Goal: Task Accomplishment & Management: Manage account settings

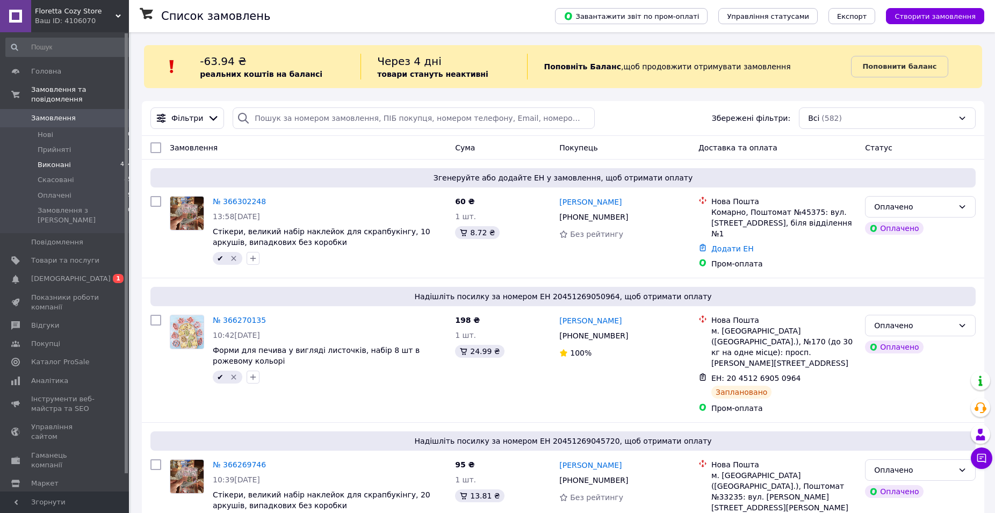
click at [68, 157] on li "Виконані 474" at bounding box center [69, 164] width 138 height 15
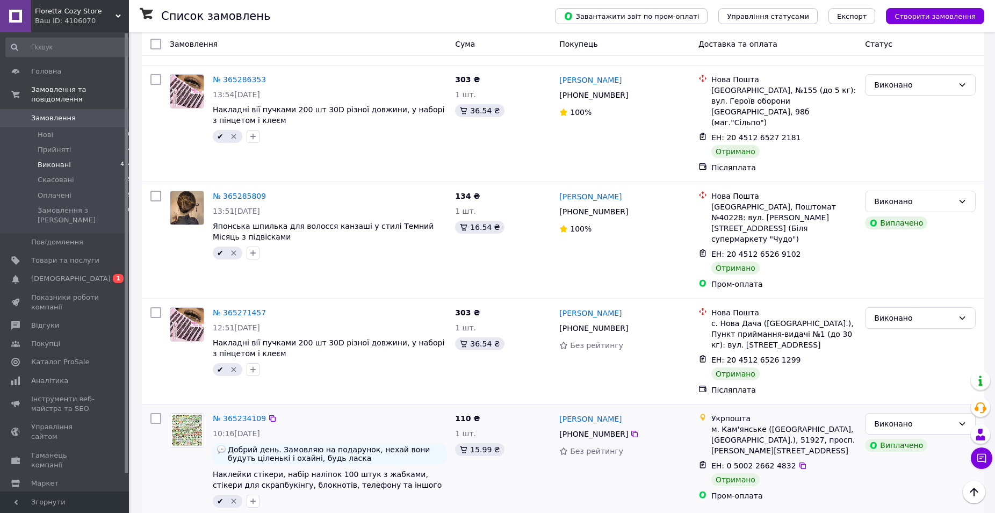
scroll to position [1782, 0]
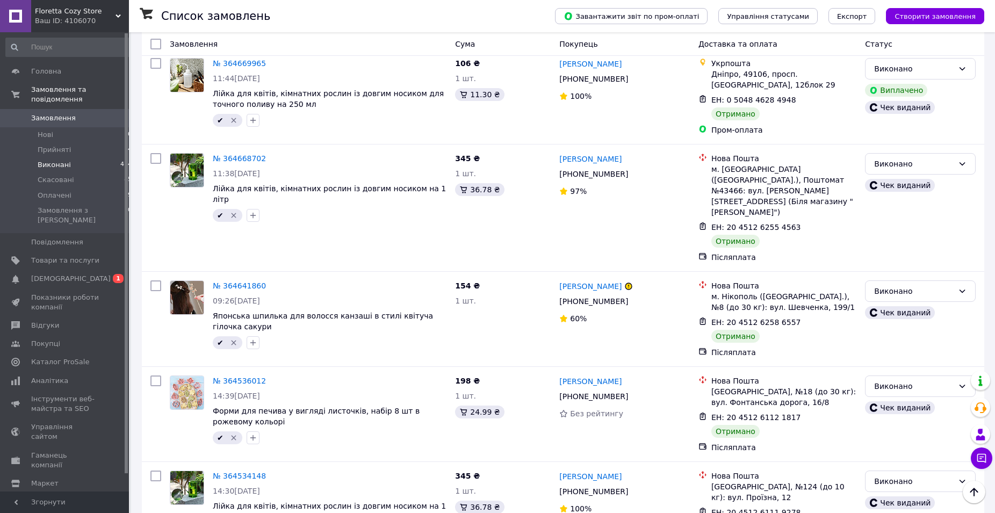
scroll to position [1682, 0]
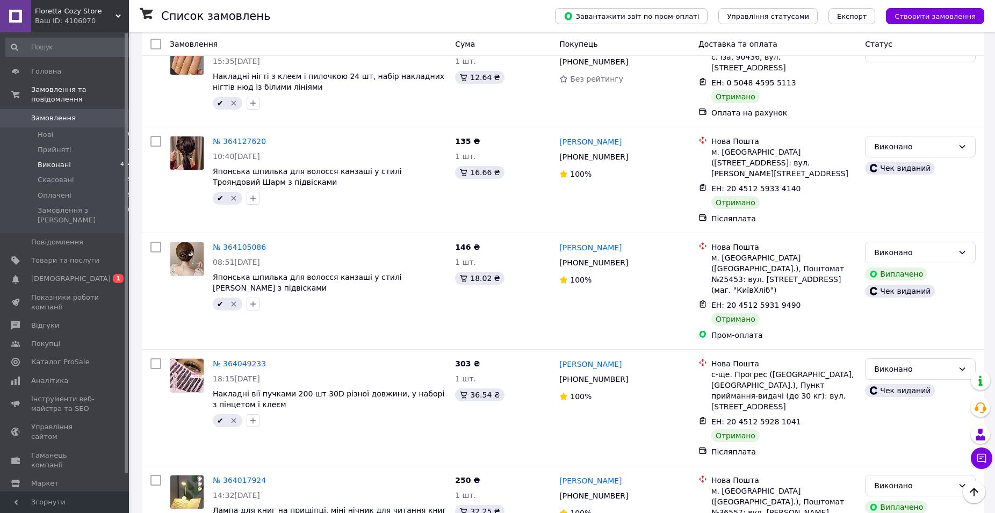
scroll to position [1689, 0]
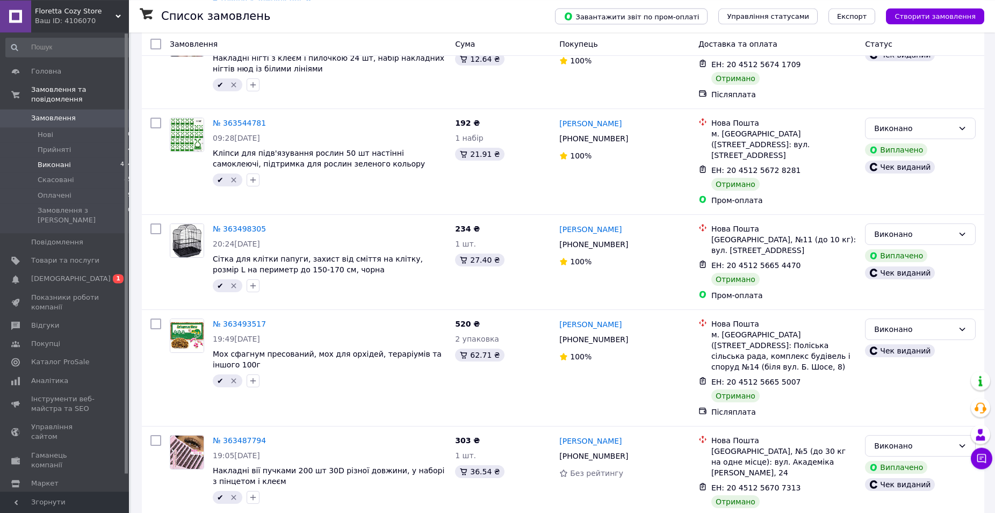
scroll to position [1734, 0]
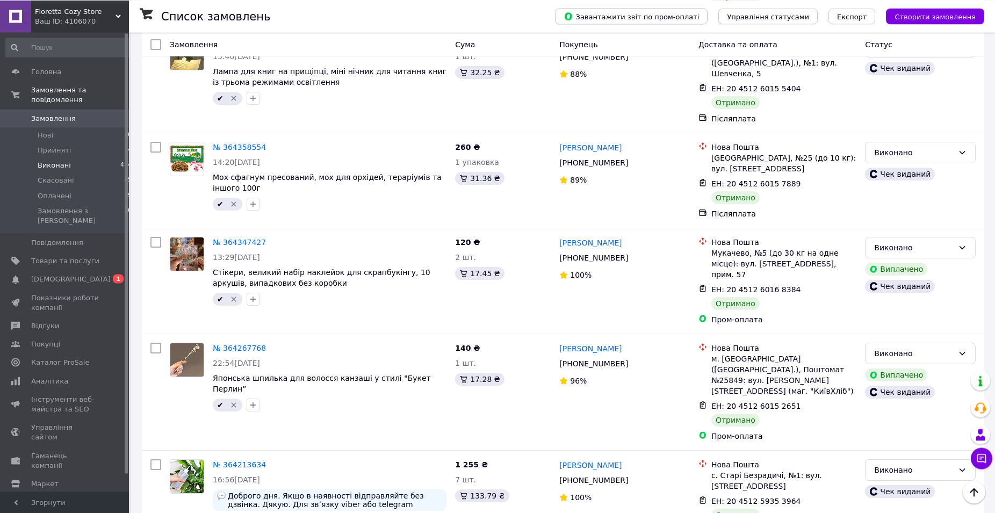
scroll to position [1689, 0]
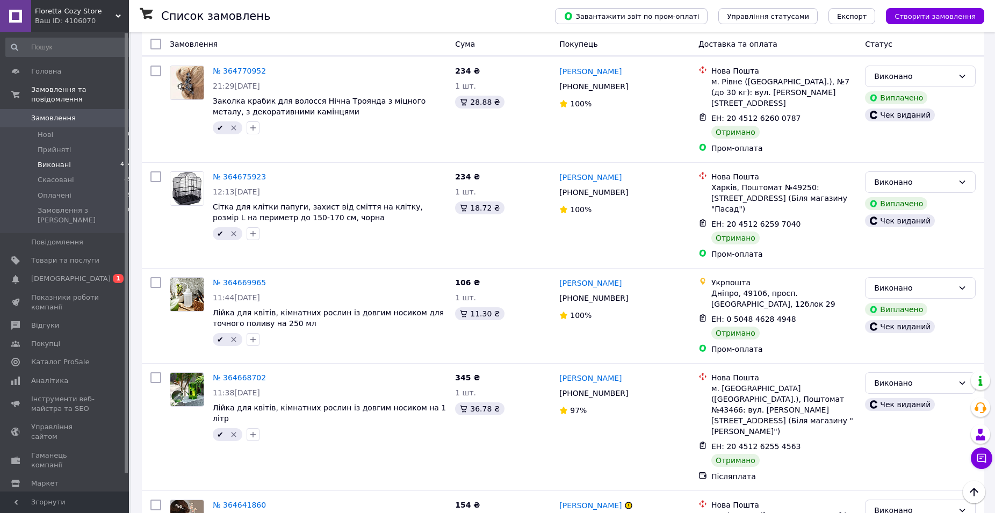
scroll to position [1682, 0]
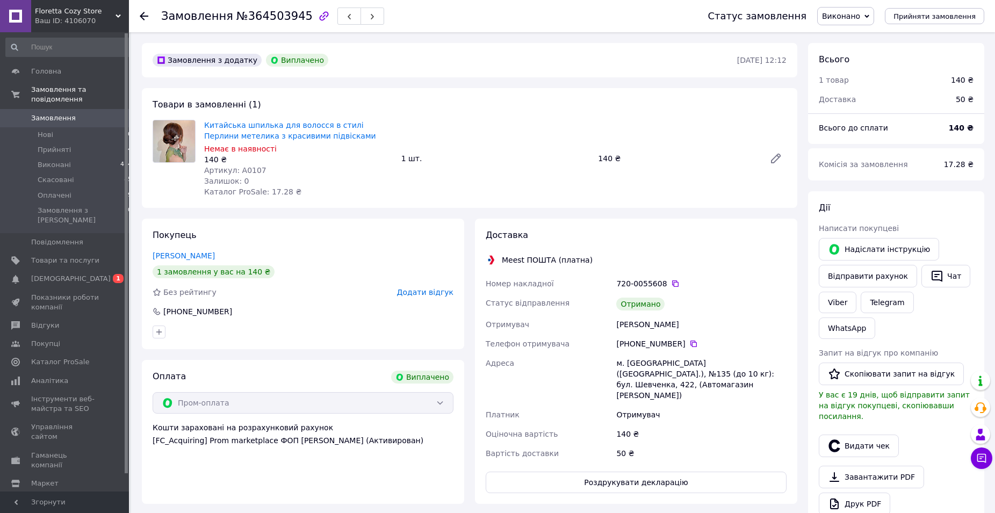
scroll to position [19, 0]
click at [836, 303] on link "Viber" at bounding box center [838, 302] width 38 height 21
click at [877, 308] on link "Telegram" at bounding box center [887, 302] width 53 height 21
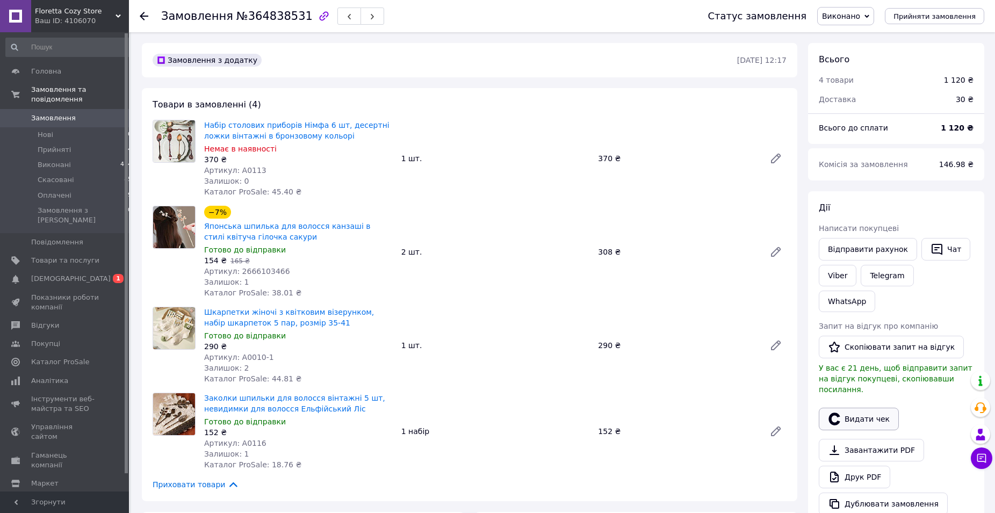
click at [871, 408] on button "Видати чек" at bounding box center [859, 419] width 80 height 23
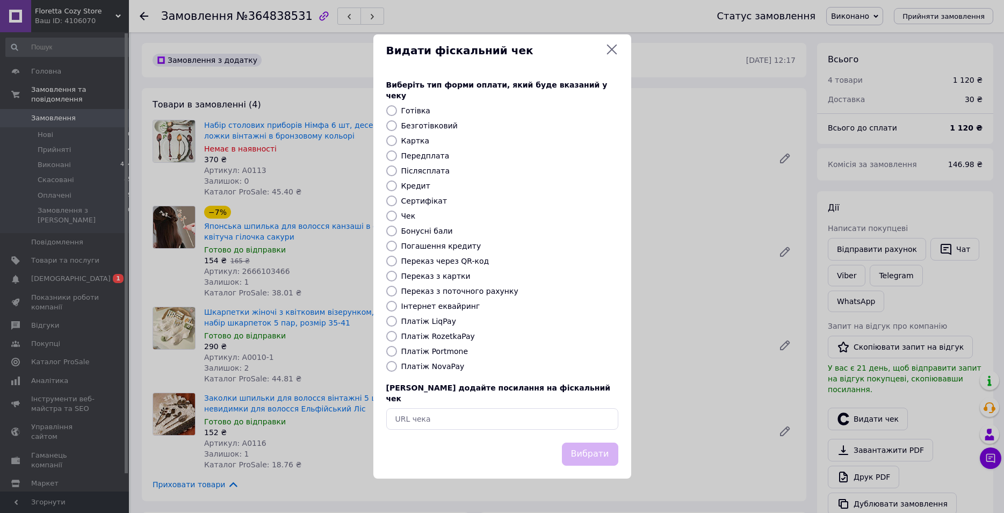
click at [609, 56] on icon at bounding box center [612, 49] width 13 height 13
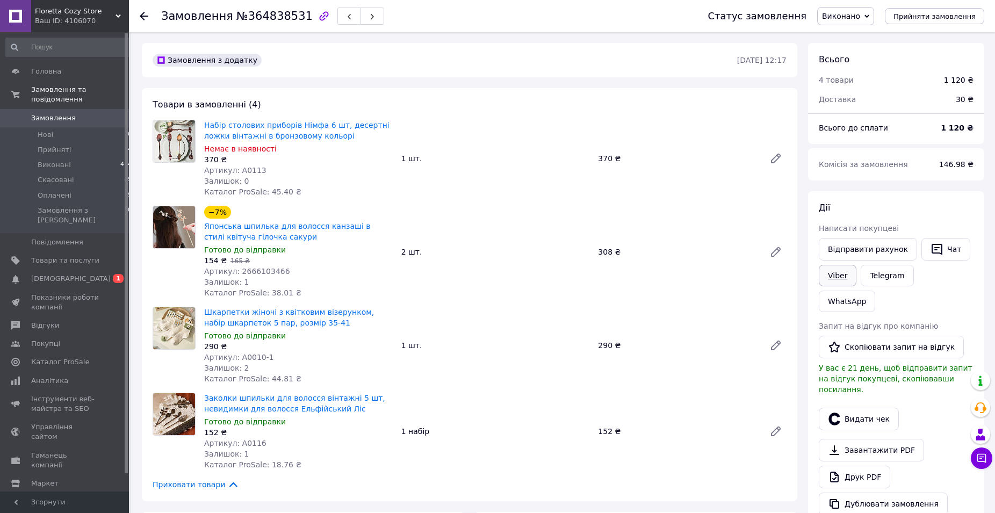
click at [826, 268] on link "Viber" at bounding box center [838, 275] width 38 height 21
click at [848, 408] on button "Видати чек" at bounding box center [859, 419] width 80 height 23
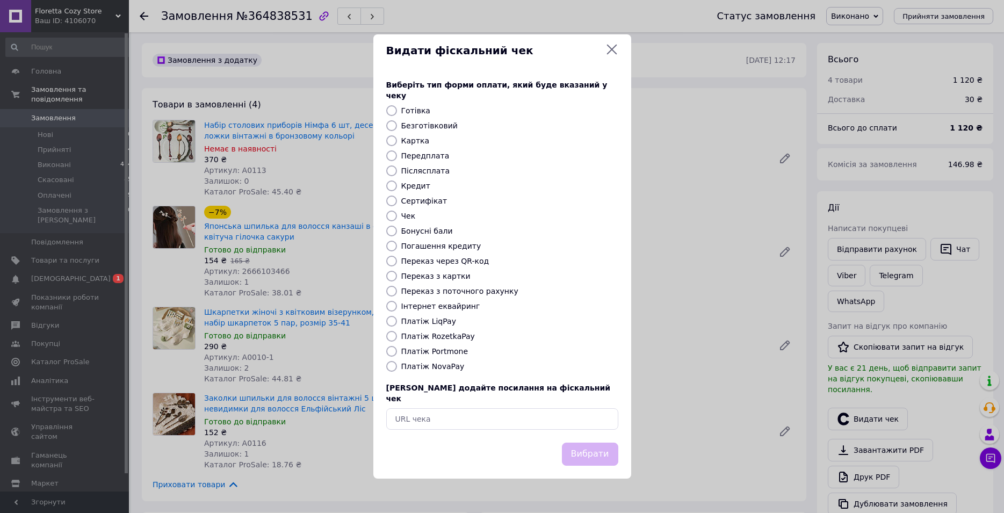
click at [620, 53] on div "Видати фіскальний чек" at bounding box center [502, 50] width 258 height 33
drag, startPoint x: 617, startPoint y: 56, endPoint x: 582, endPoint y: 119, distance: 71.9
click at [617, 56] on icon at bounding box center [612, 49] width 13 height 13
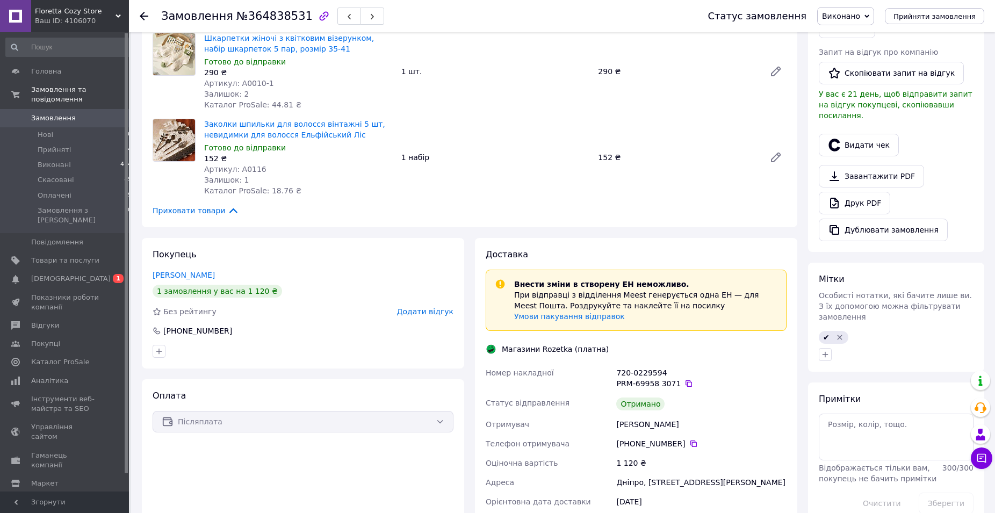
scroll to position [219, 0]
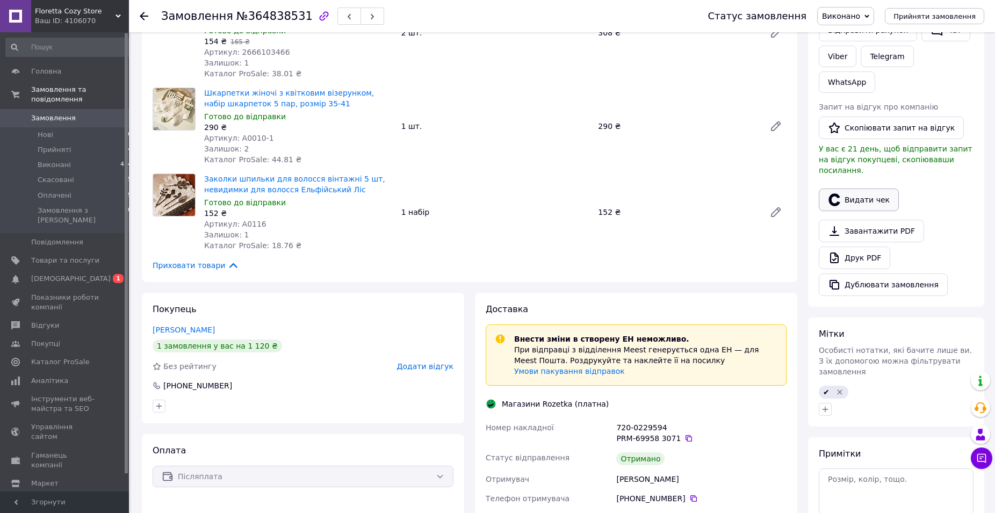
click at [845, 189] on button "Видати чек" at bounding box center [859, 200] width 80 height 23
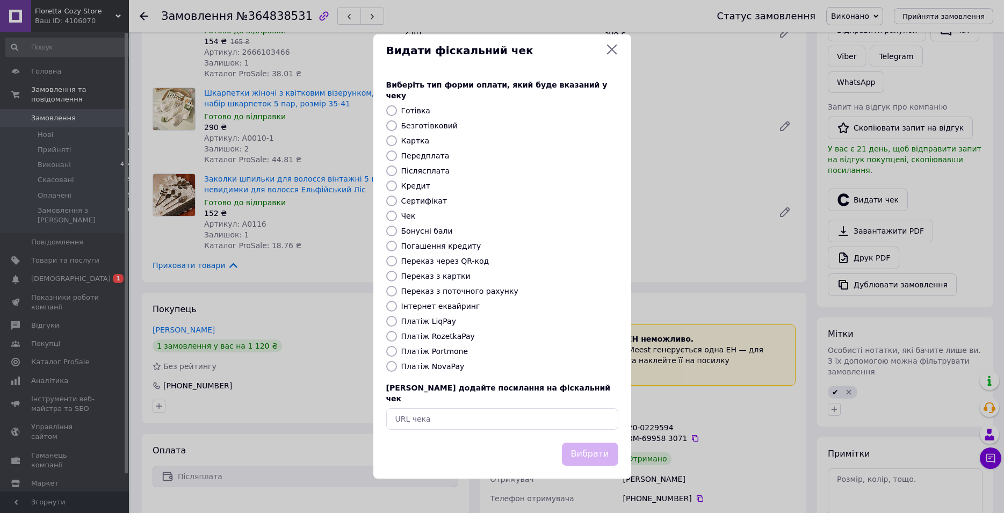
click at [424, 171] on label "Післясплата" at bounding box center [425, 171] width 49 height 9
click at [397, 171] on input "Післясплата" at bounding box center [391, 171] width 11 height 11
radio input "true"
click at [576, 451] on button "Вибрати" at bounding box center [590, 454] width 56 height 23
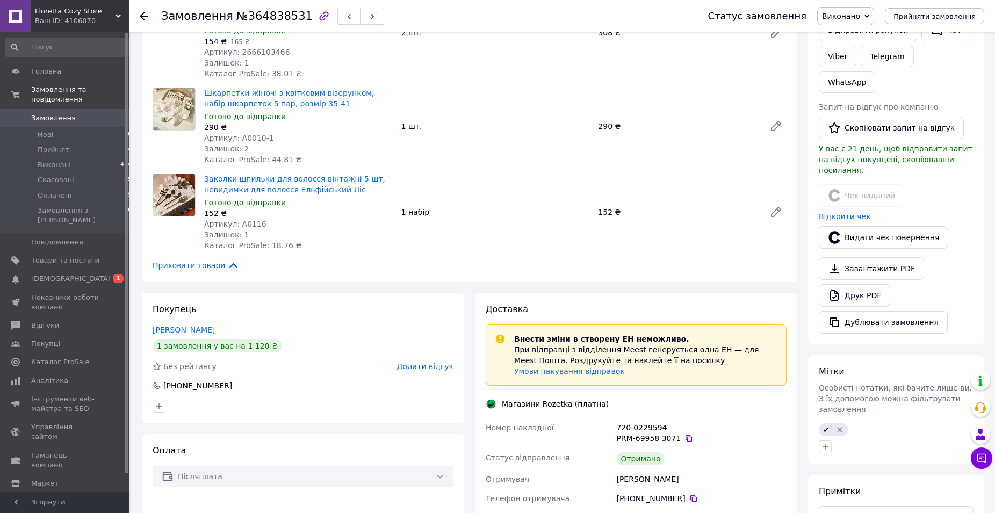
click at [852, 212] on link "Відкрити чек" at bounding box center [845, 216] width 52 height 9
click at [870, 117] on button "Скопіювати запит на відгук" at bounding box center [891, 128] width 145 height 23
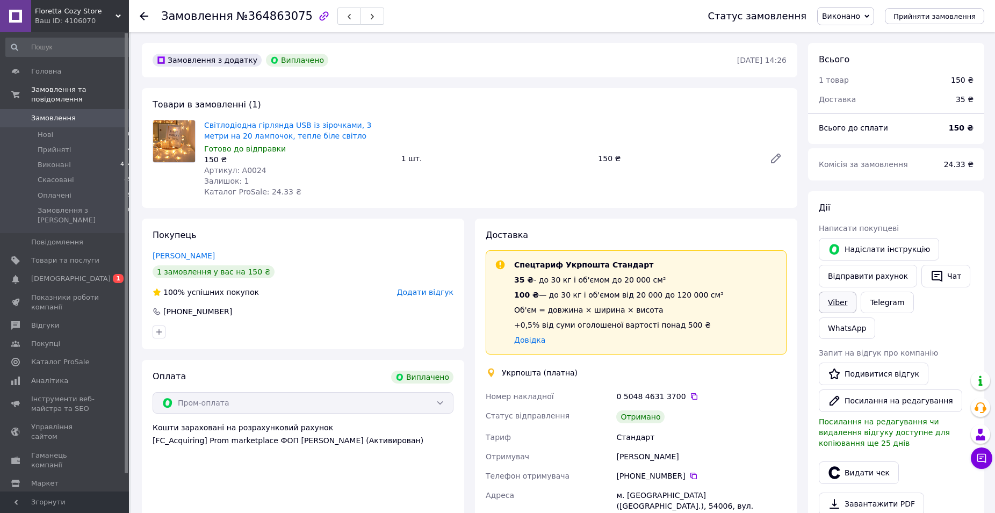
click at [838, 307] on link "Viber" at bounding box center [838, 302] width 38 height 21
click at [845, 462] on button "Видати чек" at bounding box center [859, 473] width 80 height 23
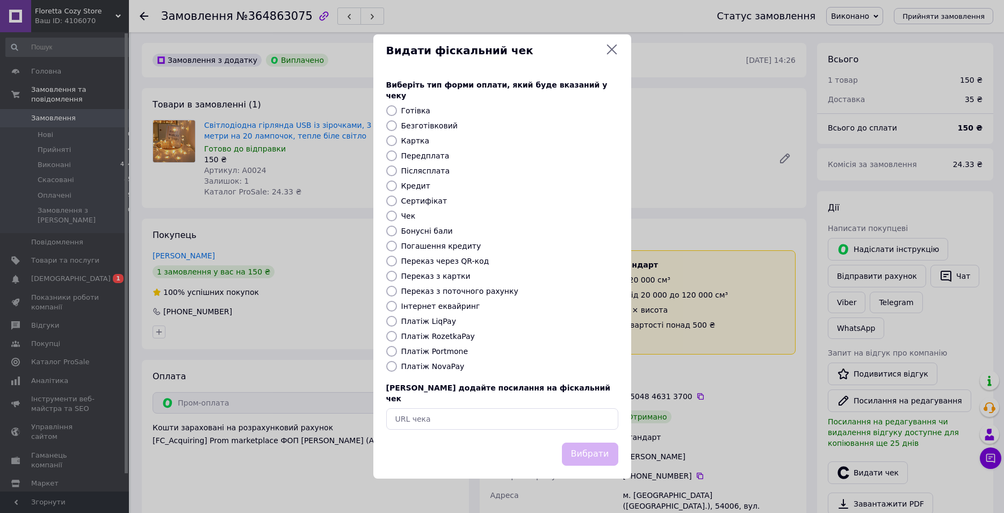
click at [419, 152] on label "Передплата" at bounding box center [425, 156] width 48 height 9
click at [397, 152] on input "Передплата" at bounding box center [391, 155] width 11 height 11
radio input "true"
click at [416, 125] on label "Безготівковий" at bounding box center [429, 125] width 56 height 9
click at [397, 125] on input "Безготівковий" at bounding box center [391, 125] width 11 height 11
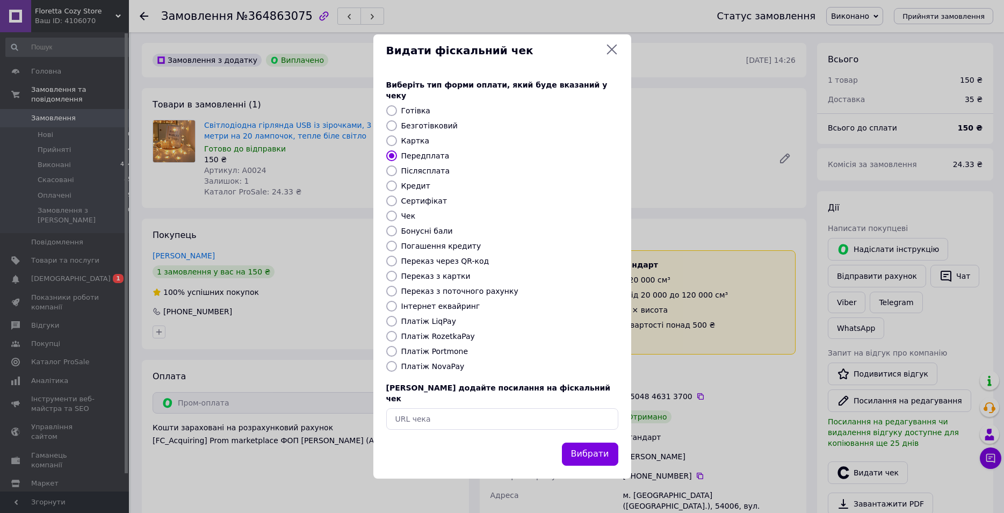
radio input "true"
drag, startPoint x: 599, startPoint y: 421, endPoint x: 600, endPoint y: 434, distance: 13.5
click at [599, 421] on div "Виберіть тип форми оплати, який буде вказаний у чеку Готівка Безготівковий Карт…" at bounding box center [502, 255] width 258 height 376
click at [600, 443] on button "Вибрати" at bounding box center [590, 454] width 56 height 23
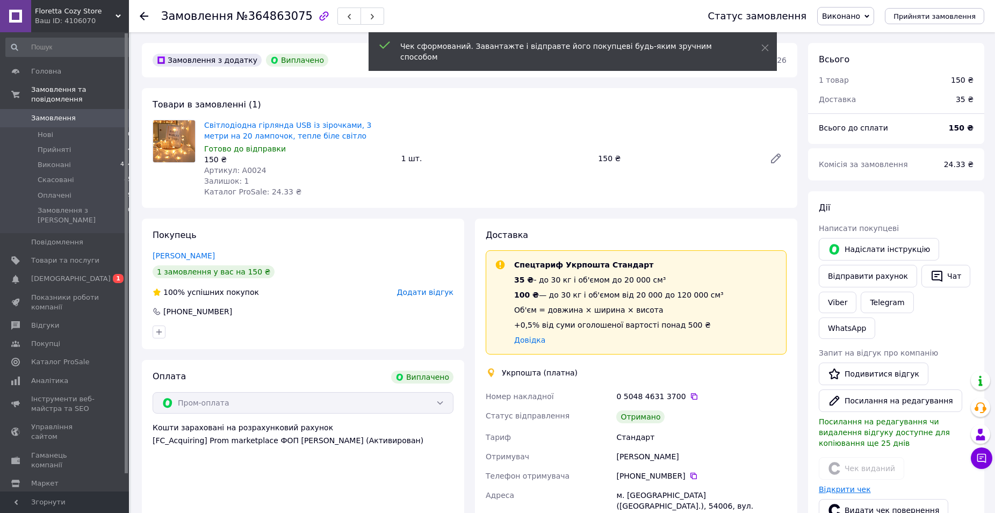
click at [857, 485] on link "Відкрити чек" at bounding box center [845, 489] width 52 height 9
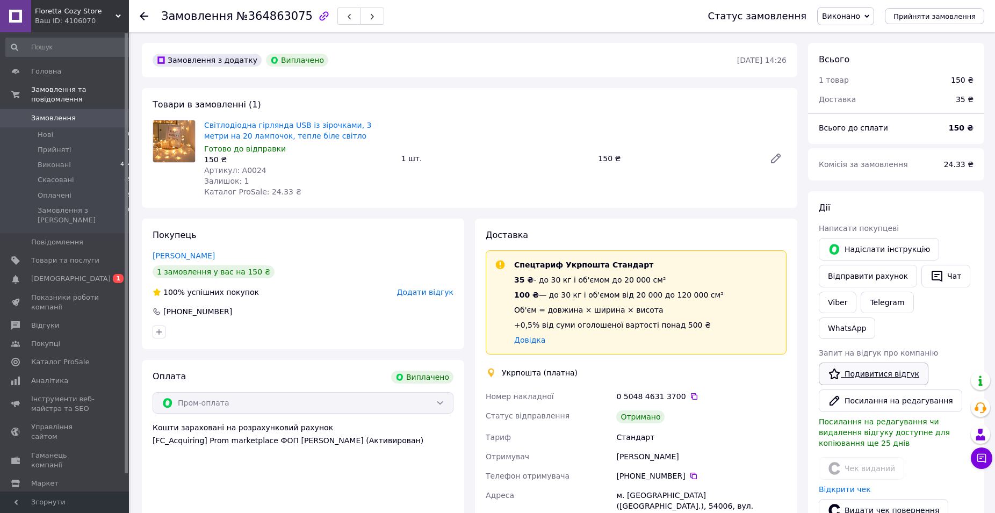
click at [873, 363] on link "Подивитися відгук" at bounding box center [874, 374] width 110 height 23
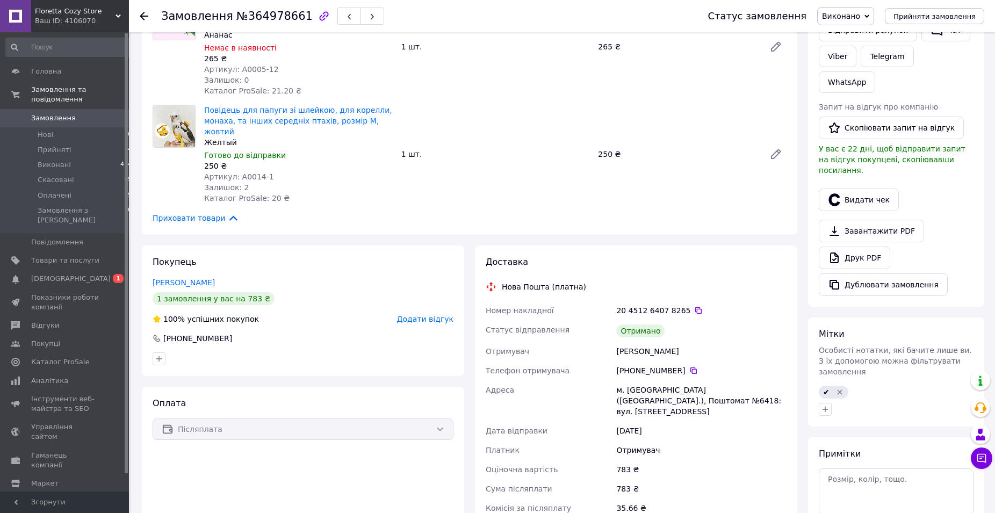
scroll to position [55, 0]
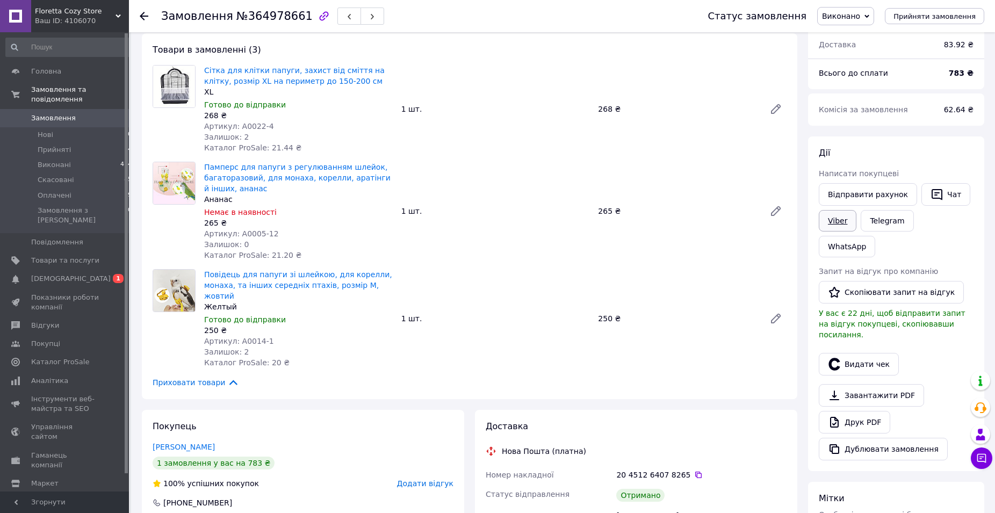
click at [833, 223] on link "Viber" at bounding box center [838, 220] width 38 height 21
click at [865, 353] on button "Видати чек" at bounding box center [859, 364] width 80 height 23
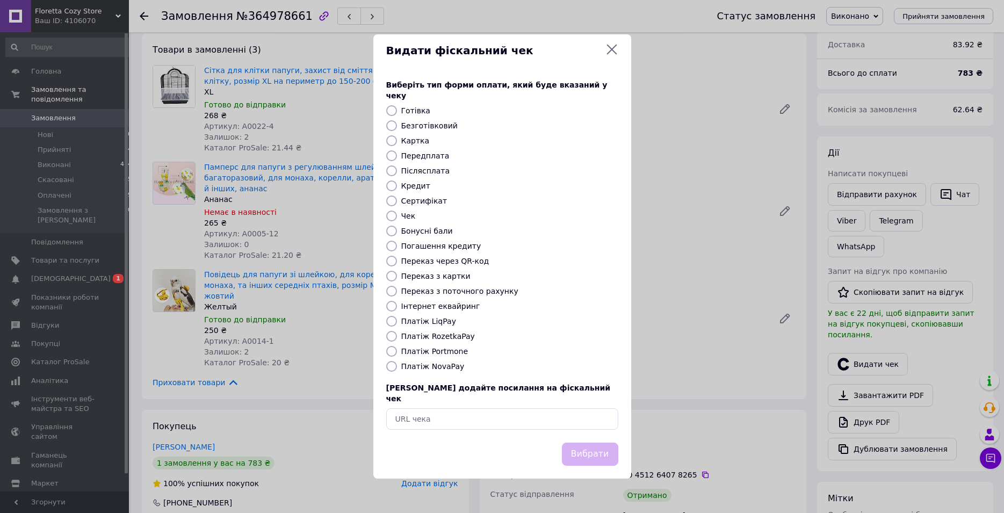
click at [433, 167] on label "Післясплата" at bounding box center [425, 171] width 49 height 9
click at [397, 166] on input "Післясплата" at bounding box center [391, 171] width 11 height 11
radio input "true"
click at [433, 169] on label "Післясплата" at bounding box center [425, 171] width 49 height 9
click at [397, 169] on input "Післясплата" at bounding box center [391, 171] width 11 height 11
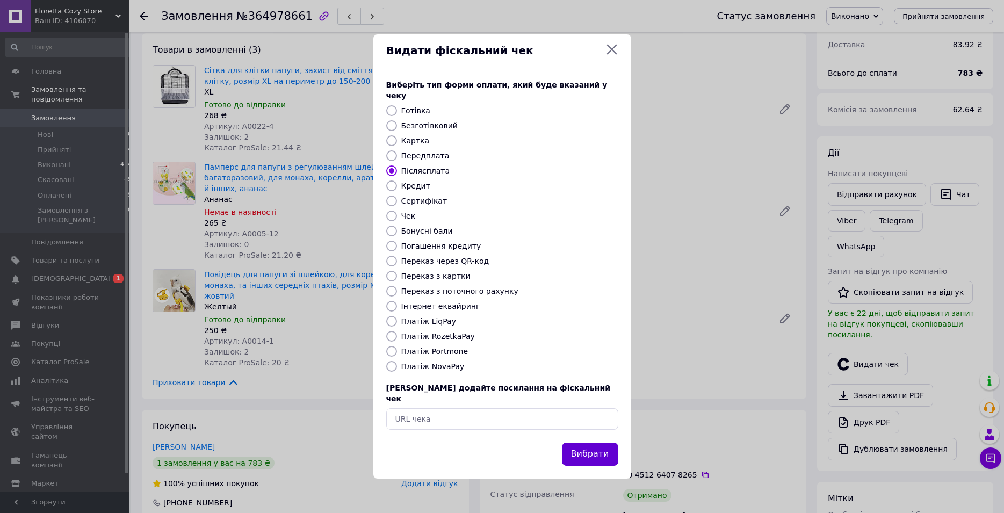
click at [599, 443] on button "Вибрати" at bounding box center [590, 454] width 56 height 23
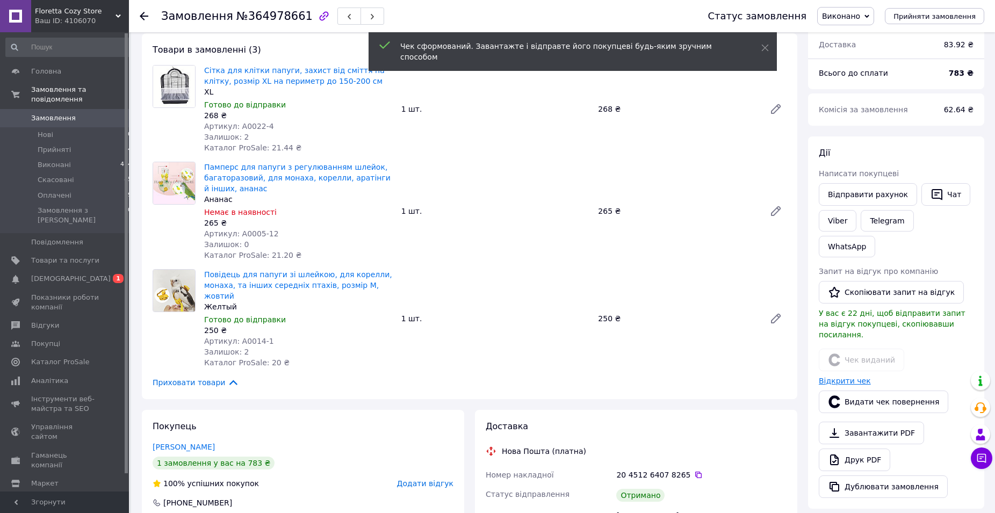
click at [855, 377] on link "Відкрити чек" at bounding box center [845, 381] width 52 height 9
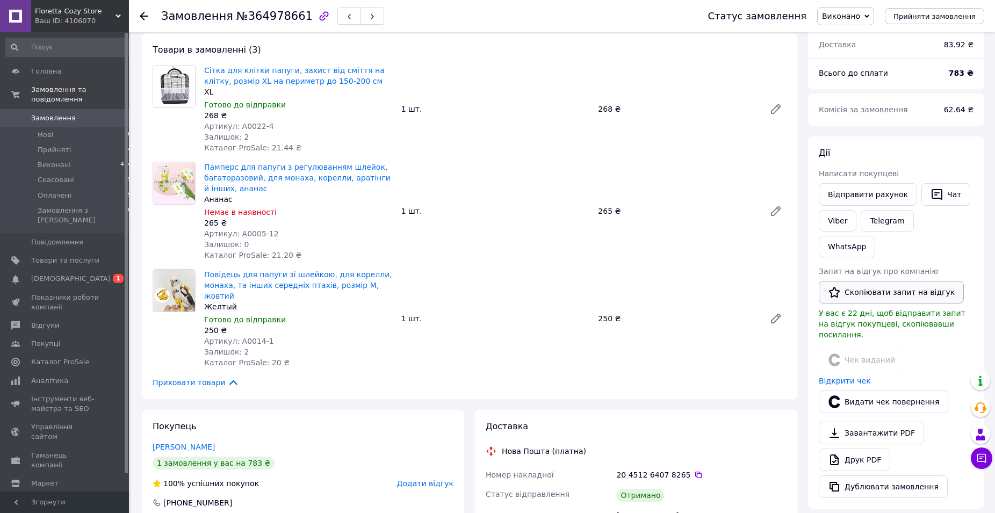
click at [871, 281] on button "Скопіювати запит на відгук" at bounding box center [891, 292] width 145 height 23
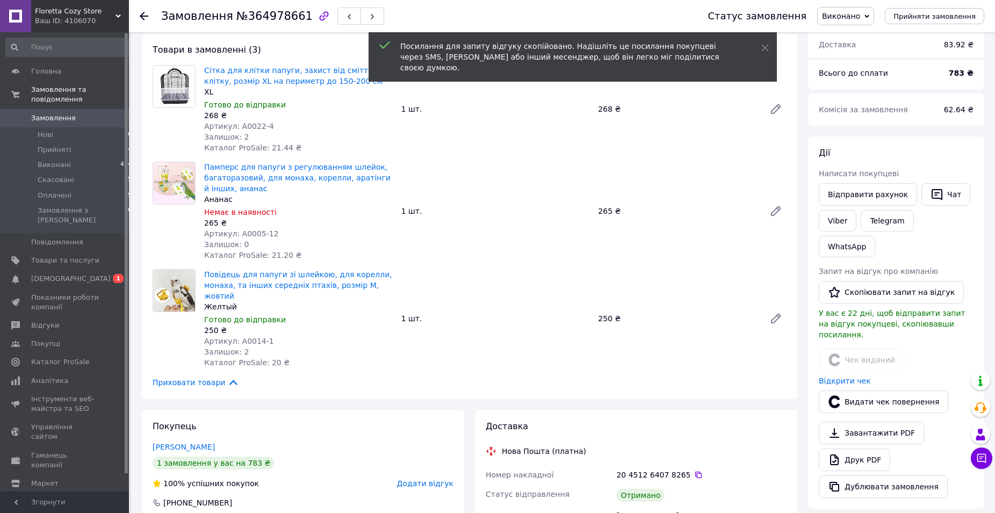
click at [224, 513] on div at bounding box center [302, 523] width 305 height 17
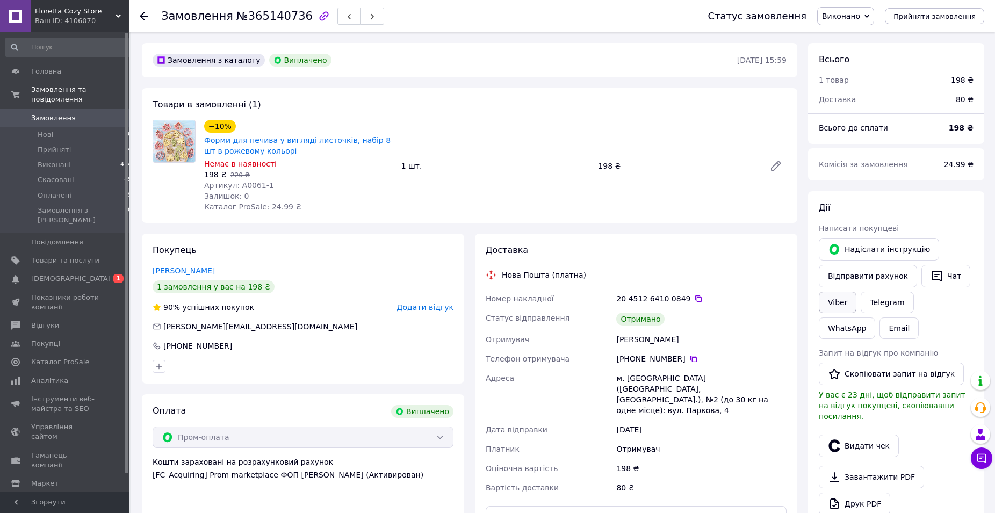
click at [840, 304] on link "Viber" at bounding box center [838, 302] width 38 height 21
click at [869, 438] on button "Видати чек" at bounding box center [859, 446] width 80 height 23
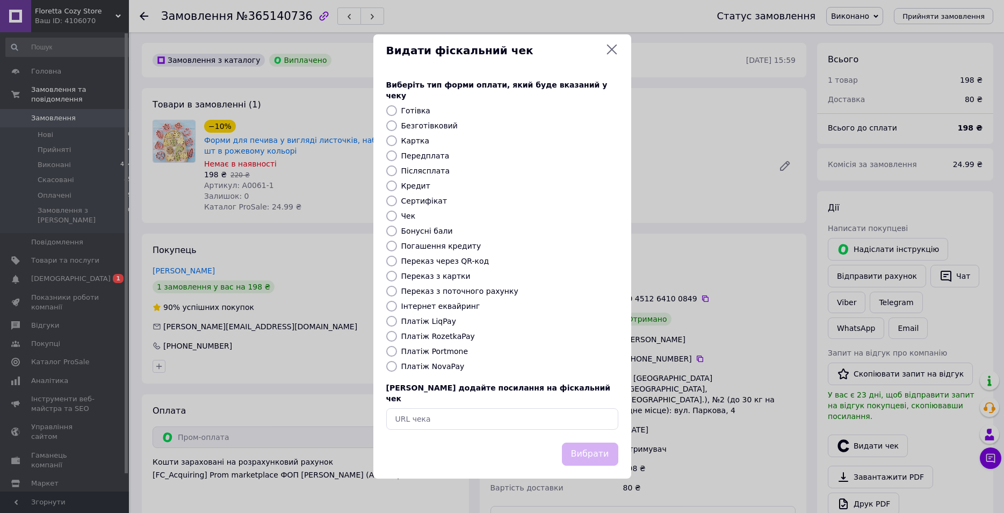
click at [427, 130] on label "Безготівковий" at bounding box center [429, 125] width 56 height 9
click at [397, 130] on input "Безготівковий" at bounding box center [391, 125] width 11 height 11
radio input "true"
click at [616, 443] on button "Вибрати" at bounding box center [590, 454] width 56 height 23
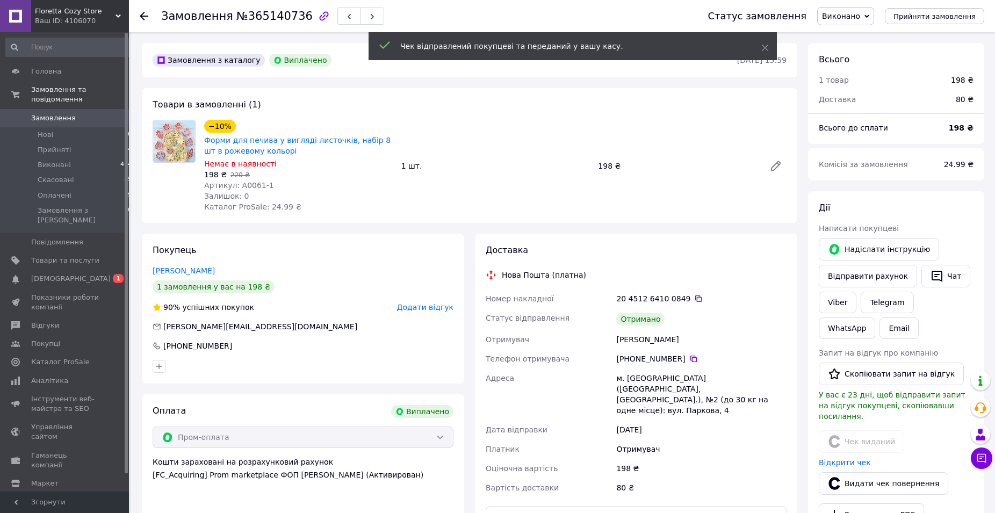
click at [851, 455] on div "Відкрити чек" at bounding box center [896, 462] width 159 height 15
click at [853, 458] on link "Відкрити чек" at bounding box center [845, 462] width 52 height 9
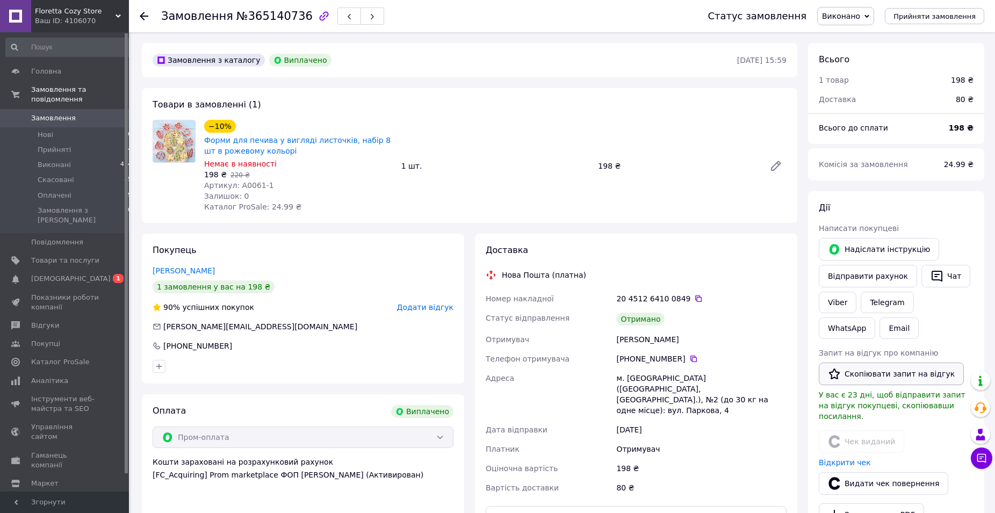
click at [887, 370] on button "Скопіювати запит на відгук" at bounding box center [891, 374] width 145 height 23
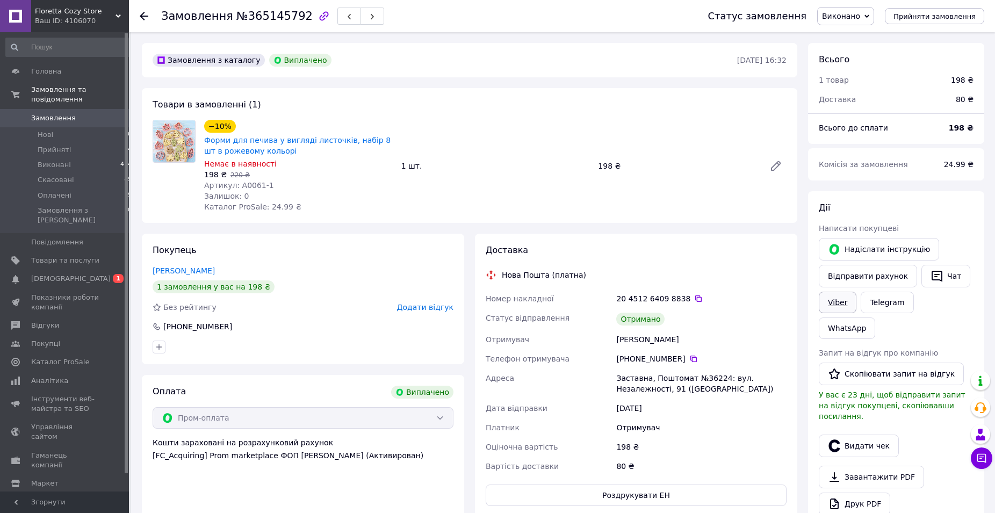
click at [832, 300] on link "Viber" at bounding box center [838, 302] width 38 height 21
click at [850, 435] on button "Видати чек" at bounding box center [859, 446] width 80 height 23
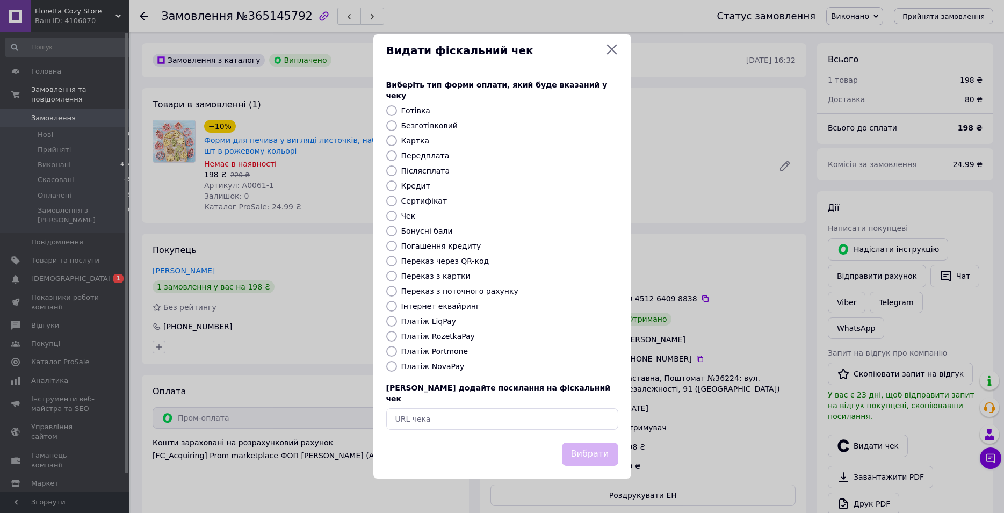
click at [420, 133] on div "Виберіть тип форми оплати, який буде вказаний у чеку Готівка Безготівковий Карт…" at bounding box center [502, 255] width 258 height 376
click at [420, 130] on label "Безготівковий" at bounding box center [429, 125] width 56 height 9
click at [397, 131] on input "Безготівковий" at bounding box center [391, 125] width 11 height 11
radio input "true"
click at [595, 441] on div "Вибрати" at bounding box center [590, 454] width 61 height 27
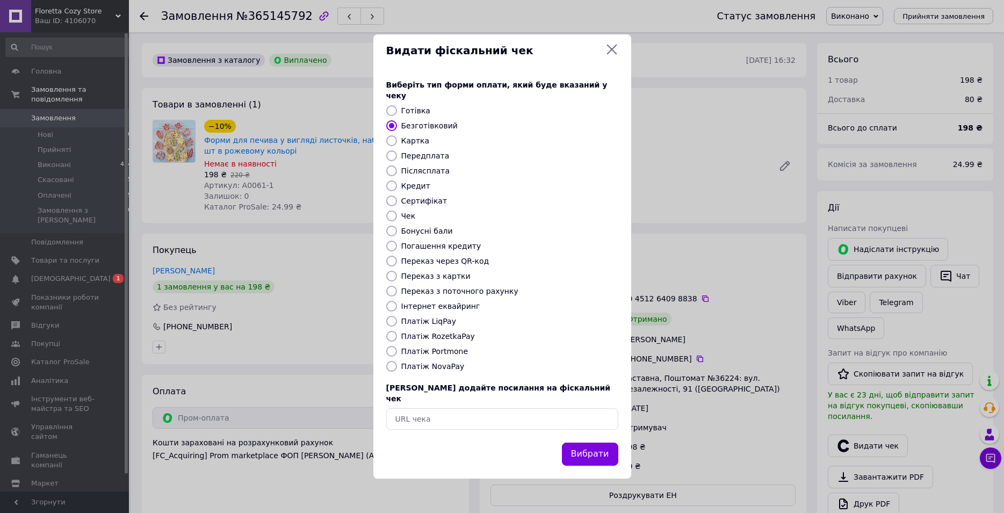
drag, startPoint x: 598, startPoint y: 441, endPoint x: 620, endPoint y: 436, distance: 22.0
click at [599, 443] on button "Вибрати" at bounding box center [590, 454] width 56 height 23
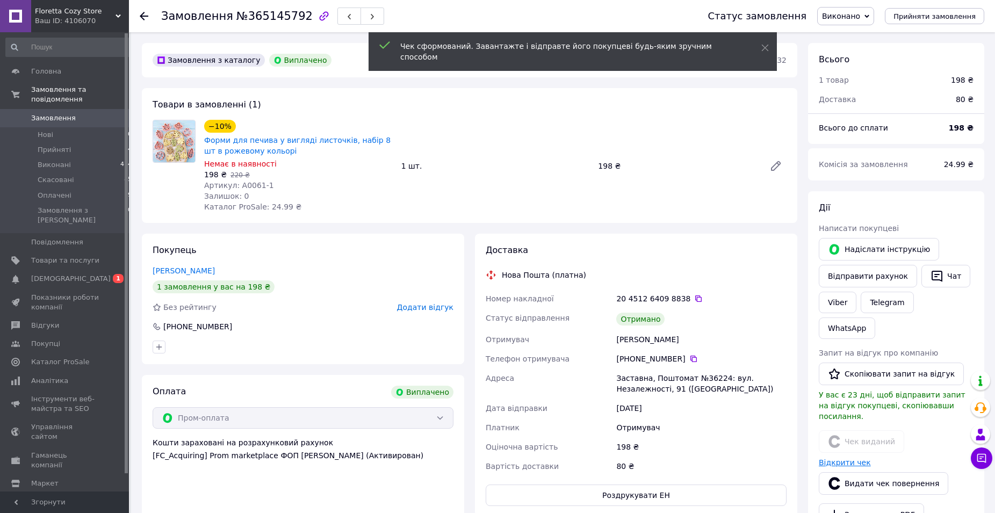
click at [857, 458] on link "Відкрити чек" at bounding box center [845, 462] width 52 height 9
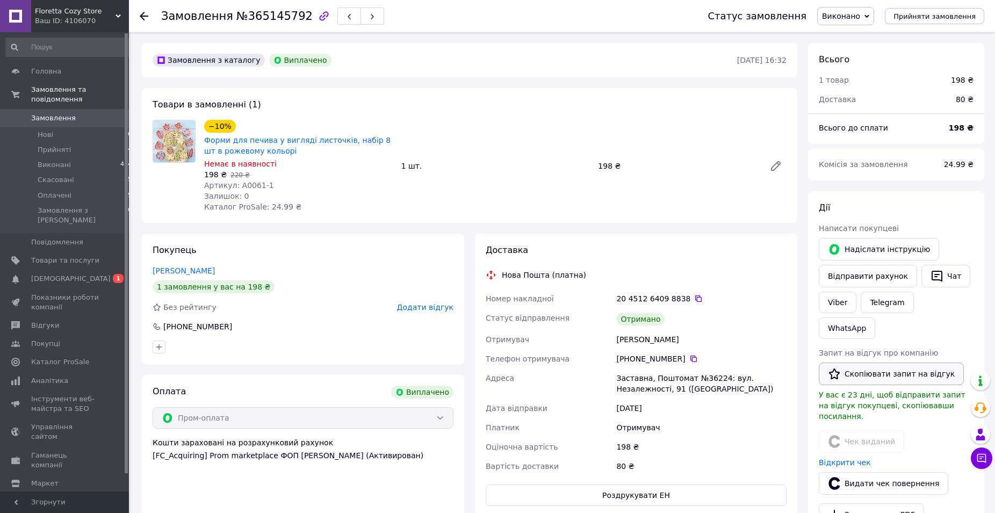
click at [881, 363] on button "Скопіювати запит на відгук" at bounding box center [891, 374] width 145 height 23
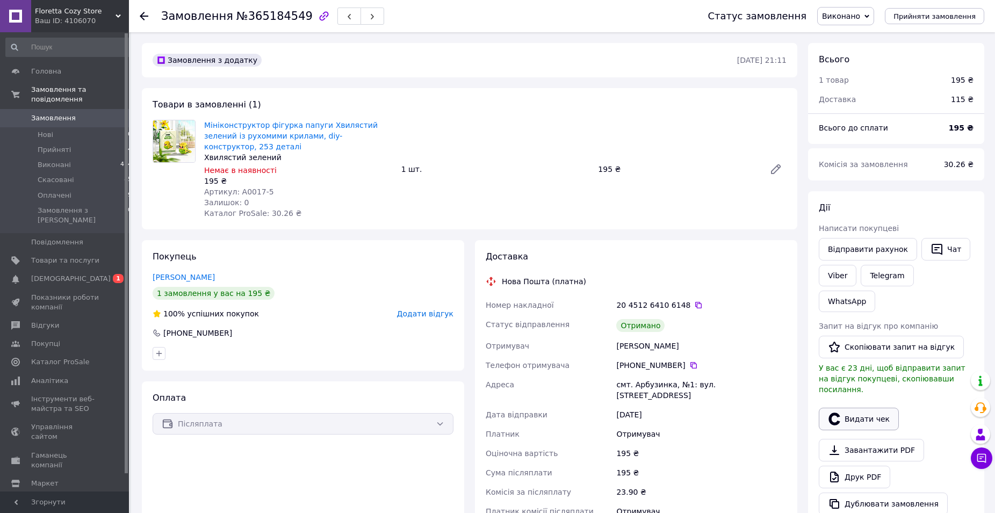
click at [853, 408] on button "Видати чек" at bounding box center [859, 419] width 80 height 23
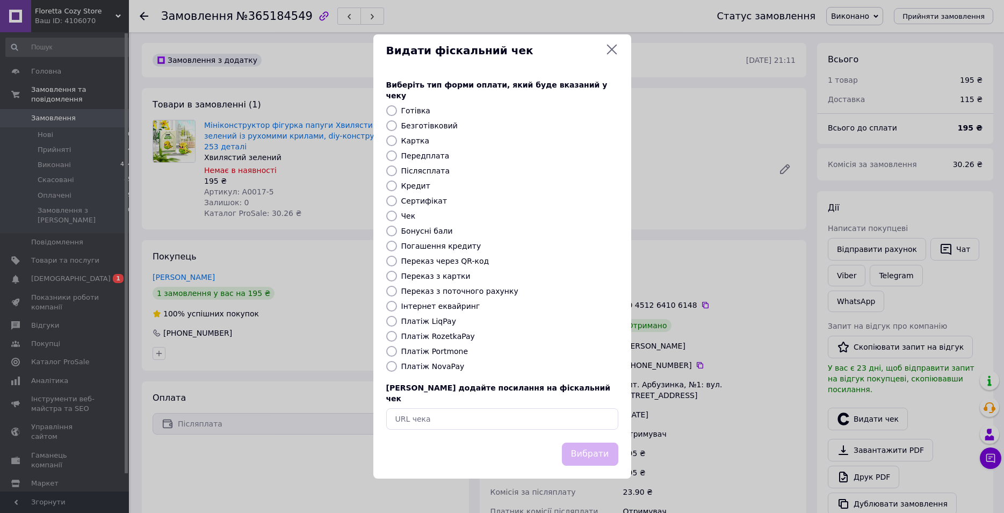
click at [617, 56] on icon at bounding box center [612, 49] width 13 height 13
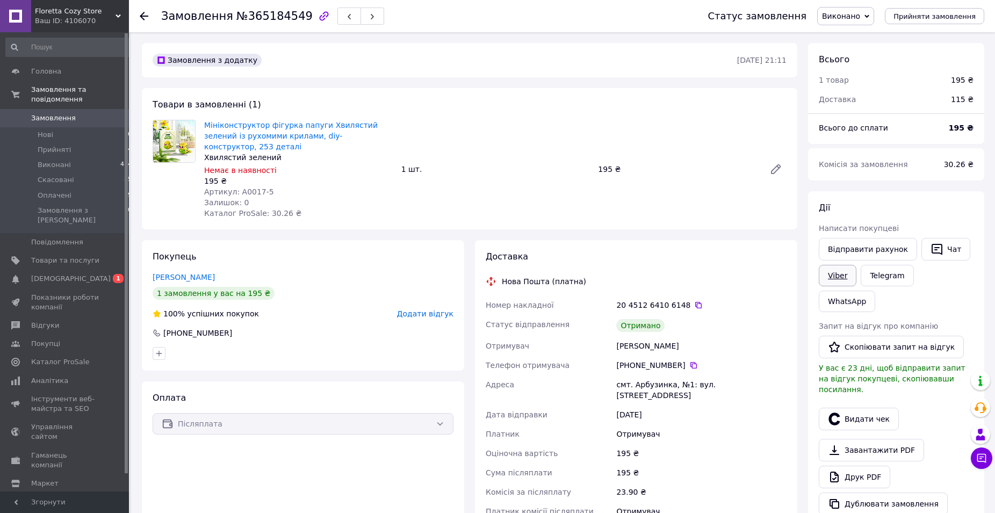
click at [826, 275] on link "Viber" at bounding box center [838, 275] width 38 height 21
click at [860, 408] on button "Видати чек" at bounding box center [859, 419] width 80 height 23
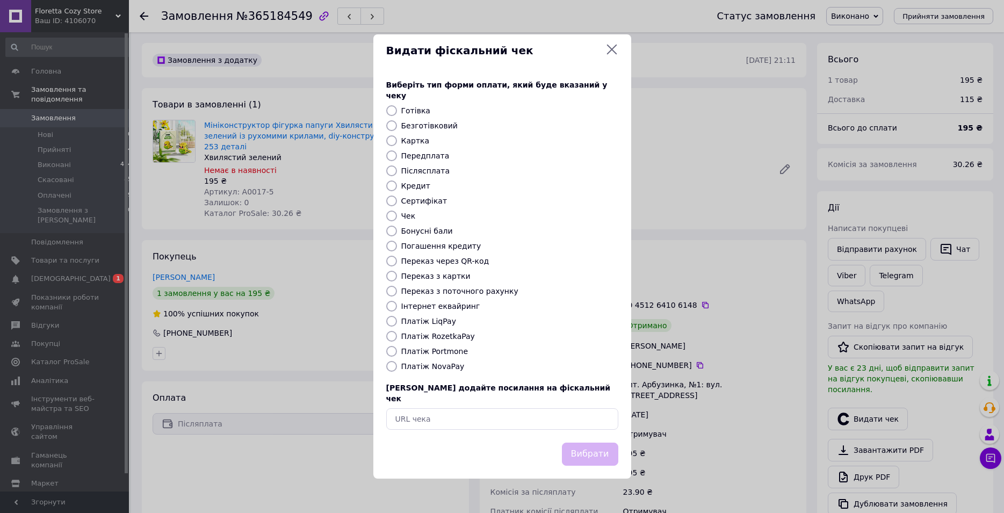
click at [421, 159] on label "Передплата" at bounding box center [425, 156] width 48 height 9
click at [397, 159] on input "Передплата" at bounding box center [391, 155] width 11 height 11
radio input "true"
click at [426, 177] on div "Виберіть тип форми оплати, який буде вказаний у чеку Готівка Безготівковий Карт…" at bounding box center [502, 255] width 258 height 376
click at [425, 174] on label "Післясплата" at bounding box center [425, 171] width 49 height 9
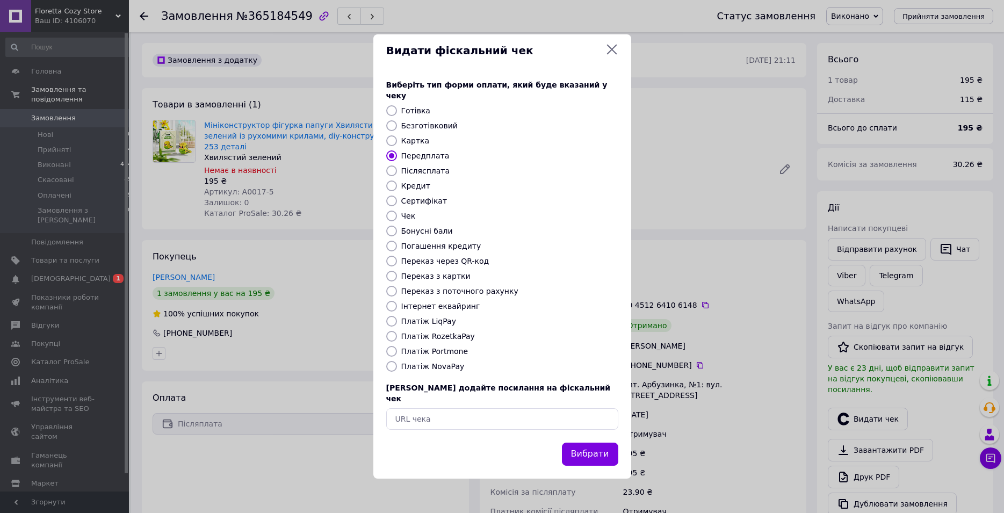
click at [397, 174] on input "Післясплата" at bounding box center [391, 171] width 11 height 11
radio input "true"
click at [592, 443] on button "Вибрати" at bounding box center [590, 454] width 56 height 23
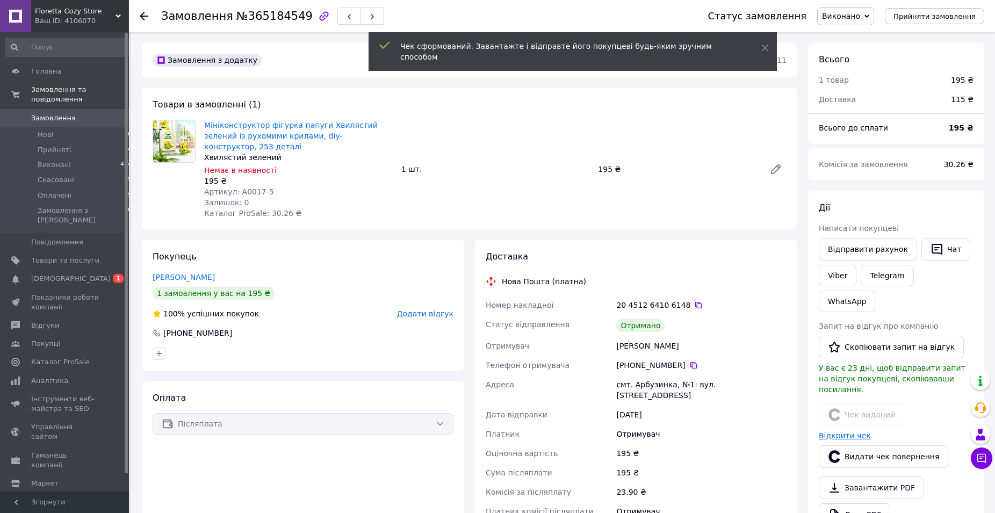
click at [847, 431] on link "Відкрити чек" at bounding box center [845, 435] width 52 height 9
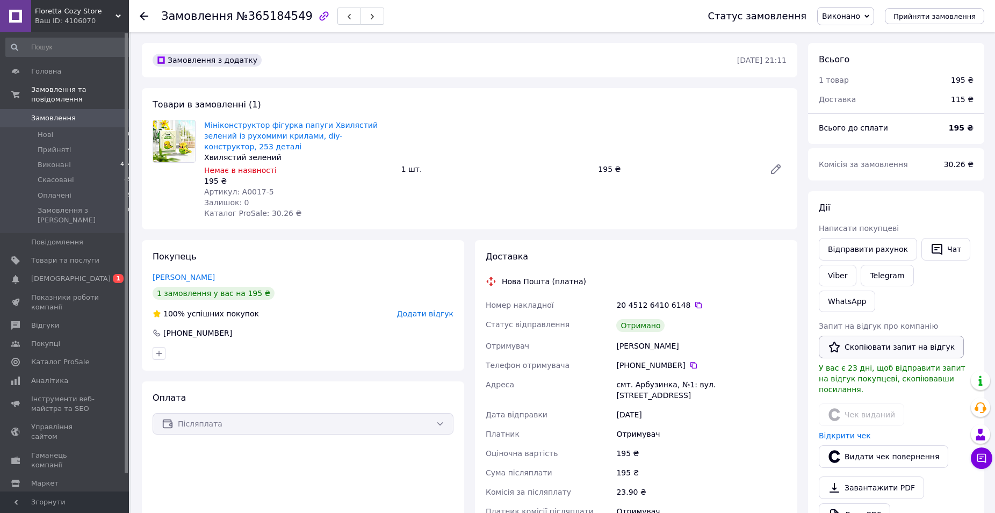
click at [898, 336] on button "Скопіювати запит на відгук" at bounding box center [891, 347] width 145 height 23
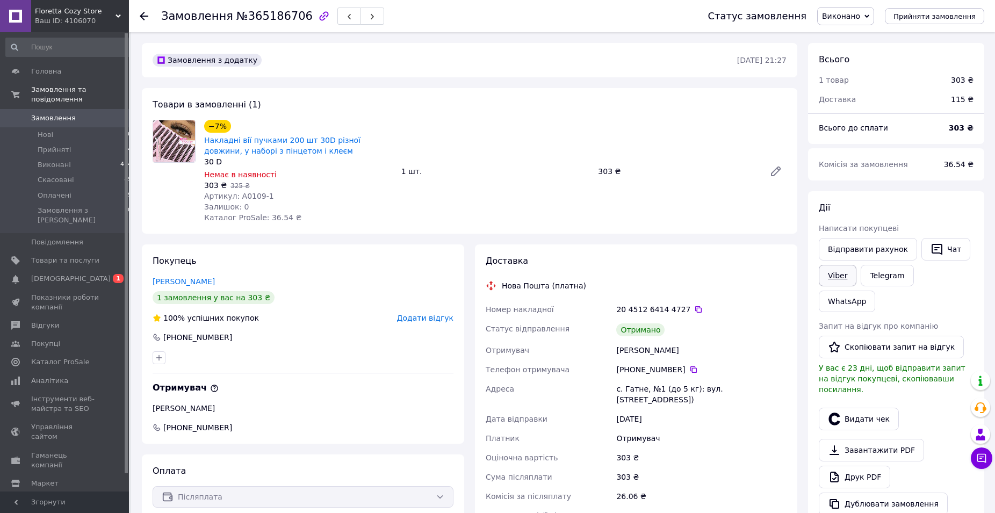
click at [841, 278] on link "Viber" at bounding box center [838, 275] width 38 height 21
click at [847, 408] on button "Видати чек" at bounding box center [859, 419] width 80 height 23
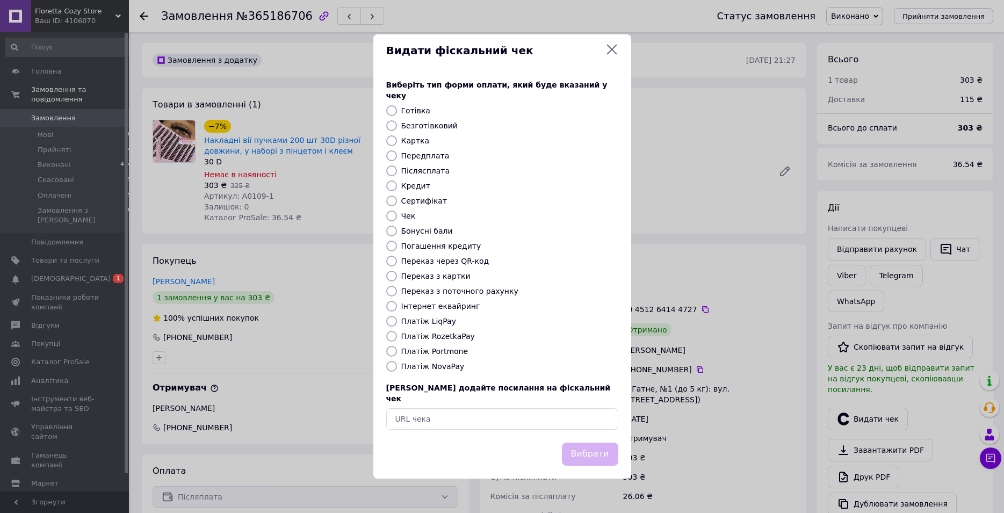
click at [431, 169] on label "Післясплата" at bounding box center [425, 171] width 49 height 9
click at [397, 169] on input "Післясплата" at bounding box center [391, 171] width 11 height 11
radio input "true"
click at [592, 443] on button "Вибрати" at bounding box center [590, 454] width 56 height 23
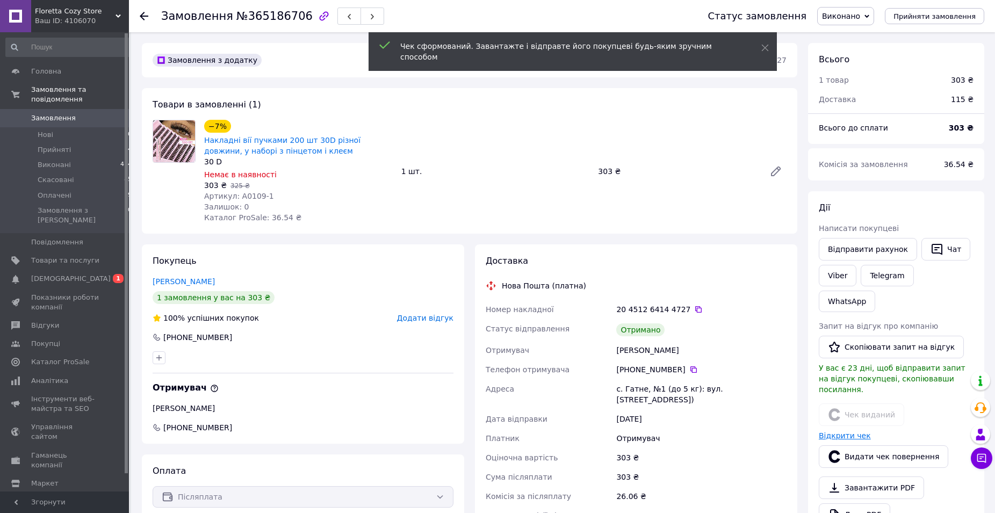
click at [858, 431] on link "Відкрити чек" at bounding box center [845, 435] width 52 height 9
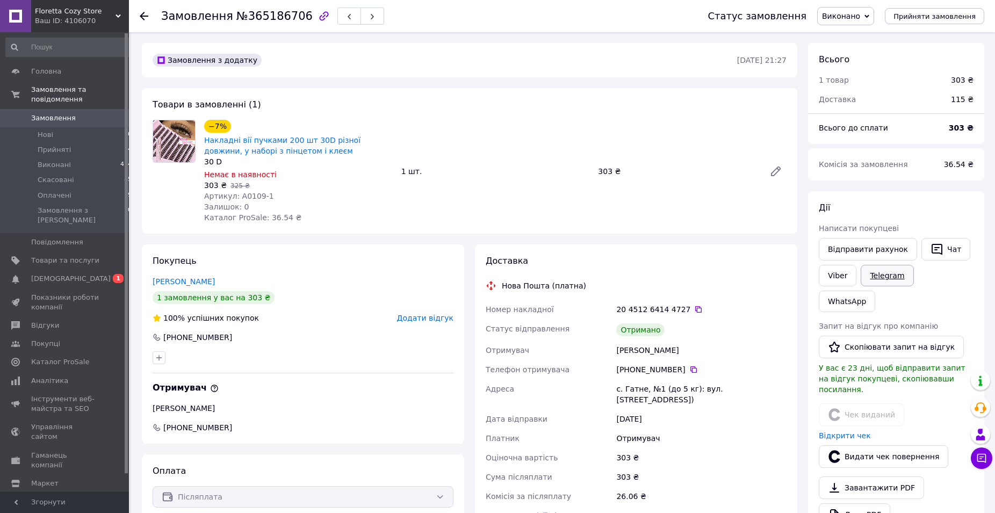
click at [888, 284] on link "Telegram" at bounding box center [887, 275] width 53 height 21
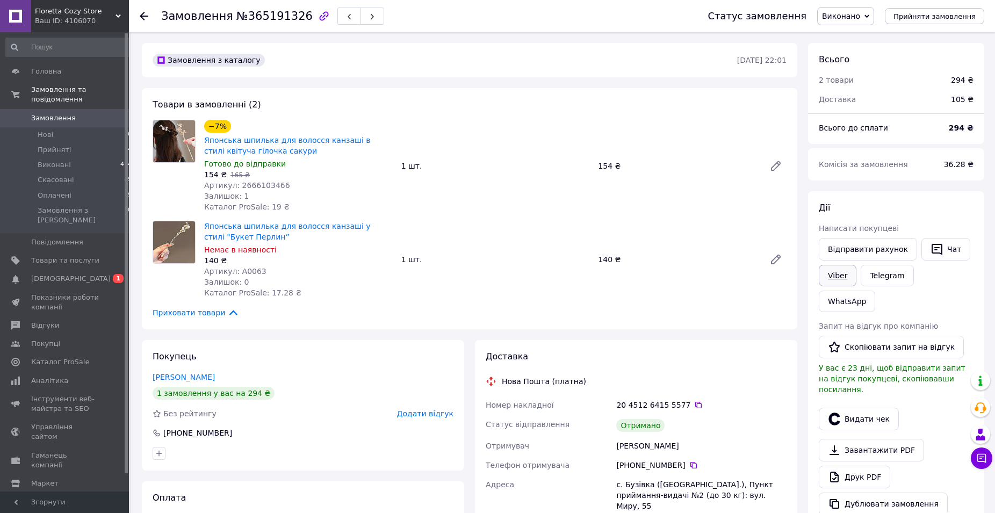
click at [837, 277] on link "Viber" at bounding box center [838, 275] width 38 height 21
click at [853, 408] on button "Видати чек" at bounding box center [859, 419] width 80 height 23
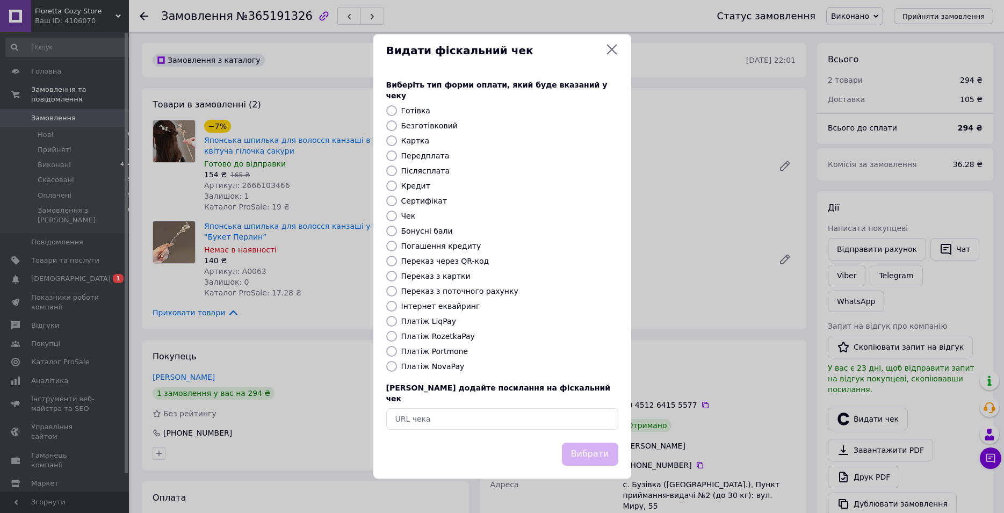
drag, startPoint x: 610, startPoint y: 58, endPoint x: 599, endPoint y: 77, distance: 21.9
click at [611, 55] on icon at bounding box center [612, 50] width 10 height 10
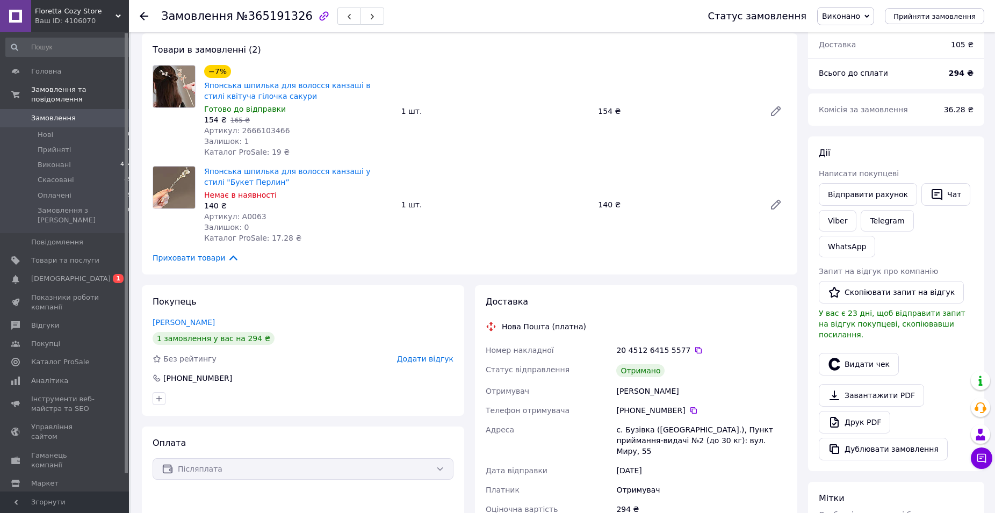
scroll to position [110, 0]
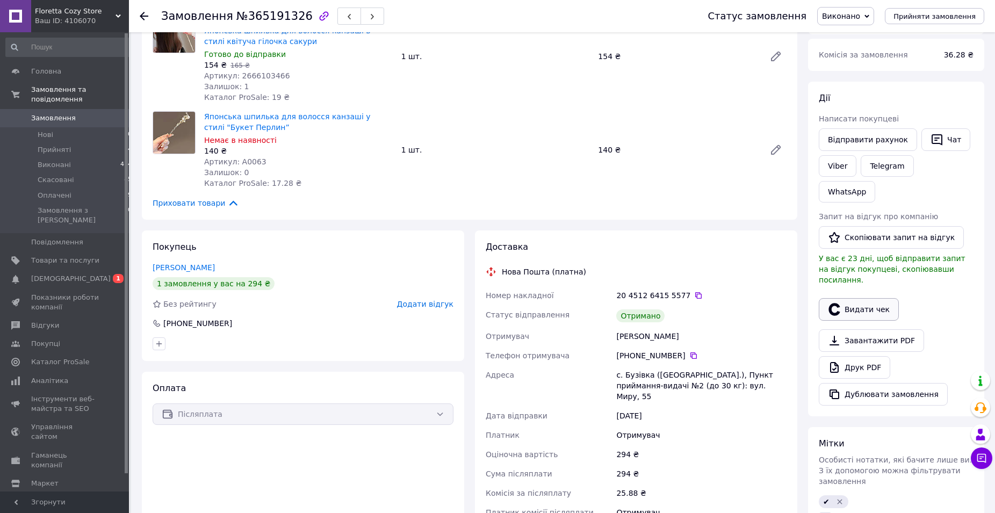
click at [868, 298] on button "Видати чек" at bounding box center [859, 309] width 80 height 23
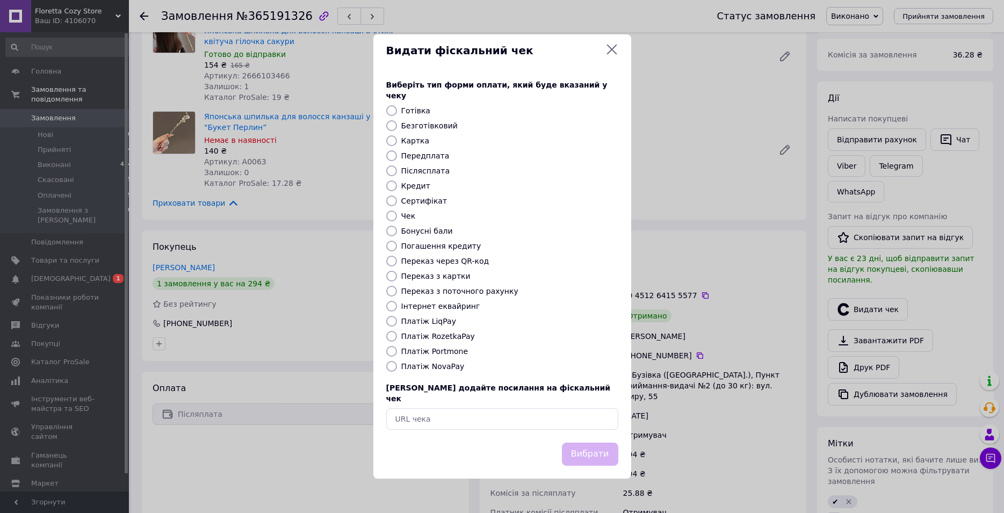
click at [444, 170] on div "Післясплата" at bounding box center [509, 171] width 221 height 11
click at [442, 175] on div "Післясплата" at bounding box center [509, 171] width 221 height 11
click at [440, 175] on label "Післясплата" at bounding box center [425, 171] width 49 height 9
click at [397, 175] on input "Післясплата" at bounding box center [391, 171] width 11 height 11
radio input "true"
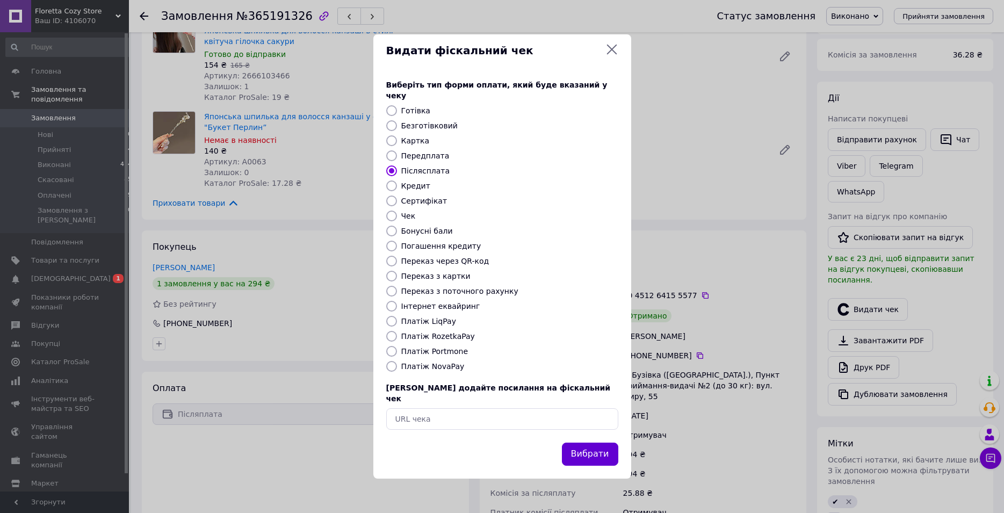
click at [590, 443] on button "Вибрати" at bounding box center [590, 454] width 56 height 23
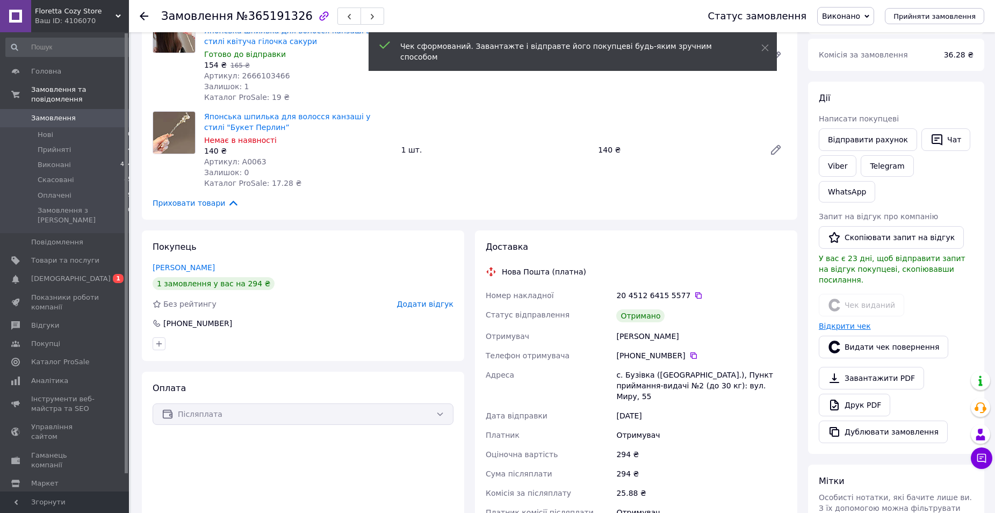
click at [852, 322] on link "Відкрити чек" at bounding box center [845, 326] width 52 height 9
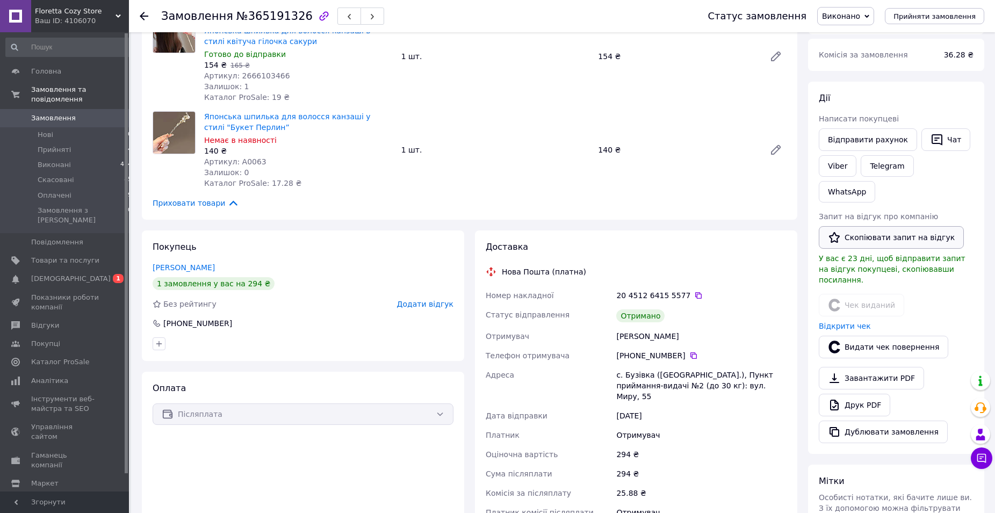
click at [873, 226] on button "Скопіювати запит на відгук" at bounding box center [891, 237] width 145 height 23
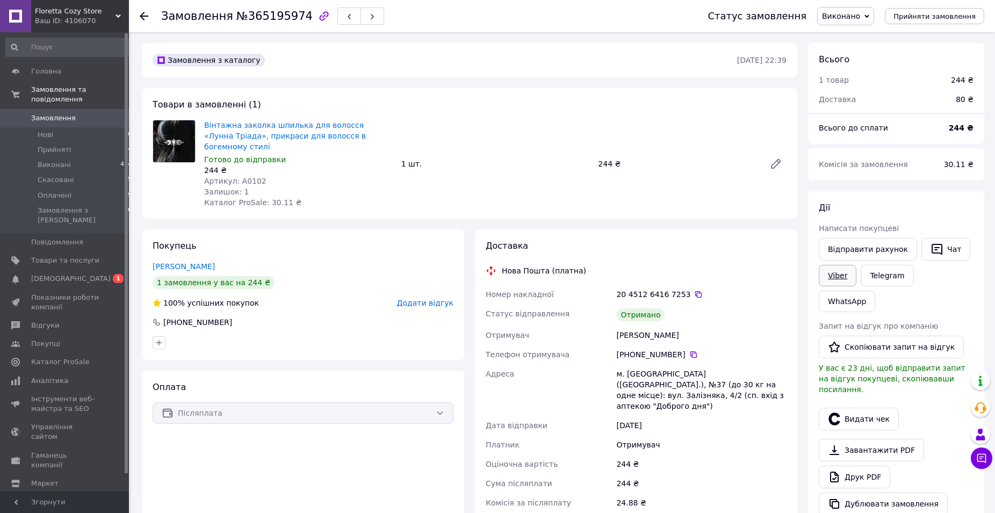
click at [839, 273] on link "Viber" at bounding box center [838, 275] width 38 height 21
click at [859, 408] on button "Видати чек" at bounding box center [859, 419] width 80 height 23
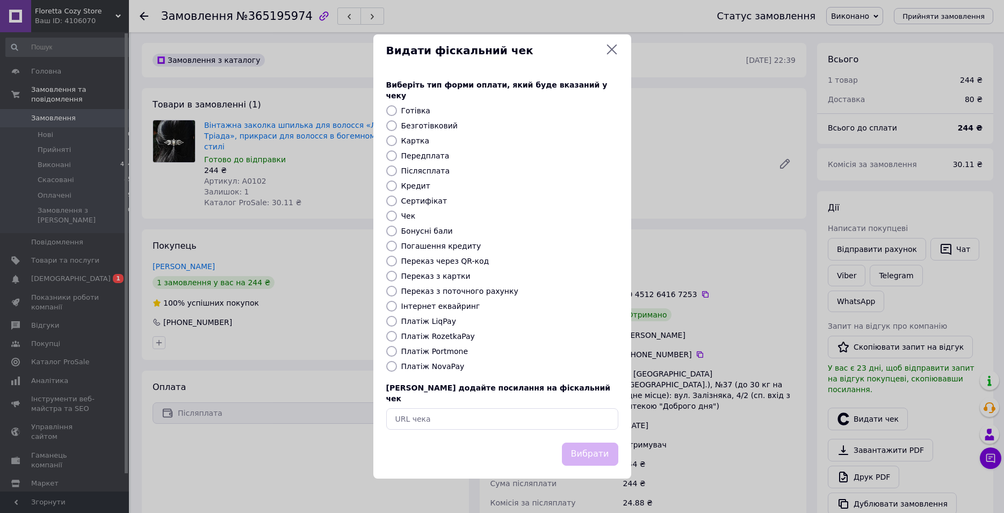
click at [427, 170] on label "Післясплата" at bounding box center [425, 171] width 49 height 9
click at [397, 170] on input "Післясплата" at bounding box center [391, 171] width 11 height 11
radio input "true"
click at [594, 444] on button "Вибрати" at bounding box center [590, 454] width 56 height 23
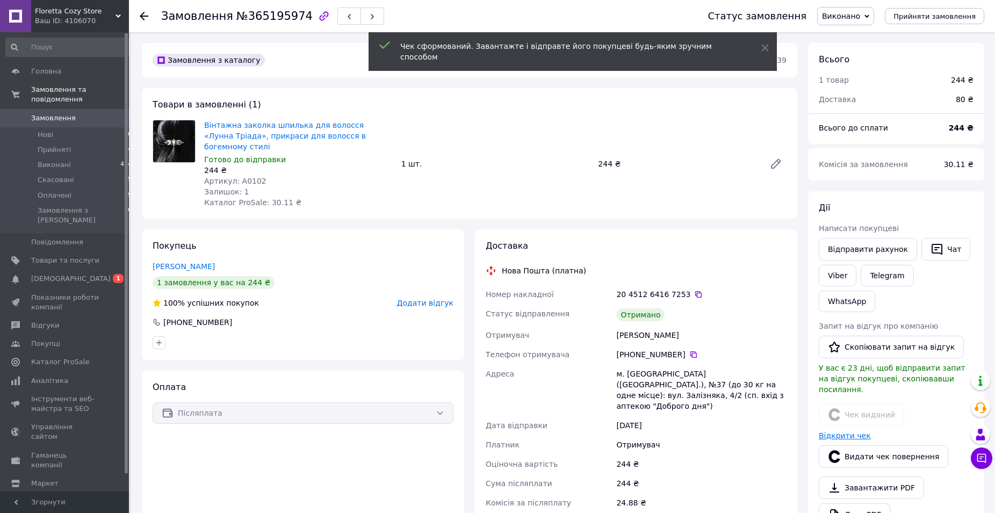
click at [858, 431] on link "Відкрити чек" at bounding box center [845, 435] width 52 height 9
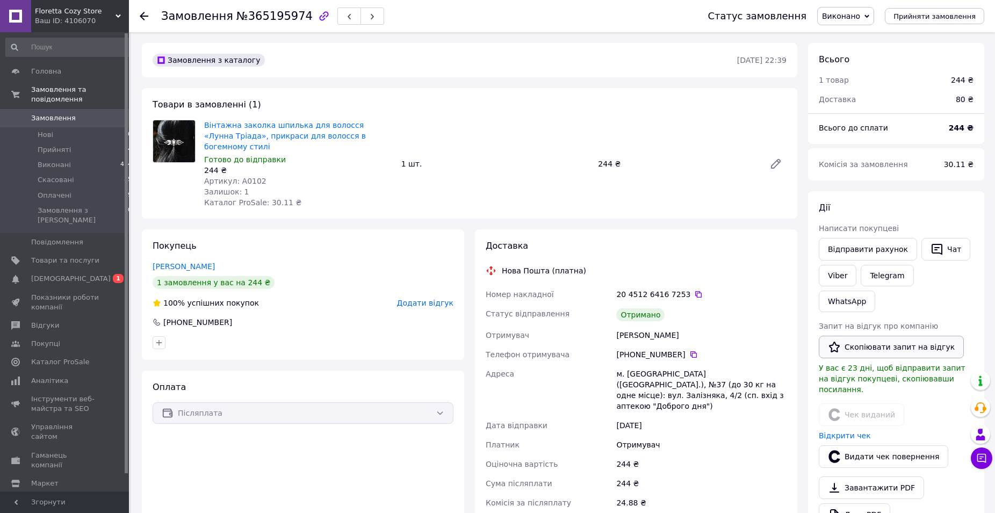
click at [877, 336] on button "Скопіювати запит на відгук" at bounding box center [891, 347] width 145 height 23
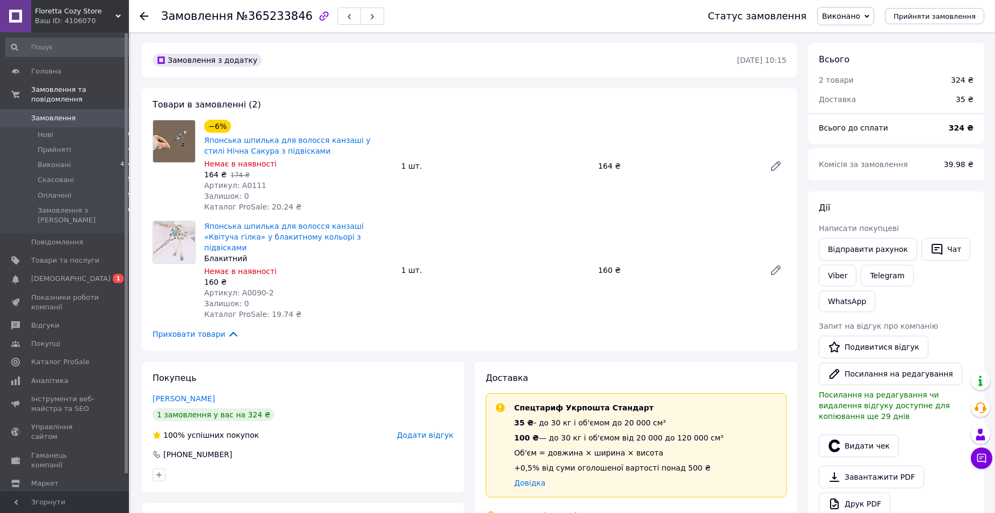
scroll to position [164, 0]
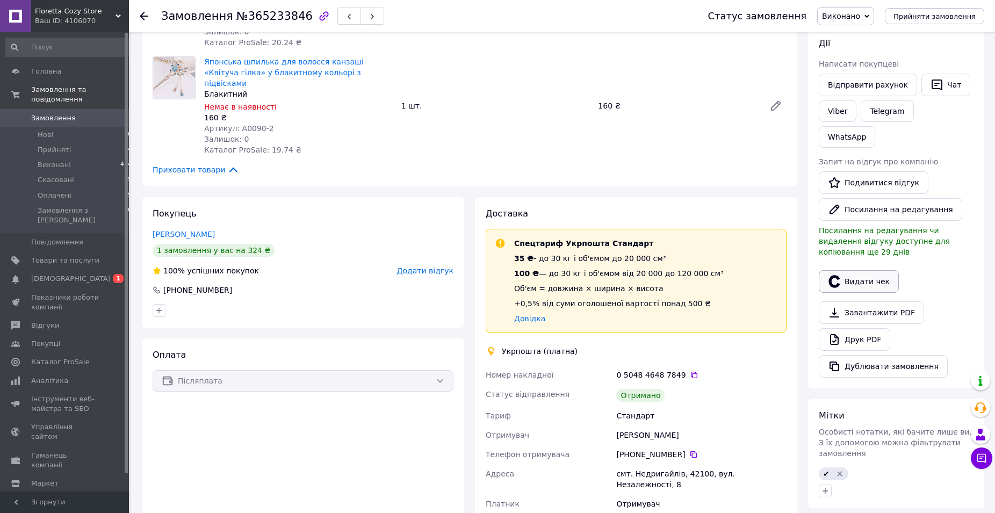
click at [861, 270] on button "Видати чек" at bounding box center [859, 281] width 80 height 23
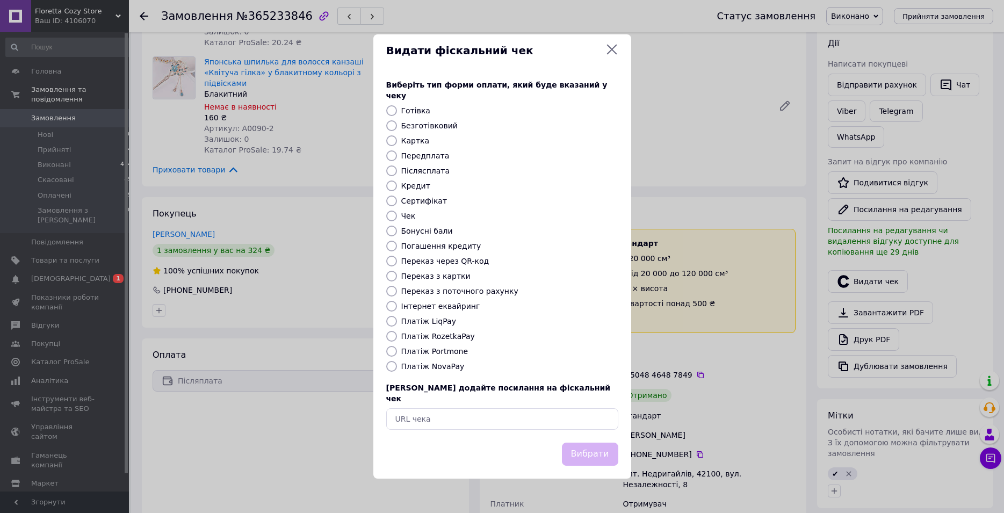
click at [428, 171] on label "Післясплата" at bounding box center [425, 171] width 49 height 9
click at [397, 171] on input "Післясплата" at bounding box center [391, 171] width 11 height 11
radio input "true"
click at [613, 443] on button "Вибрати" at bounding box center [590, 454] width 56 height 23
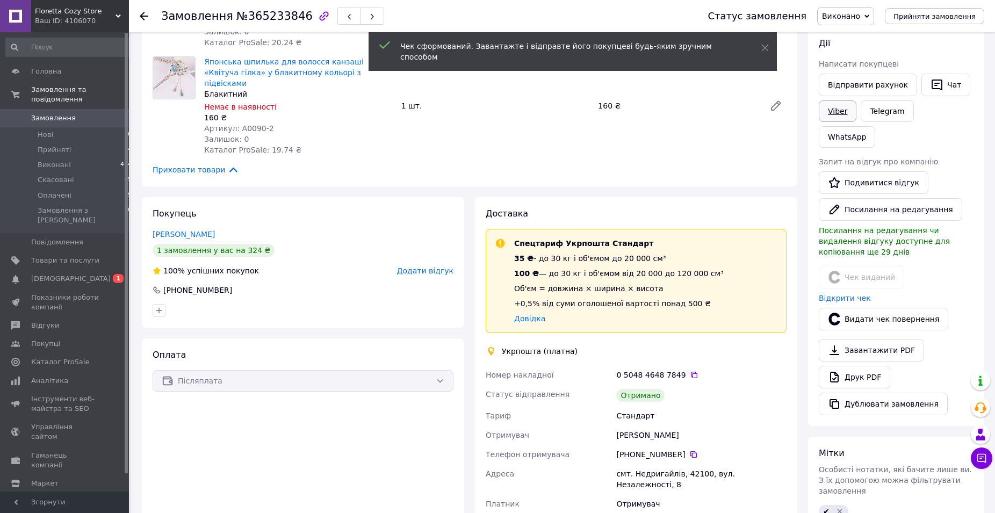
click at [845, 111] on link "Viber" at bounding box center [838, 110] width 38 height 21
click at [853, 294] on link "Відкрити чек" at bounding box center [845, 298] width 52 height 9
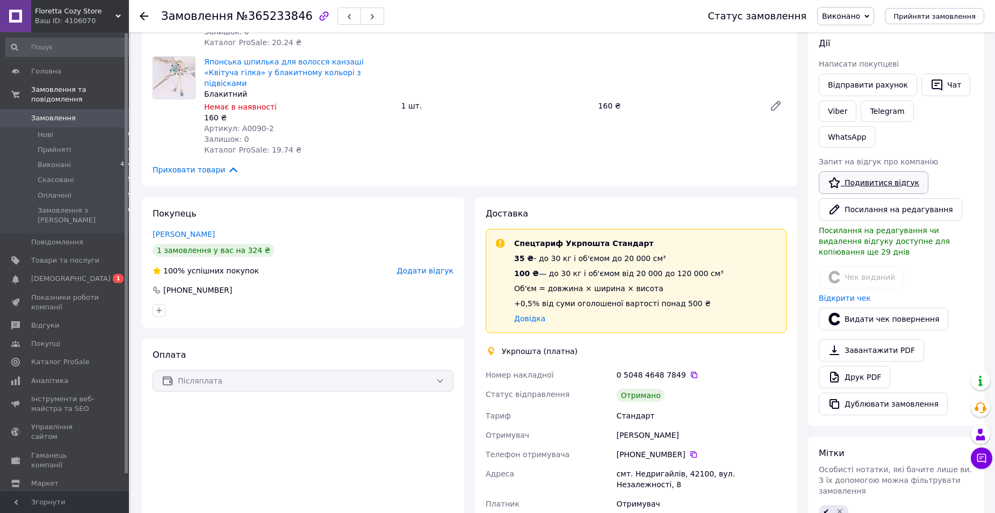
click at [834, 176] on icon at bounding box center [834, 182] width 13 height 13
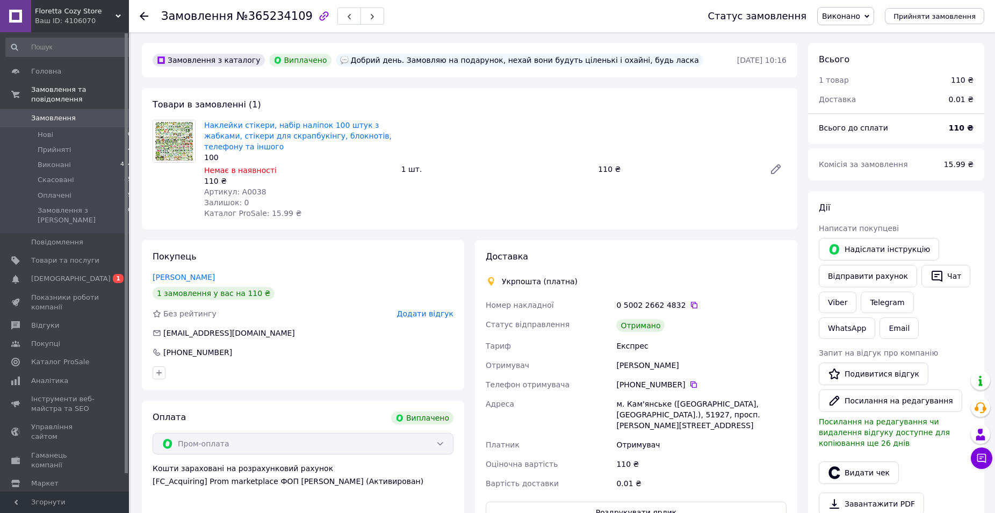
scroll to position [30, 0]
click at [880, 368] on link "Подивитися відгук" at bounding box center [874, 374] width 110 height 23
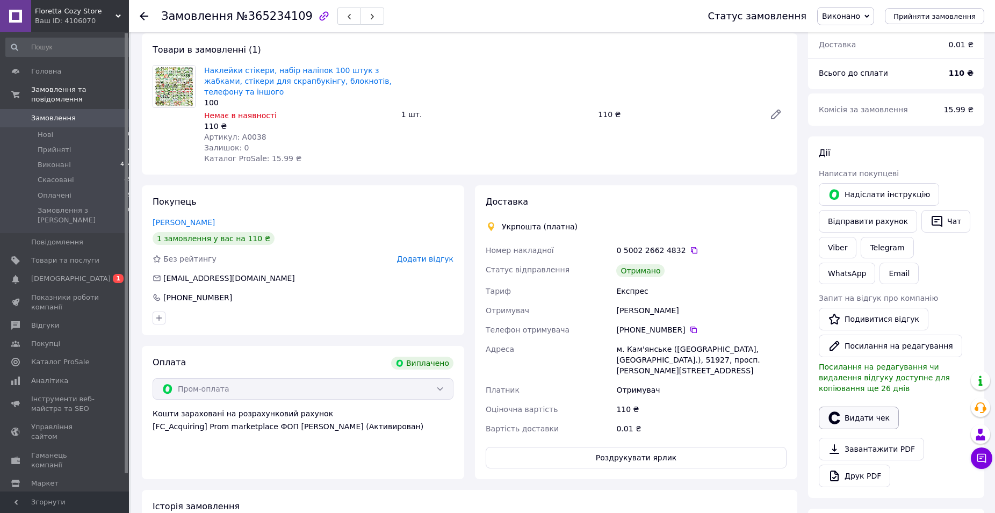
click at [850, 407] on button "Видати чек" at bounding box center [859, 418] width 80 height 23
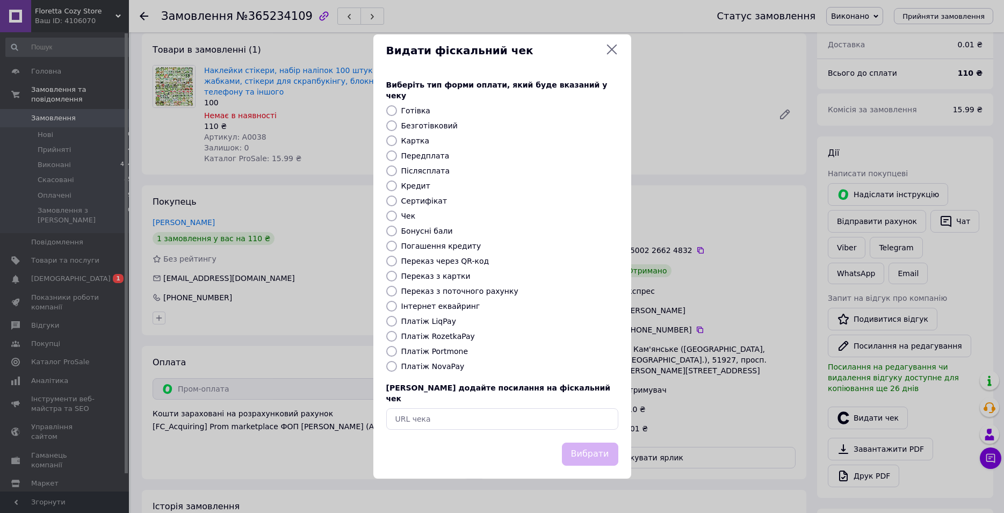
click at [433, 127] on label "Безготівковий" at bounding box center [429, 125] width 56 height 9
click at [397, 127] on input "Безготівковий" at bounding box center [391, 125] width 11 height 11
radio input "true"
click at [612, 443] on button "Вибрати" at bounding box center [590, 454] width 56 height 23
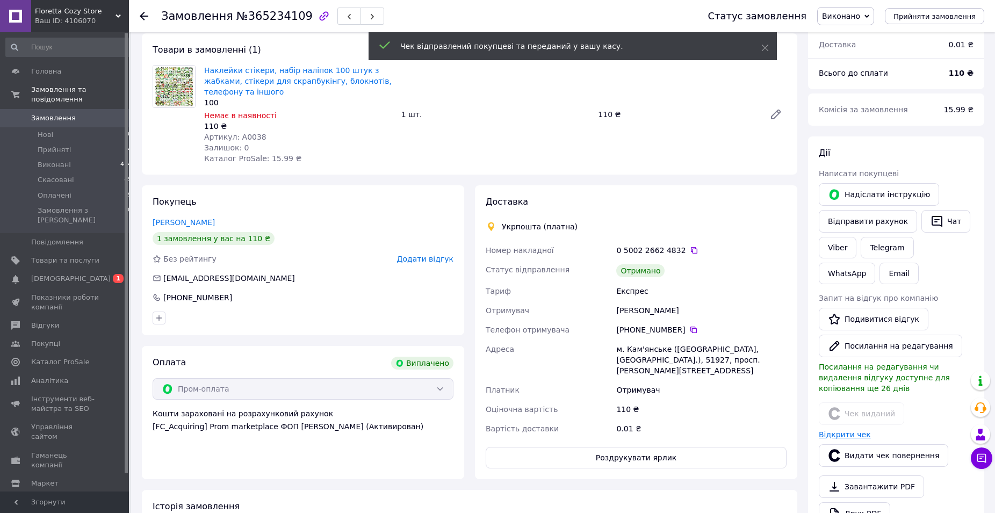
click at [860, 430] on link "Відкрити чек" at bounding box center [845, 434] width 52 height 9
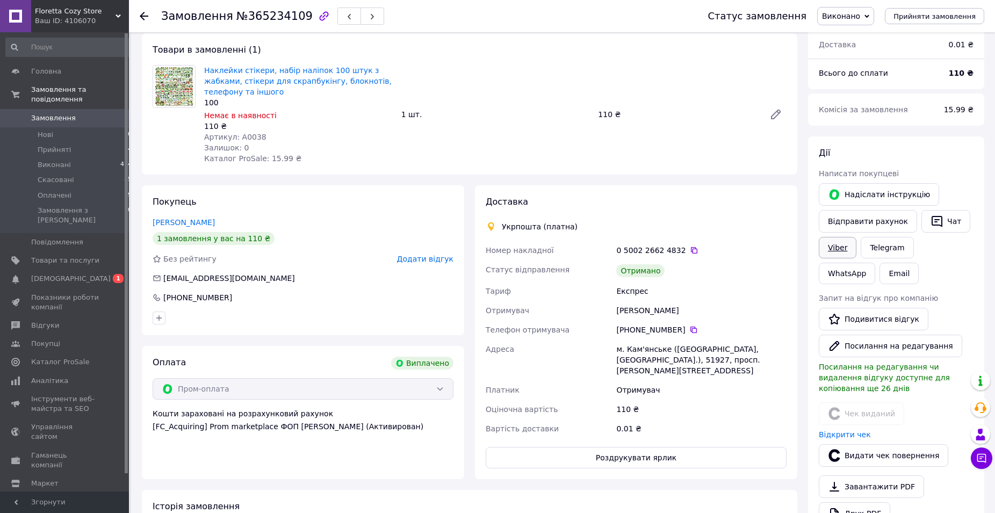
click at [841, 249] on link "Viber" at bounding box center [838, 247] width 38 height 21
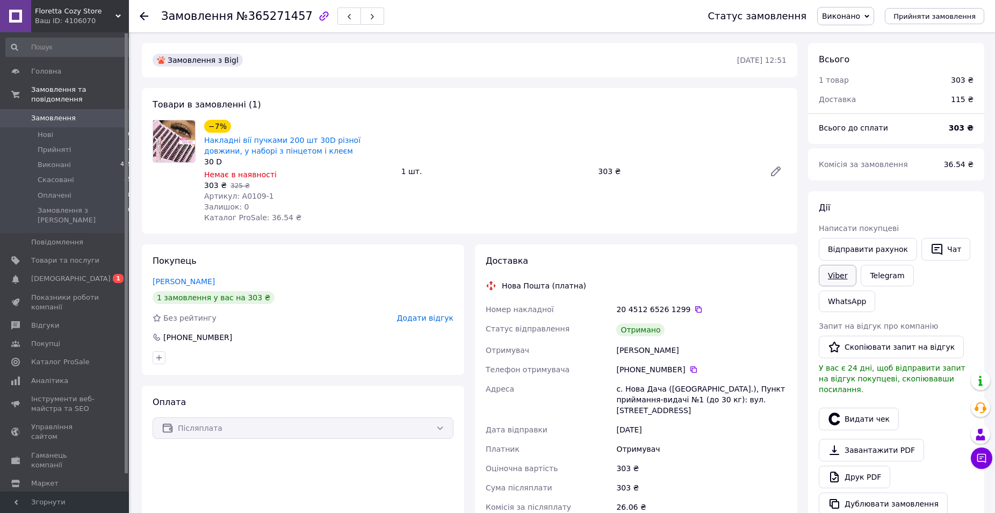
click at [837, 268] on link "Viber" at bounding box center [838, 275] width 38 height 21
click at [847, 408] on button "Видати чек" at bounding box center [859, 419] width 80 height 23
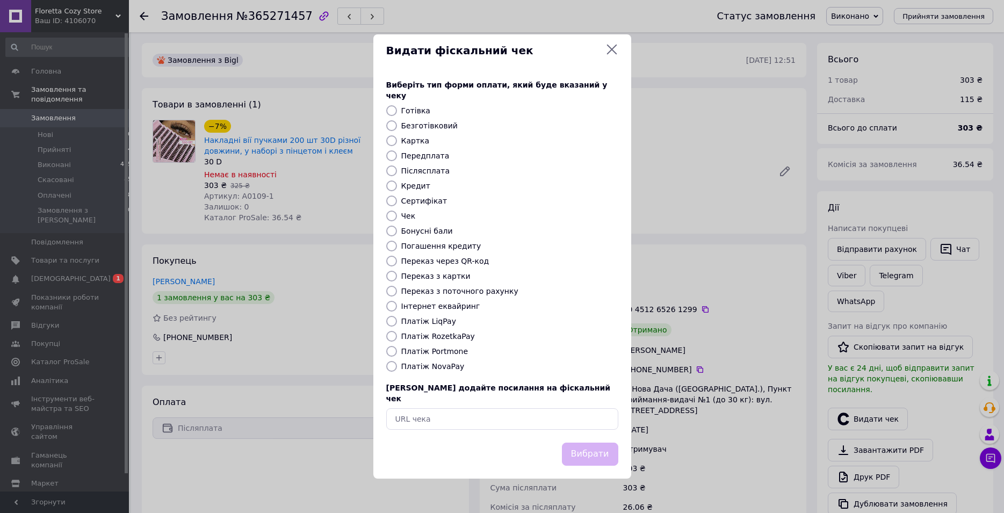
click at [436, 168] on label "Післясплата" at bounding box center [425, 171] width 49 height 9
click at [397, 168] on input "Післясплата" at bounding box center [391, 171] width 11 height 11
radio input "true"
click at [588, 427] on div "Виберіть тип форми оплати, який буде вказаний у чеку Готівка Безготівковий Карт…" at bounding box center [502, 255] width 258 height 376
click at [593, 443] on button "Вибрати" at bounding box center [590, 454] width 56 height 23
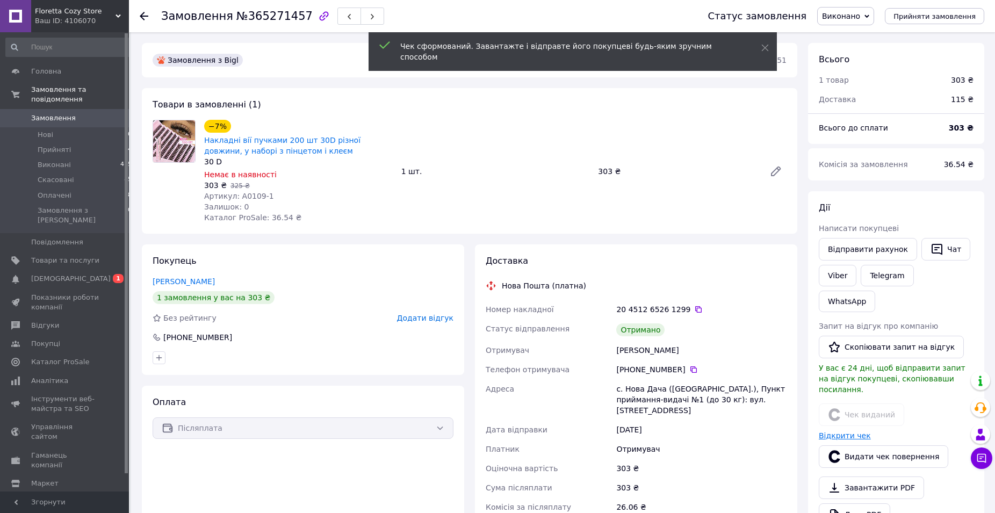
click at [855, 431] on link "Відкрити чек" at bounding box center [845, 435] width 52 height 9
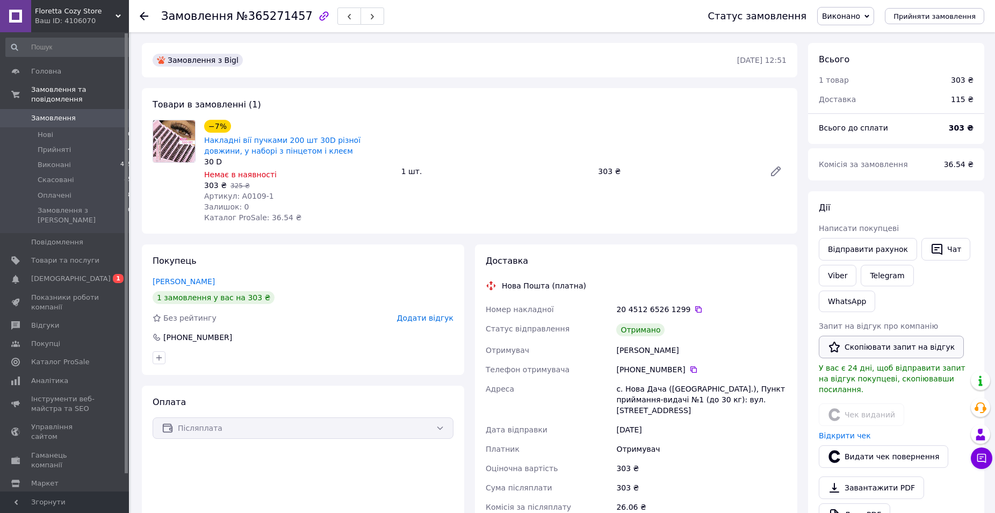
click at [861, 336] on button "Скопіювати запит на відгук" at bounding box center [891, 347] width 145 height 23
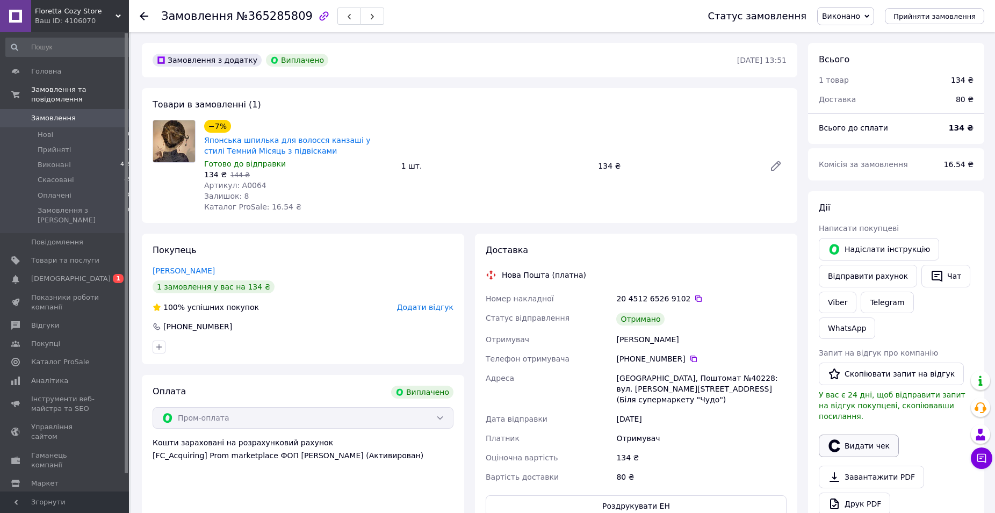
click at [854, 435] on button "Видати чек" at bounding box center [859, 446] width 80 height 23
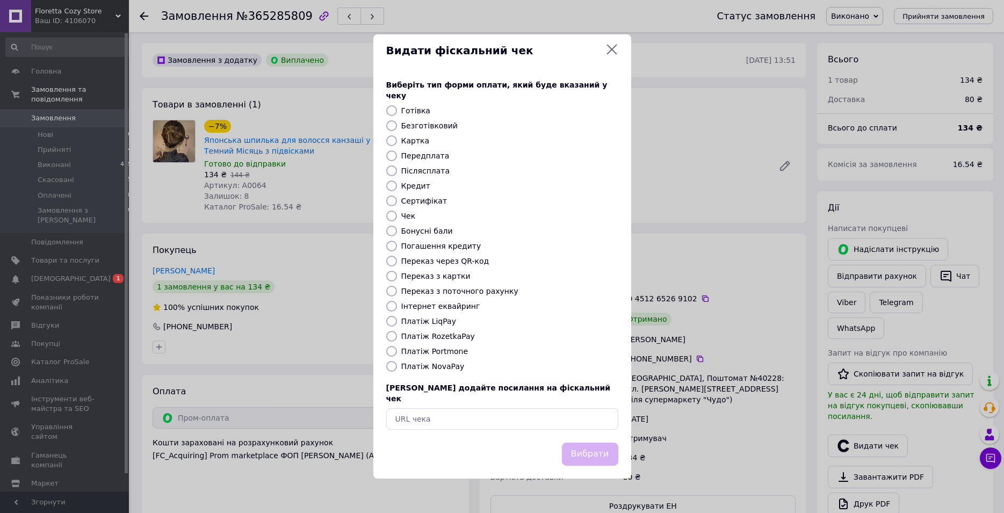
click at [441, 130] on label "Безготівковий" at bounding box center [429, 125] width 56 height 9
click at [397, 130] on input "Безготівковий" at bounding box center [391, 125] width 11 height 11
radio input "true"
click at [590, 443] on button "Вибрати" at bounding box center [590, 454] width 56 height 23
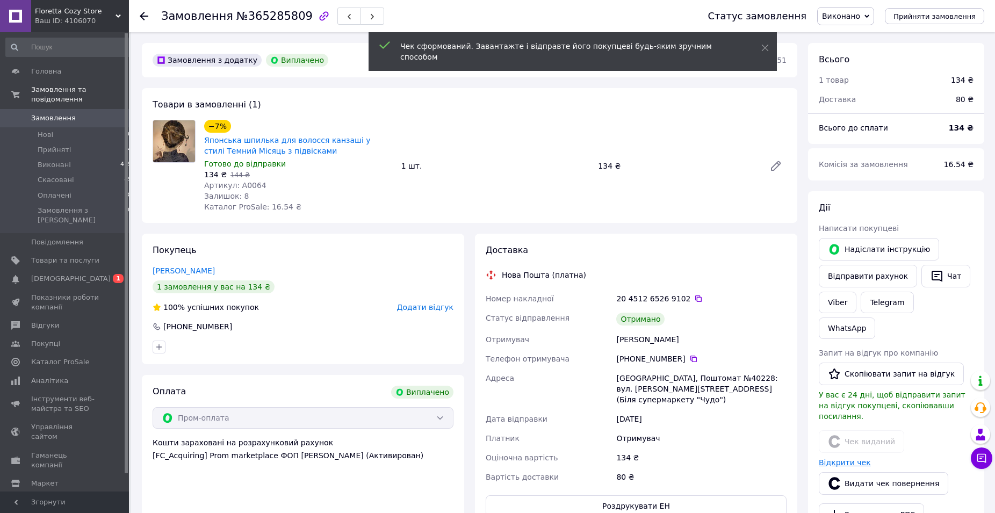
click at [853, 458] on link "Відкрити чек" at bounding box center [845, 462] width 52 height 9
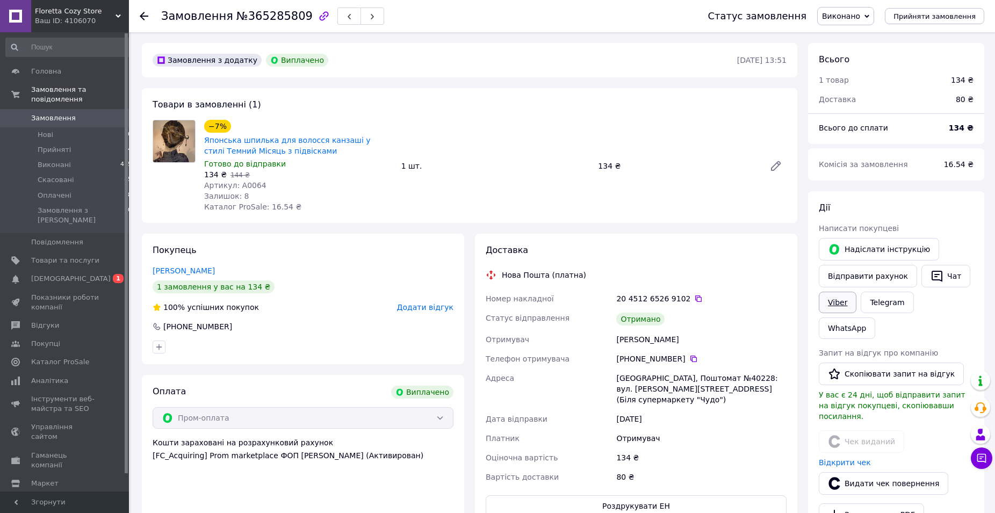
click at [840, 306] on link "Viber" at bounding box center [838, 302] width 38 height 21
click at [898, 363] on button "Скопіювати запит на відгук" at bounding box center [891, 374] width 145 height 23
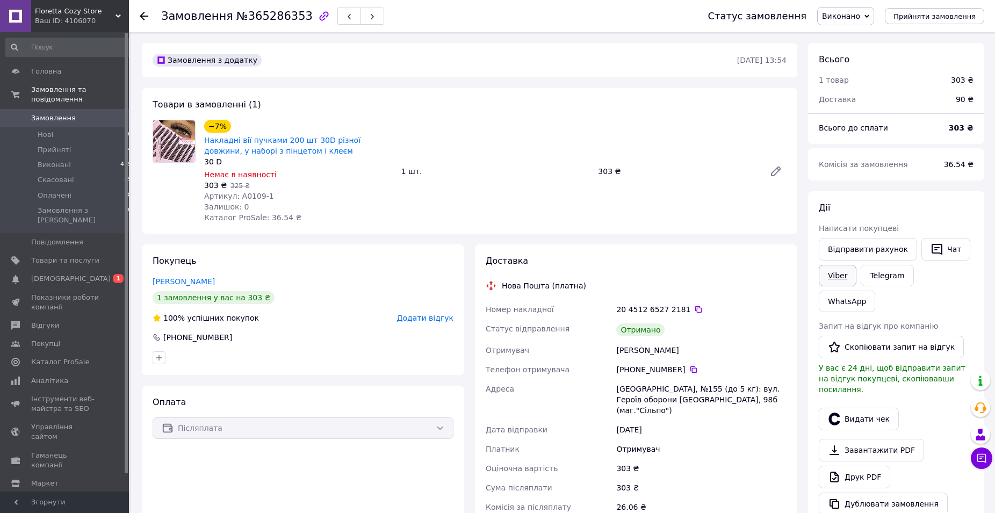
click at [844, 282] on link "Viber" at bounding box center [838, 275] width 38 height 21
click at [864, 408] on button "Видати чек" at bounding box center [859, 419] width 80 height 23
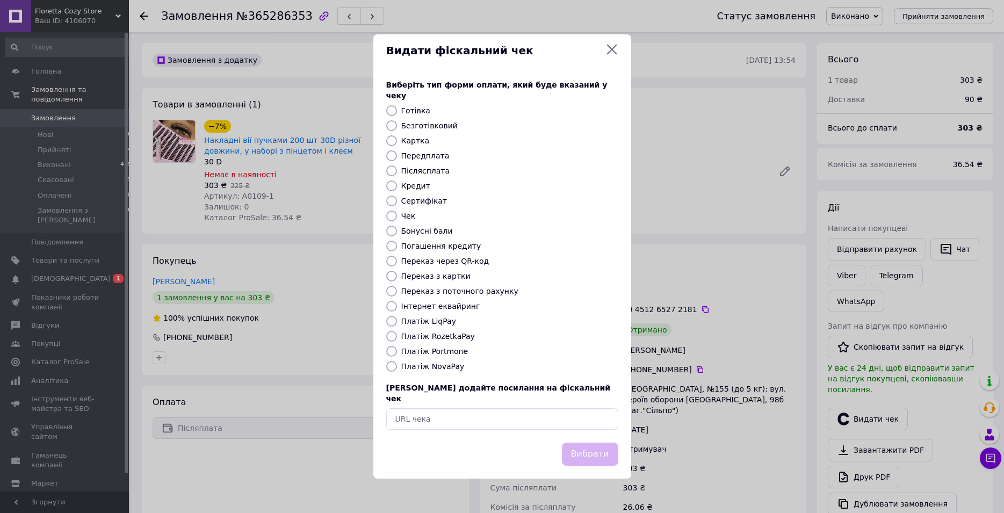
click at [431, 173] on label "Післясплата" at bounding box center [425, 171] width 49 height 9
click at [397, 173] on input "Післясплата" at bounding box center [391, 171] width 11 height 11
radio input "true"
click at [586, 443] on button "Вибрати" at bounding box center [590, 454] width 56 height 23
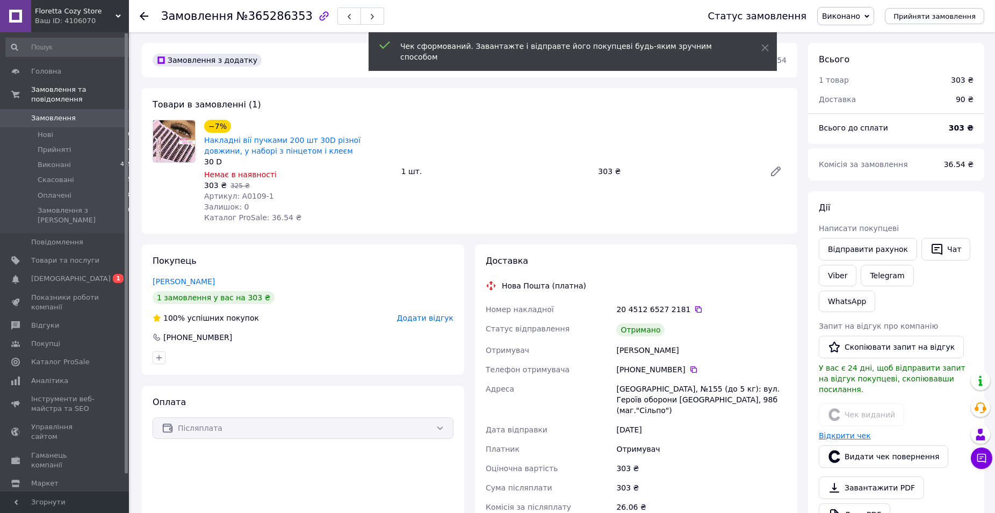
click at [842, 431] on link "Відкрити чек" at bounding box center [845, 435] width 52 height 9
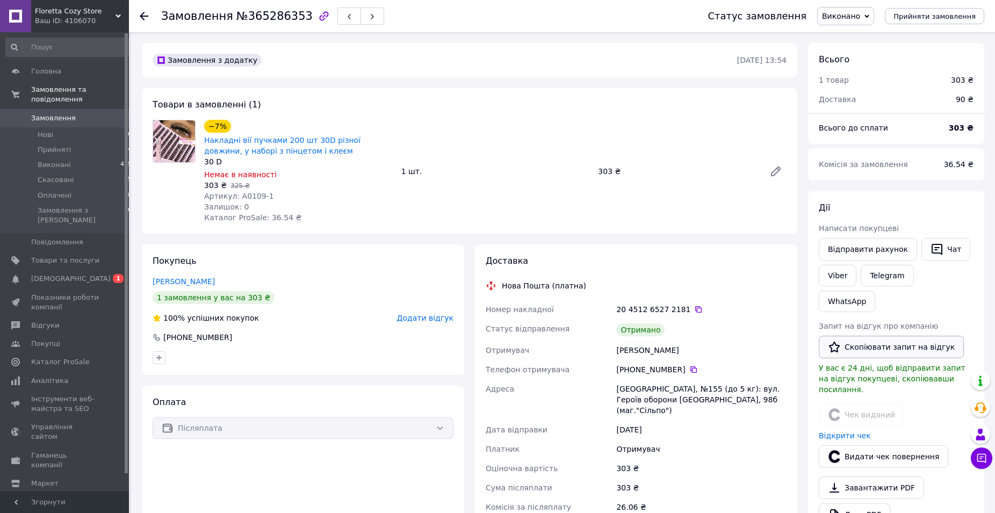
click at [880, 336] on button "Скопіювати запит на відгук" at bounding box center [891, 347] width 145 height 23
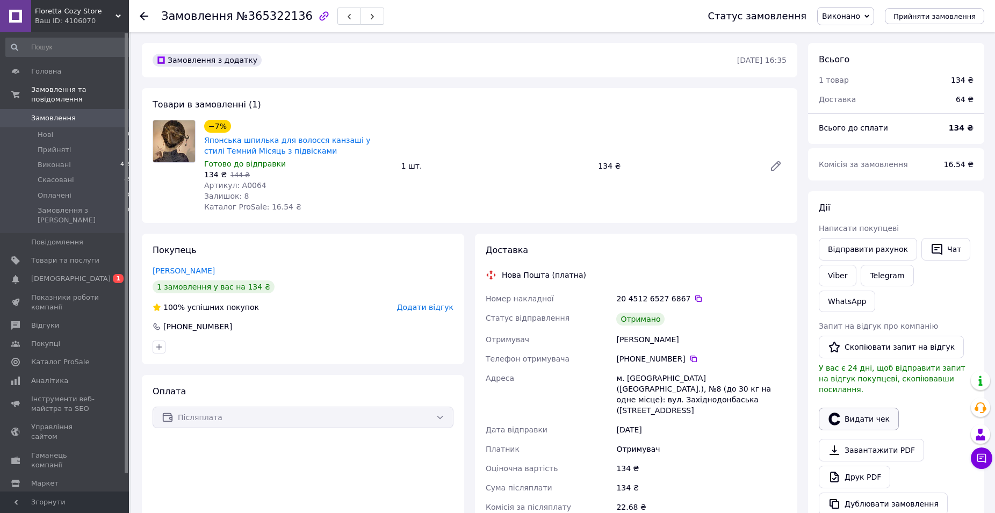
click at [862, 408] on button "Видати чек" at bounding box center [859, 419] width 80 height 23
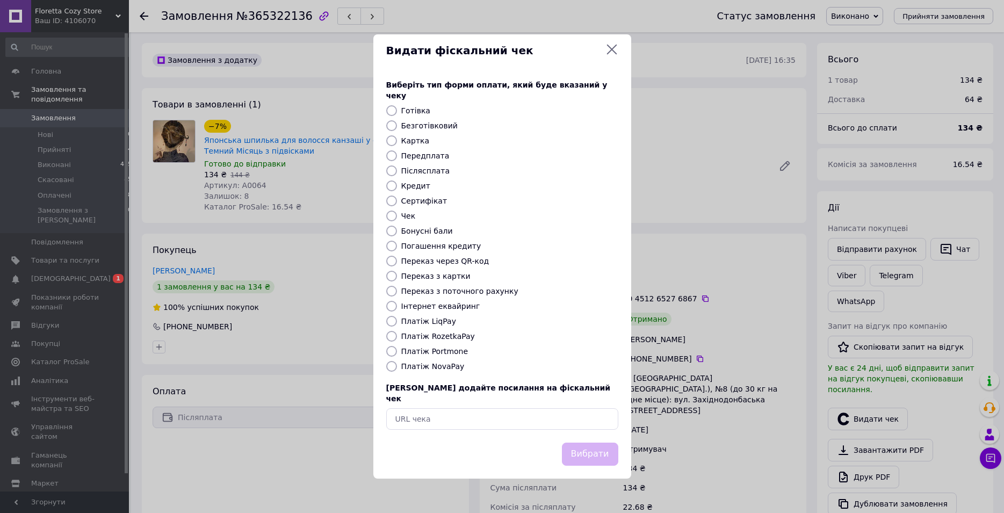
click at [432, 175] on label "Післясплата" at bounding box center [425, 171] width 49 height 9
click at [397, 176] on input "Післясплата" at bounding box center [391, 171] width 11 height 11
radio input "true"
click at [621, 444] on div "Вибрати" at bounding box center [502, 461] width 258 height 36
click at [610, 444] on button "Вибрати" at bounding box center [590, 454] width 56 height 23
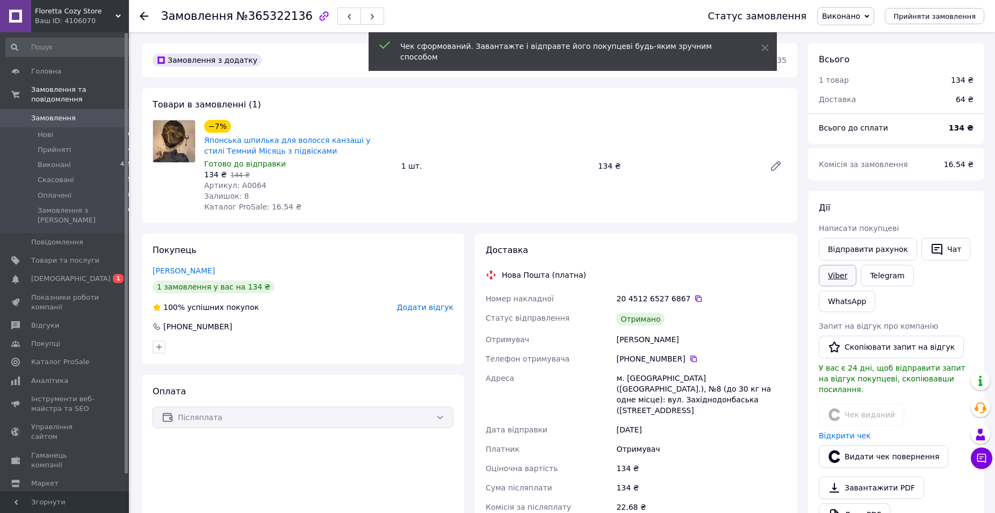
click at [851, 277] on link "Viber" at bounding box center [838, 275] width 38 height 21
click at [848, 431] on link "Відкрити чек" at bounding box center [845, 435] width 52 height 9
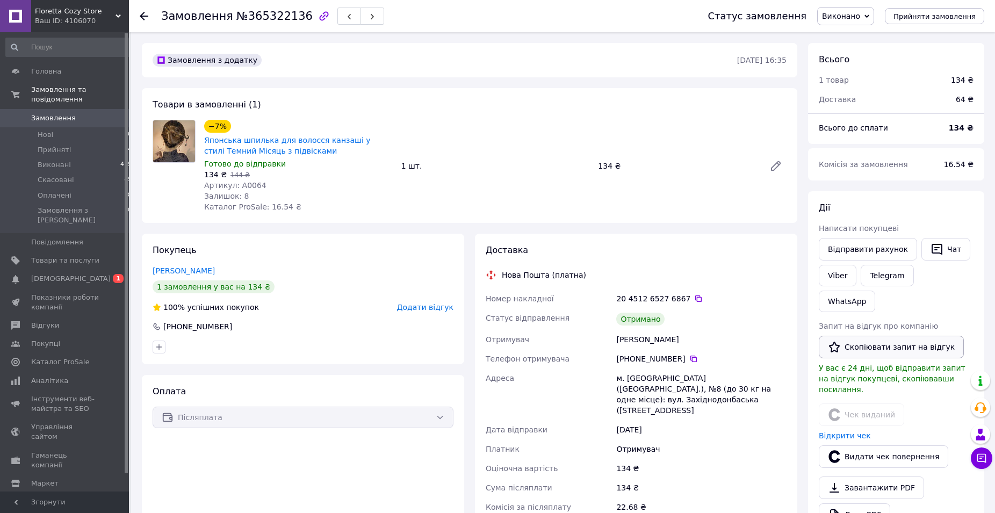
click at [915, 336] on button "Скопіювати запит на відгук" at bounding box center [891, 347] width 145 height 23
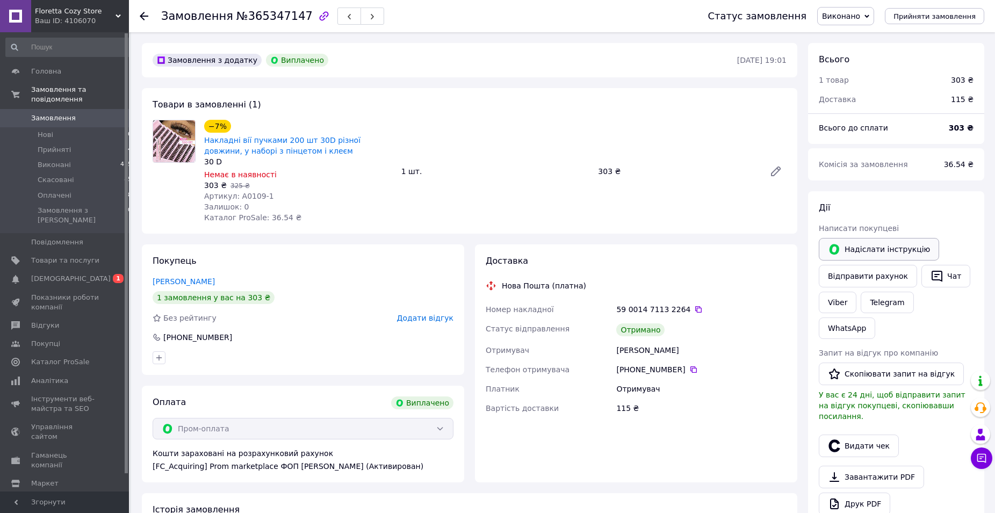
scroll to position [170, 0]
click at [868, 435] on button "Видати чек" at bounding box center [859, 446] width 80 height 23
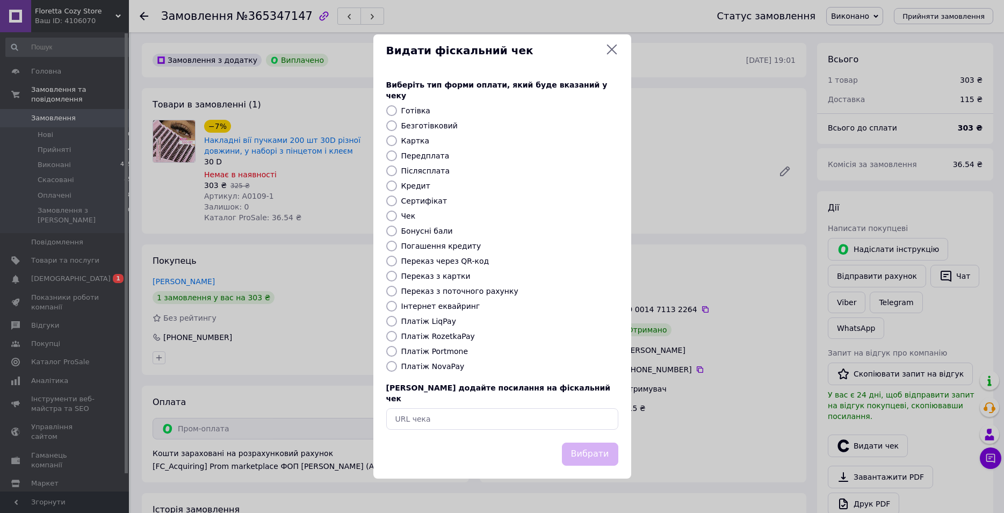
click at [440, 131] on div "Безготівковий" at bounding box center [509, 125] width 221 height 11
click at [412, 127] on label "Безготівковий" at bounding box center [429, 125] width 56 height 9
click at [397, 127] on input "Безготівковий" at bounding box center [391, 125] width 11 height 11
radio input "true"
click at [614, 443] on button "Вибрати" at bounding box center [590, 454] width 56 height 23
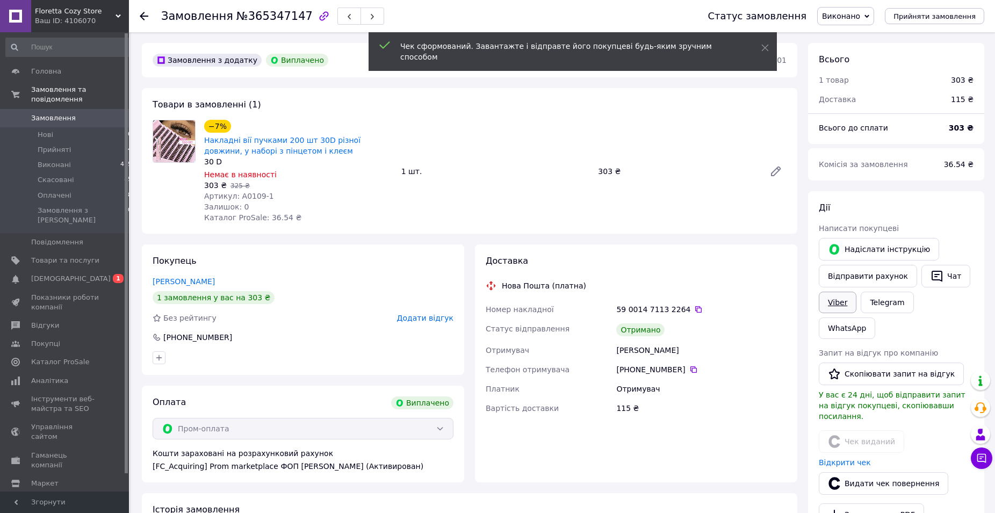
click at [846, 307] on link "Viber" at bounding box center [838, 302] width 38 height 21
click at [852, 458] on link "Відкрити чек" at bounding box center [845, 462] width 52 height 9
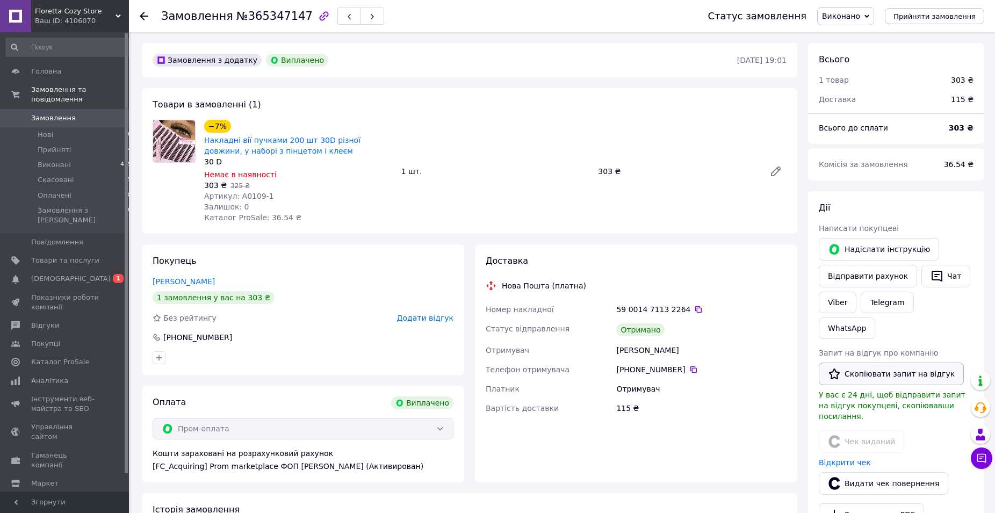
click at [886, 363] on button "Скопіювати запит на відгук" at bounding box center [891, 374] width 145 height 23
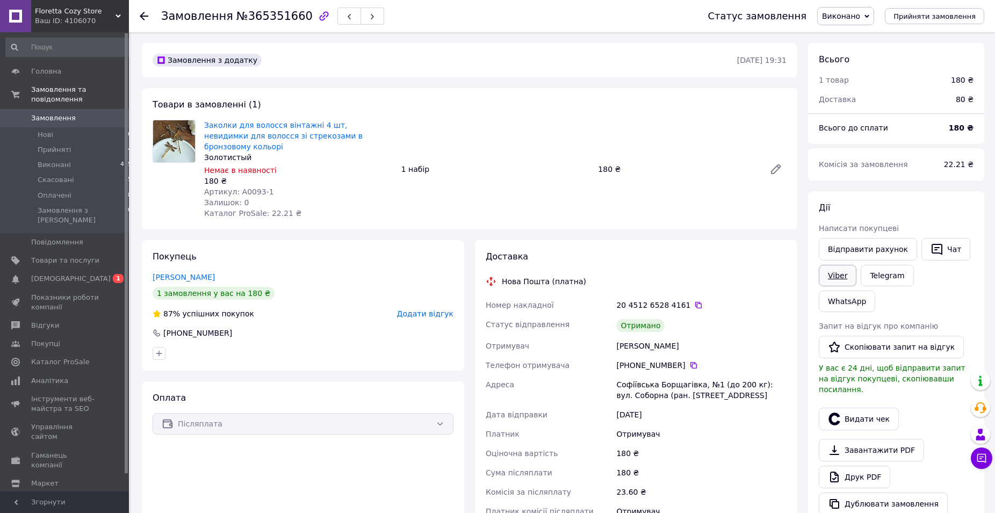
click at [844, 278] on link "Viber" at bounding box center [838, 275] width 38 height 21
click at [870, 408] on button "Видати чек" at bounding box center [859, 419] width 80 height 23
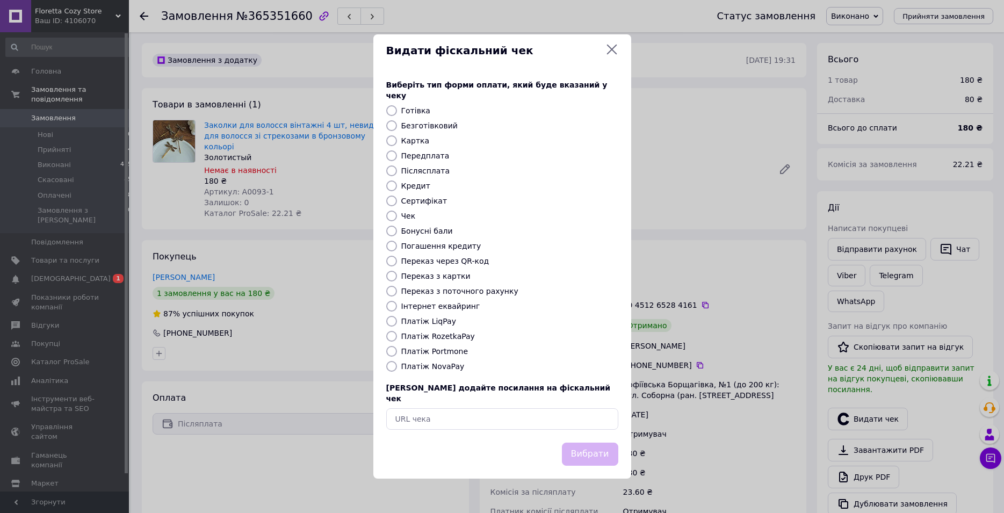
click at [414, 159] on label "Передплата" at bounding box center [425, 156] width 48 height 9
click at [397, 159] on input "Передплата" at bounding box center [391, 155] width 11 height 11
radio input "true"
click at [414, 172] on label "Післясплата" at bounding box center [425, 171] width 49 height 9
click at [397, 172] on input "Післясплата" at bounding box center [391, 171] width 11 height 11
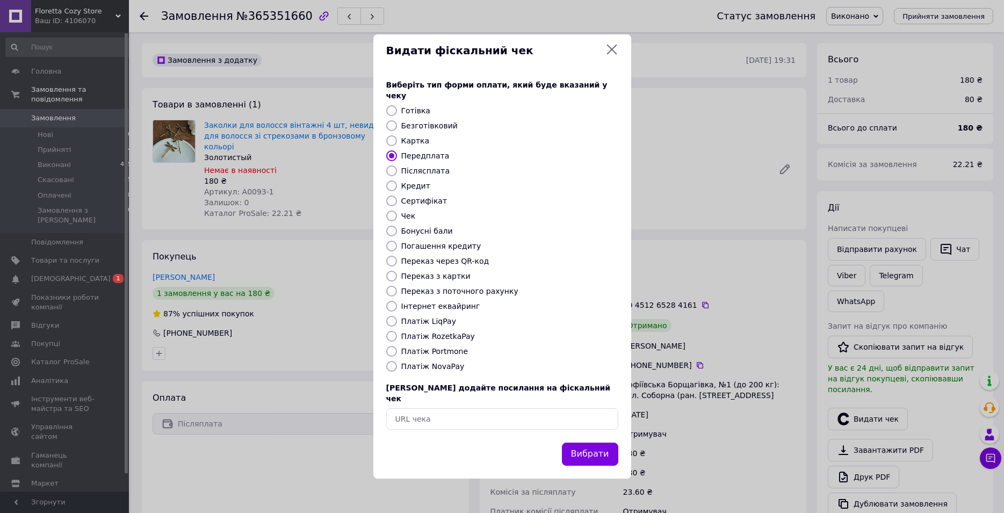
radio input "true"
click at [612, 443] on button "Вибрати" at bounding box center [590, 454] width 56 height 23
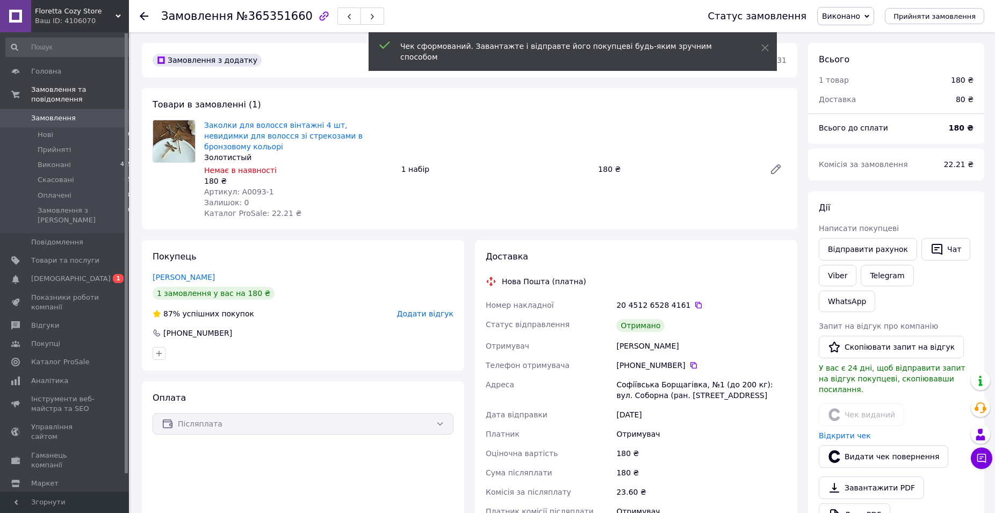
click at [864, 428] on div "Відкрити чек" at bounding box center [896, 435] width 159 height 15
click at [861, 431] on link "Відкрити чек" at bounding box center [845, 435] width 52 height 9
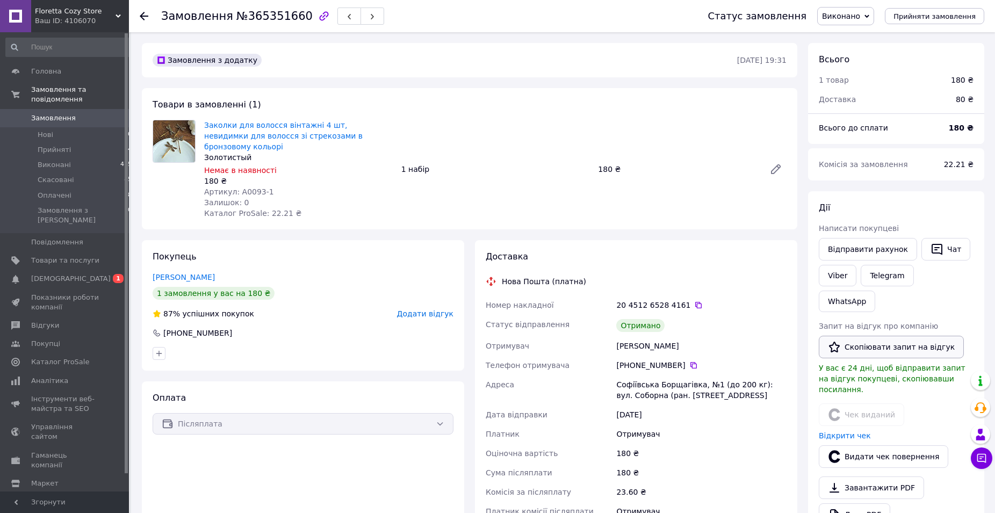
click at [887, 336] on button "Скопіювати запит на відгук" at bounding box center [891, 347] width 145 height 23
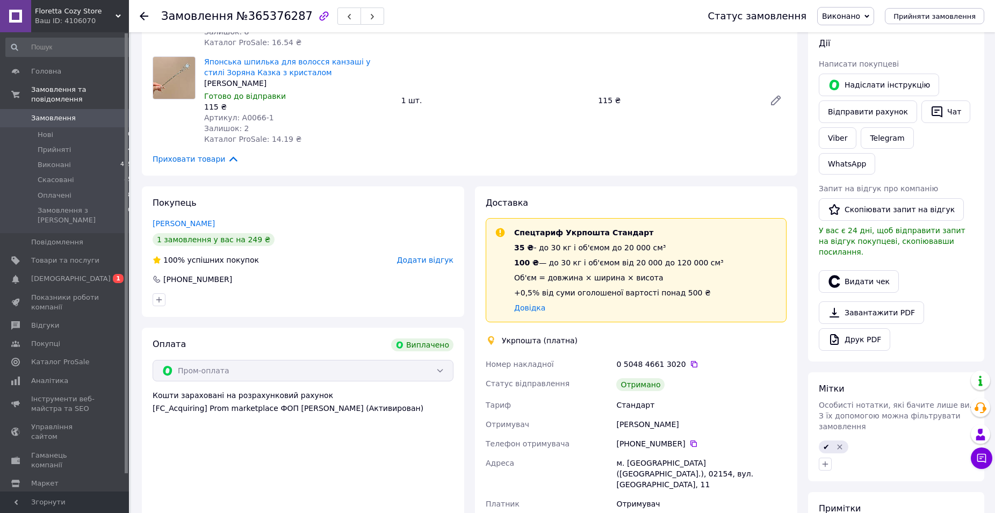
scroll to position [110, 0]
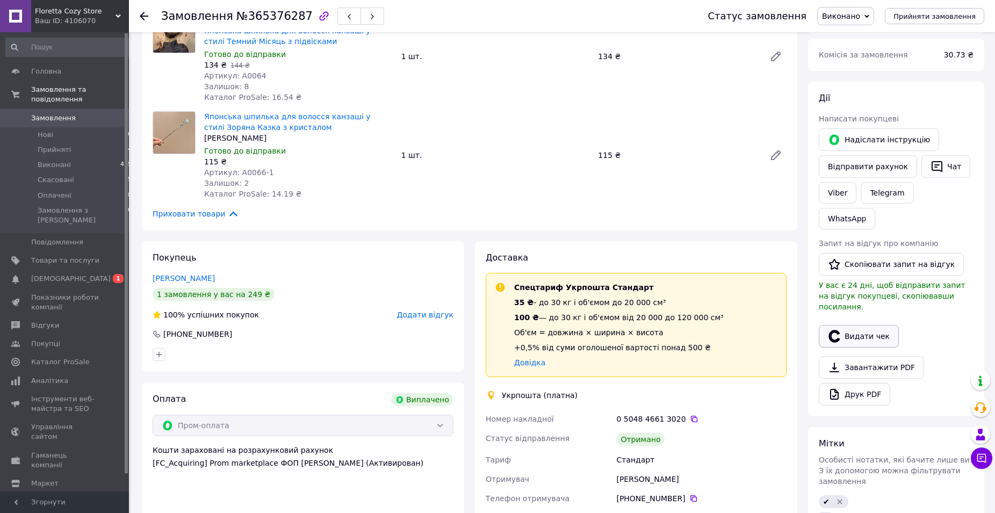
click at [855, 325] on button "Видати чек" at bounding box center [859, 336] width 80 height 23
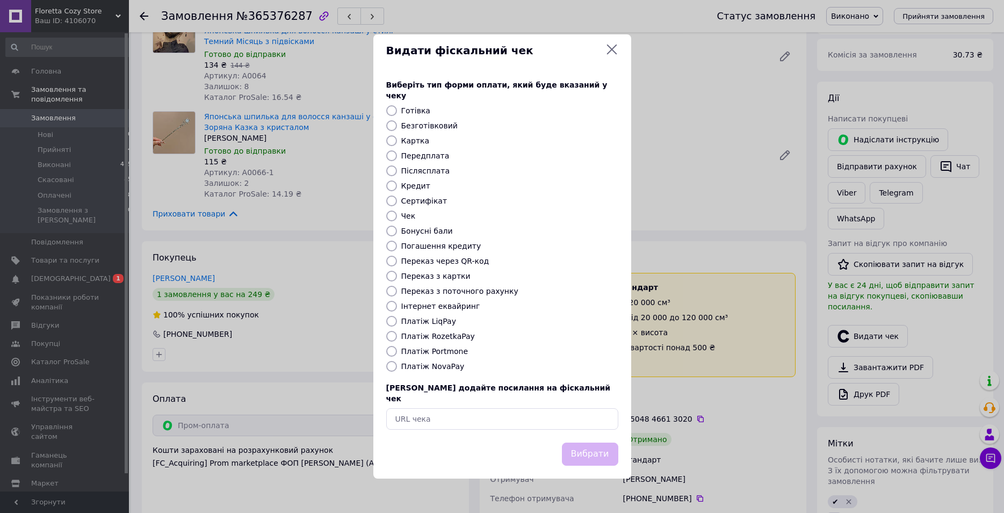
click at [618, 67] on div "Видати фіскальний чек" at bounding box center [502, 50] width 258 height 33
click at [623, 63] on div "Видати фіскальний чек" at bounding box center [502, 50] width 258 height 33
click at [617, 56] on icon at bounding box center [612, 49] width 13 height 13
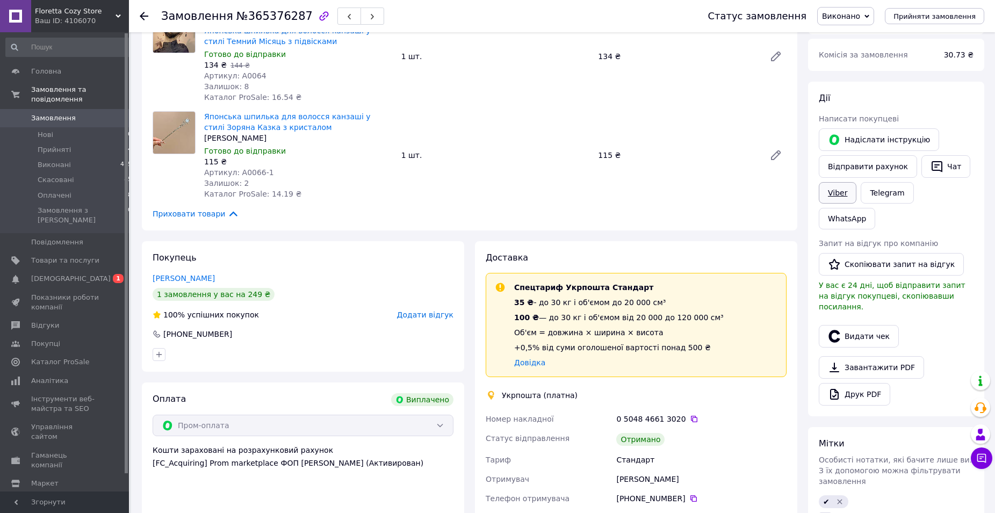
click at [841, 196] on link "Viber" at bounding box center [838, 192] width 38 height 21
click at [868, 325] on button "Видати чек" at bounding box center [859, 336] width 80 height 23
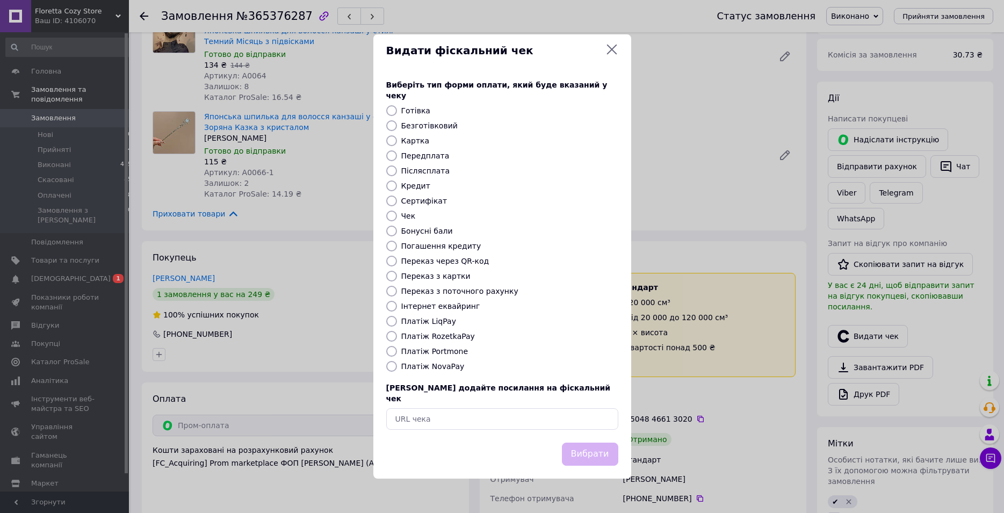
click at [425, 125] on label "Безготівковий" at bounding box center [429, 125] width 56 height 9
click at [397, 125] on input "Безготівковий" at bounding box center [391, 125] width 11 height 11
radio input "true"
click at [602, 445] on button "Вибрати" at bounding box center [590, 454] width 56 height 23
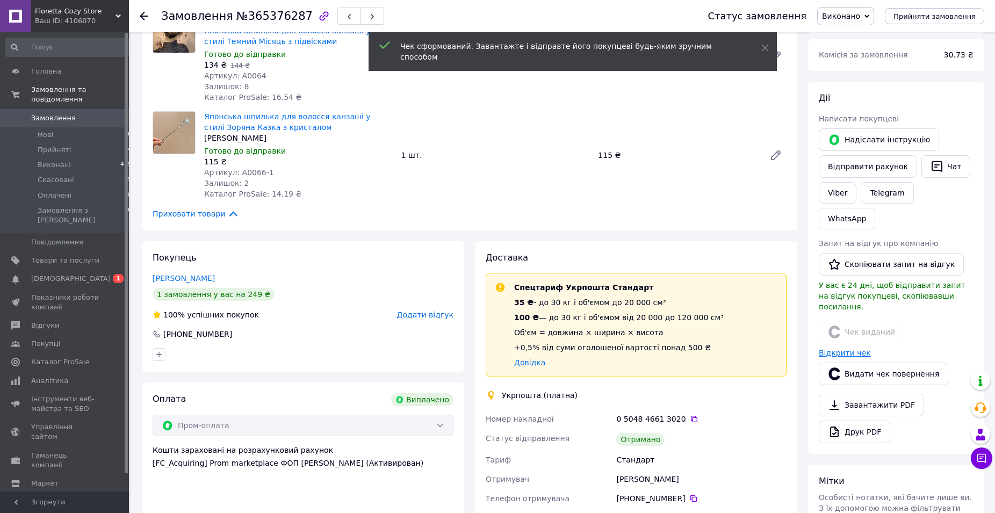
click at [834, 349] on link "Відкрити чек" at bounding box center [845, 353] width 52 height 9
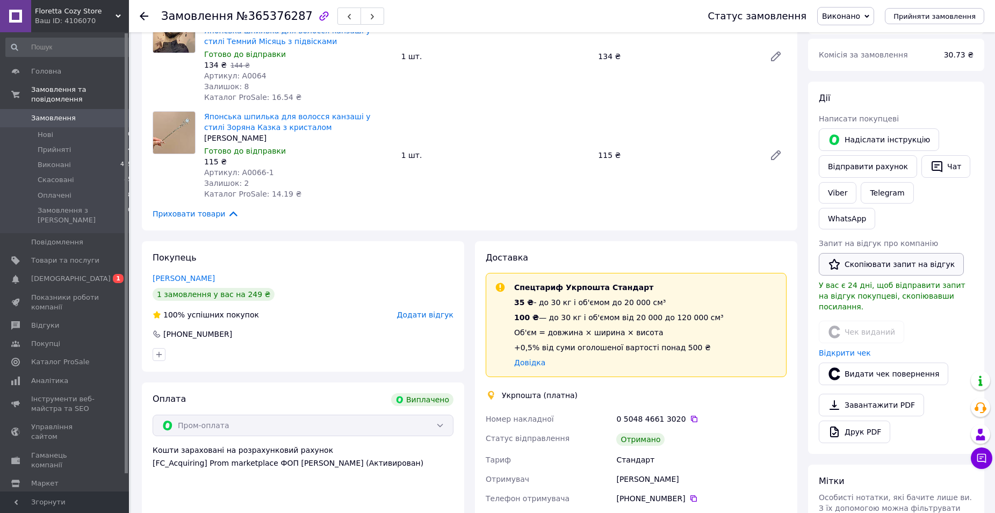
click at [904, 253] on button "Скопіювати запит на відгук" at bounding box center [891, 264] width 145 height 23
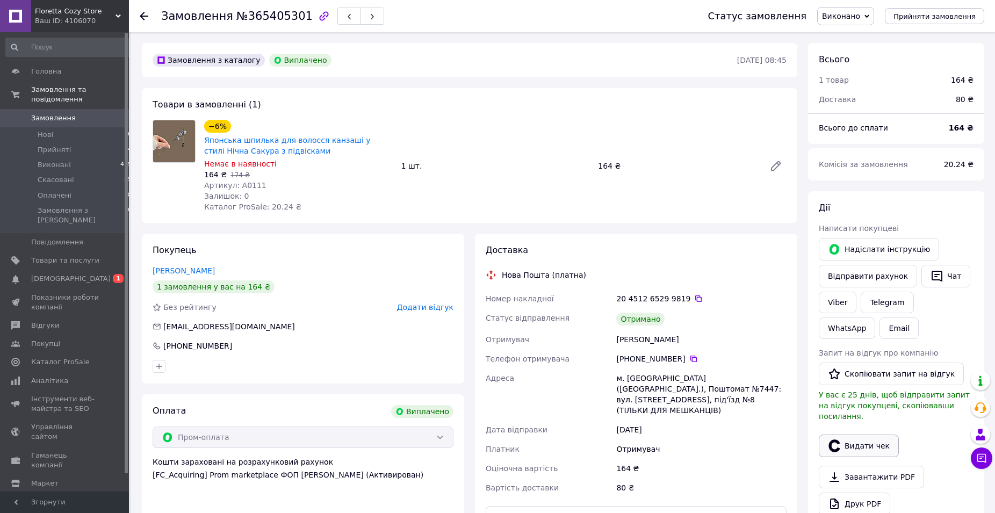
click at [857, 435] on button "Видати чек" at bounding box center [859, 446] width 80 height 23
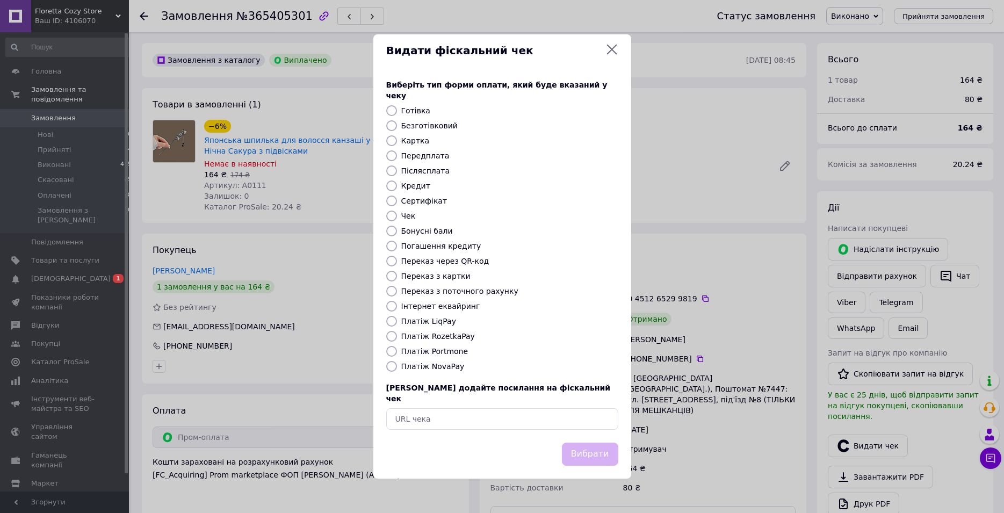
click at [605, 59] on div "Видати фіскальний чек" at bounding box center [502, 51] width 232 height 16
click at [420, 125] on label "Безготівковий" at bounding box center [429, 125] width 56 height 9
click at [397, 125] on input "Безготівковий" at bounding box center [391, 125] width 11 height 11
radio input "true"
click at [598, 443] on button "Вибрати" at bounding box center [590, 454] width 56 height 23
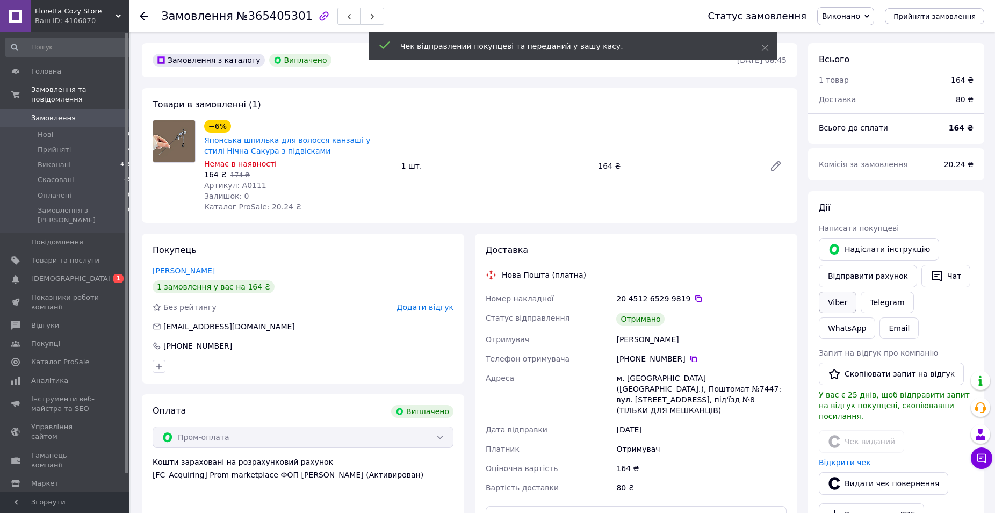
click at [846, 307] on link "Viber" at bounding box center [838, 302] width 38 height 21
click at [850, 458] on link "Відкрити чек" at bounding box center [845, 462] width 52 height 9
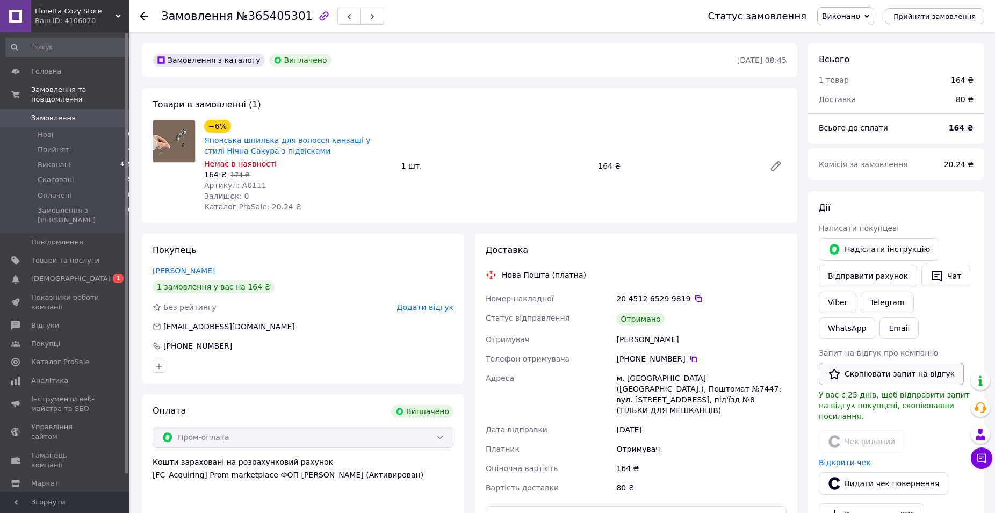
click at [872, 374] on button "Скопіювати запит на відгук" at bounding box center [891, 374] width 145 height 23
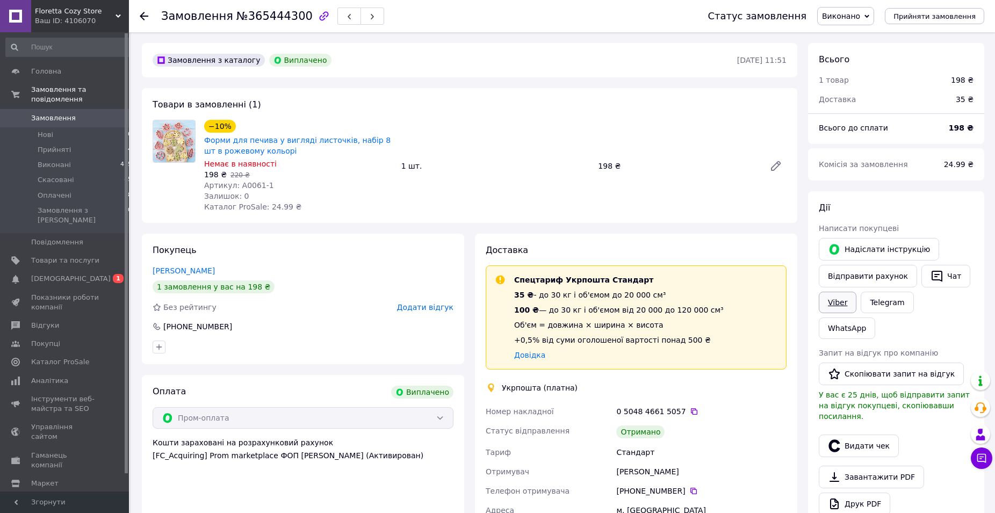
click at [848, 312] on link "Viber" at bounding box center [838, 302] width 38 height 21
click at [850, 435] on button "Видати чек" at bounding box center [859, 446] width 80 height 23
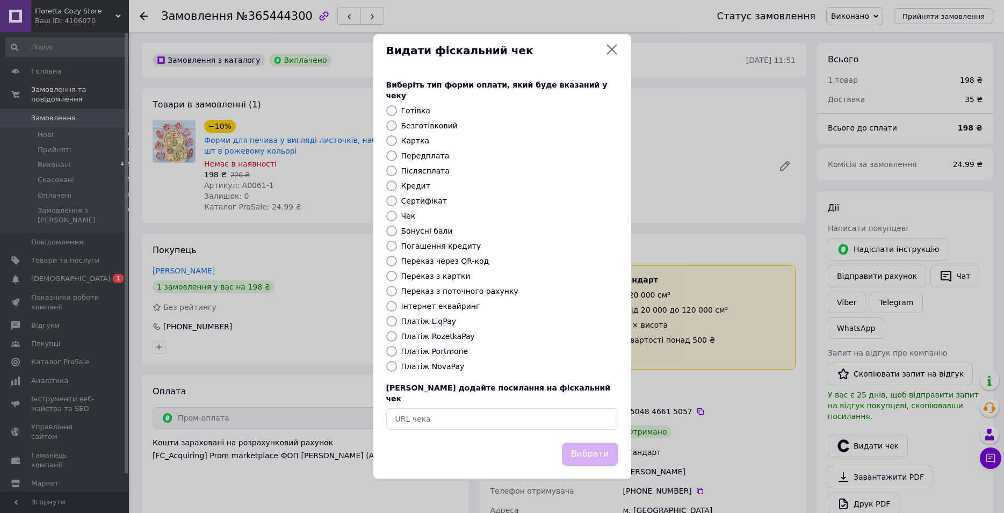
click at [428, 132] on div "Виберіть тип форми оплати, який буде вказаний у чеку Готівка Безготівковий Карт…" at bounding box center [502, 255] width 258 height 376
click at [397, 129] on input "Безготівковий" at bounding box center [391, 125] width 11 height 11
radio input "true"
click at [586, 428] on div "Виберіть тип форми оплати, який буде вказаний у чеку Готівка Безготівковий Карт…" at bounding box center [502, 255] width 258 height 376
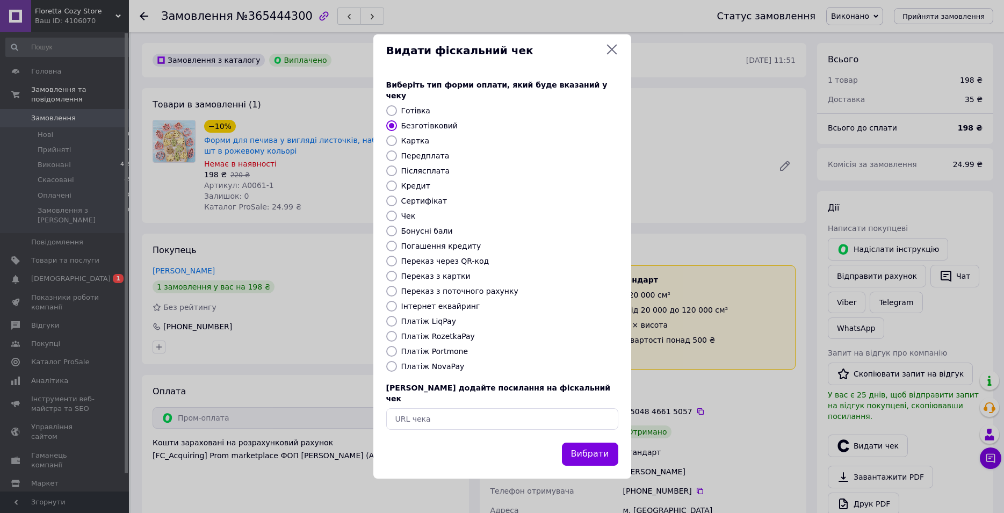
click at [595, 443] on button "Вибрати" at bounding box center [590, 454] width 56 height 23
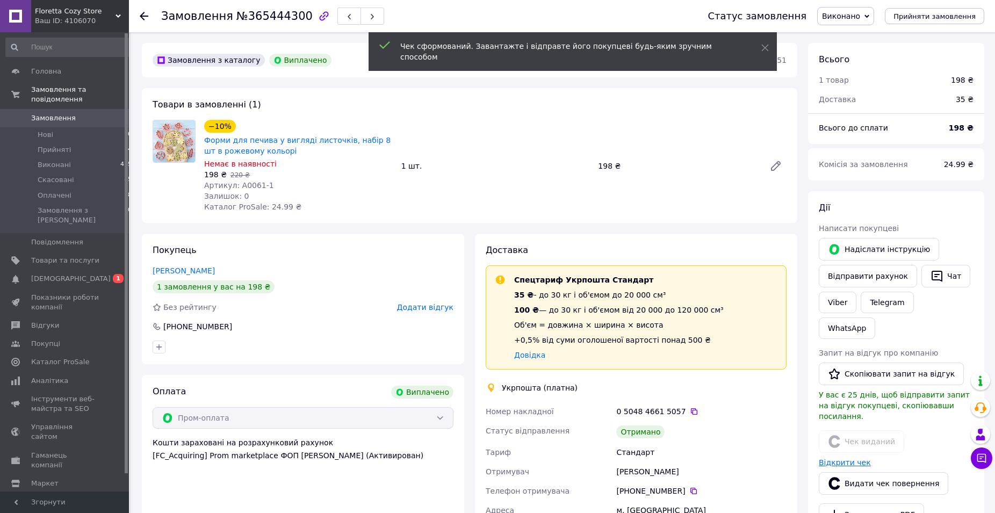
click at [860, 458] on link "Відкрити чек" at bounding box center [845, 462] width 52 height 9
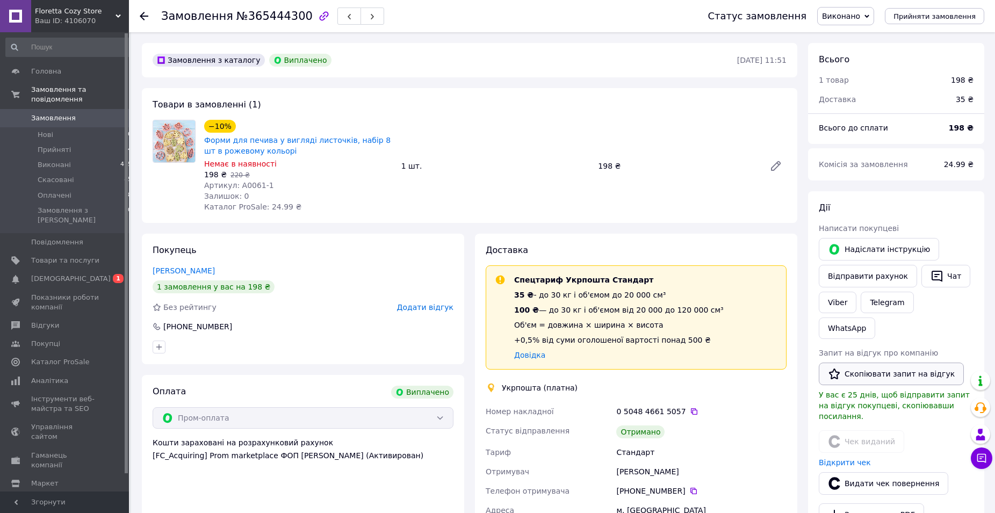
click at [880, 363] on button "Скопіювати запит на відгук" at bounding box center [891, 374] width 145 height 23
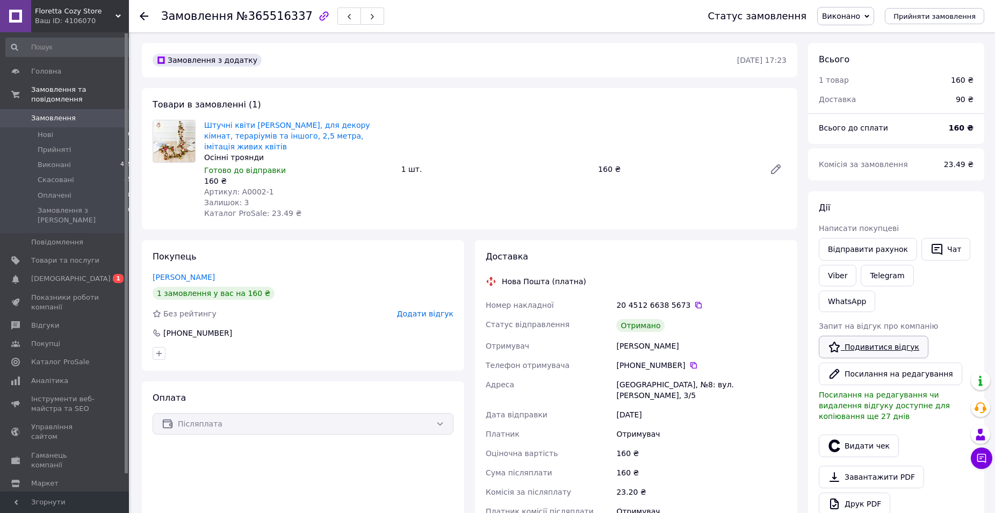
click at [884, 336] on link "Подивитися відгук" at bounding box center [874, 347] width 110 height 23
click at [864, 435] on button "Видати чек" at bounding box center [859, 446] width 80 height 23
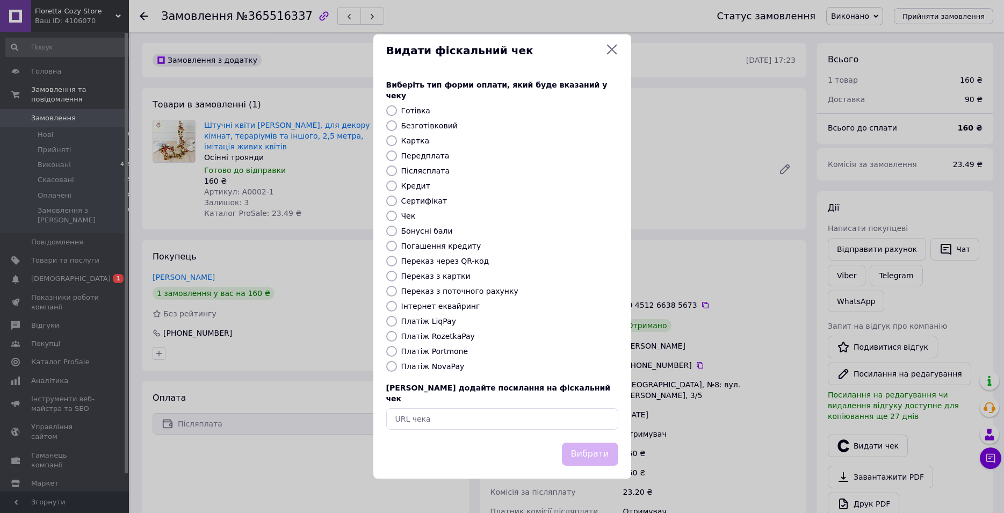
click at [432, 182] on div "Кредит" at bounding box center [509, 186] width 221 height 11
click at [426, 173] on label "Післясплата" at bounding box center [425, 171] width 49 height 9
click at [397, 173] on input "Післясплата" at bounding box center [391, 171] width 11 height 11
radio input "true"
click at [599, 443] on button "Вибрати" at bounding box center [590, 454] width 56 height 23
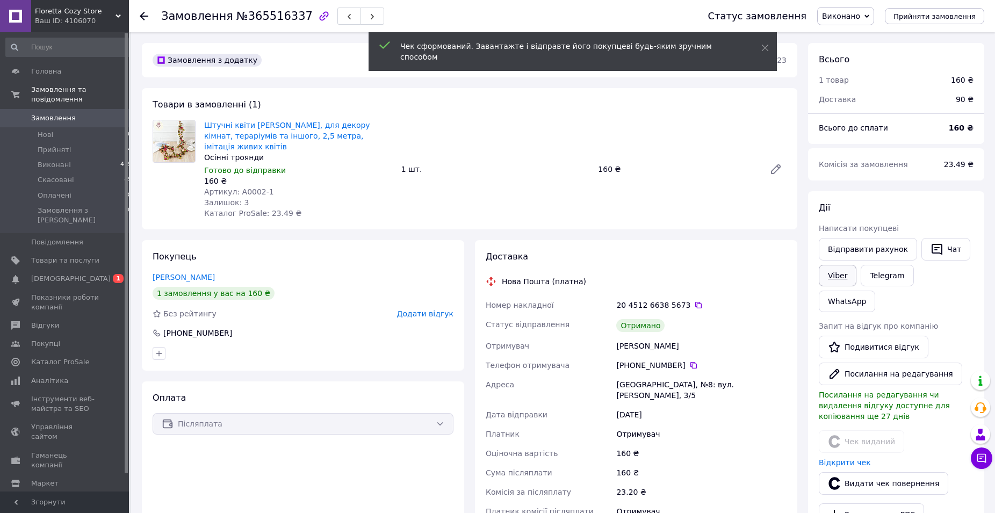
click at [843, 276] on link "Viber" at bounding box center [838, 275] width 38 height 21
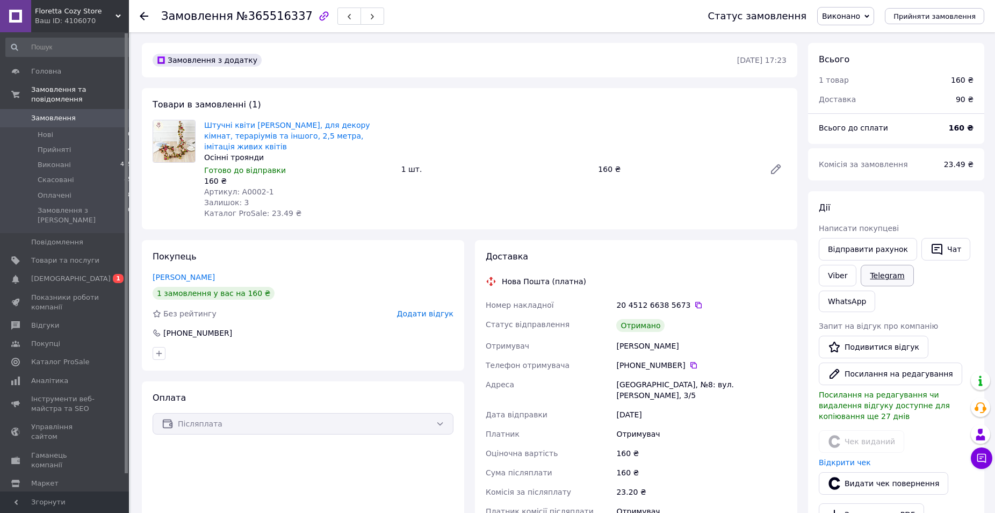
click at [888, 279] on link "Telegram" at bounding box center [887, 275] width 53 height 21
click at [852, 458] on link "Відкрити чек" at bounding box center [845, 462] width 52 height 9
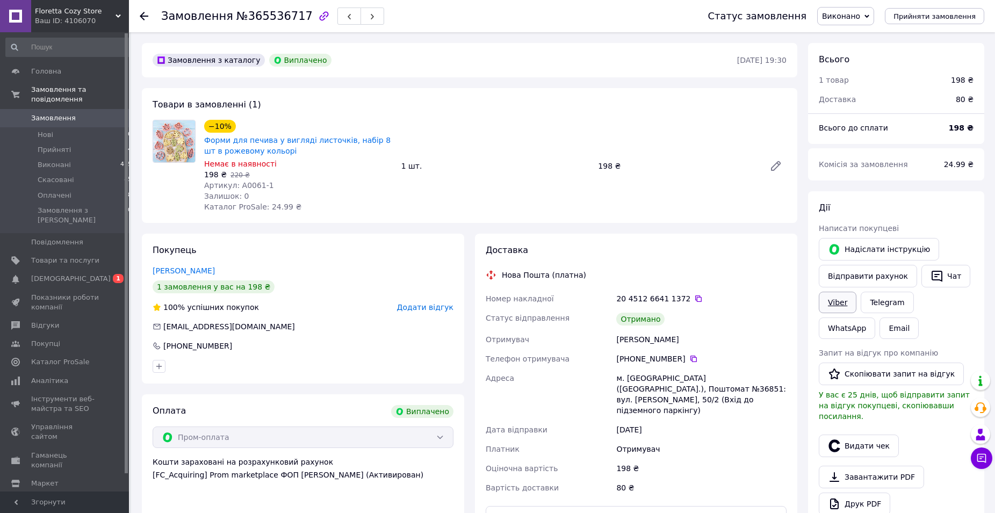
click at [847, 299] on link "Viber" at bounding box center [838, 302] width 38 height 21
click at [838, 440] on icon "button" at bounding box center [834, 446] width 11 height 12
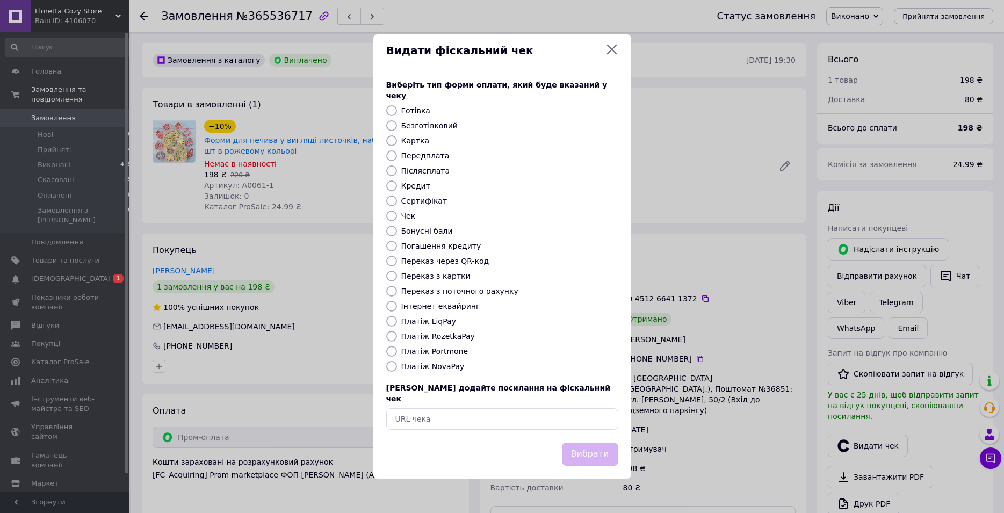
click at [441, 126] on label "Безготівковий" at bounding box center [429, 125] width 56 height 9
click at [397, 126] on input "Безготівковий" at bounding box center [391, 125] width 11 height 11
radio input "true"
click at [606, 443] on button "Вибрати" at bounding box center [590, 454] width 56 height 23
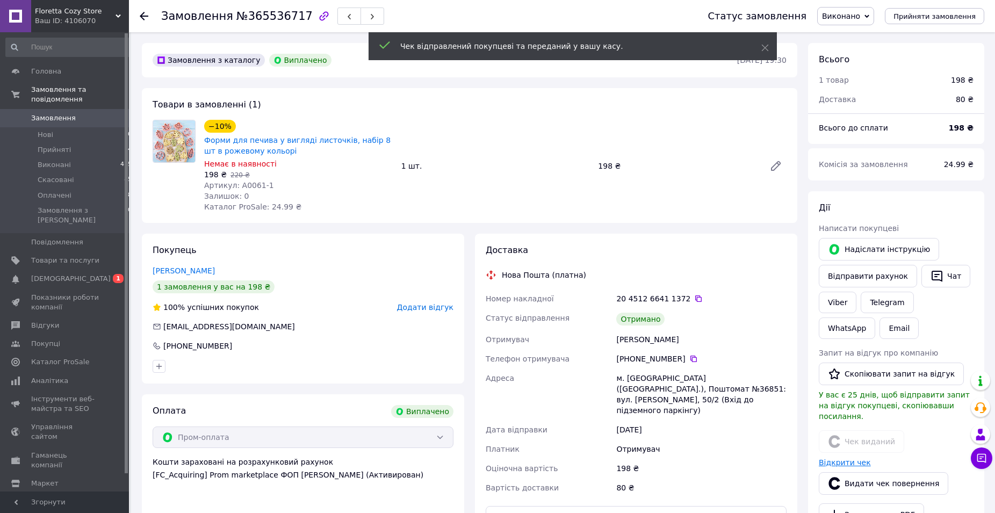
click at [863, 458] on link "Відкрити чек" at bounding box center [845, 462] width 52 height 9
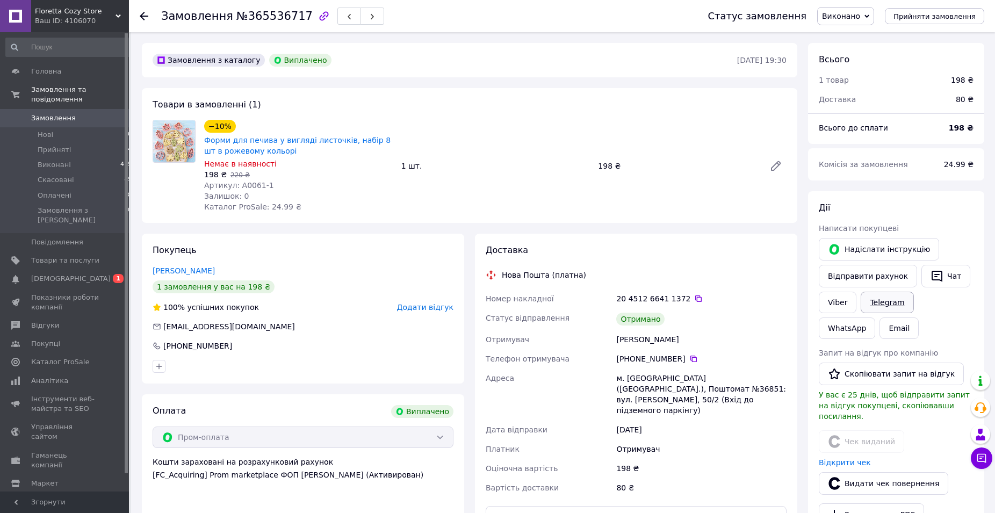
click at [893, 304] on link "Telegram" at bounding box center [887, 302] width 53 height 21
click at [844, 307] on link "Viber" at bounding box center [838, 302] width 38 height 21
click at [891, 370] on button "Скопіювати запит на відгук" at bounding box center [891, 374] width 145 height 23
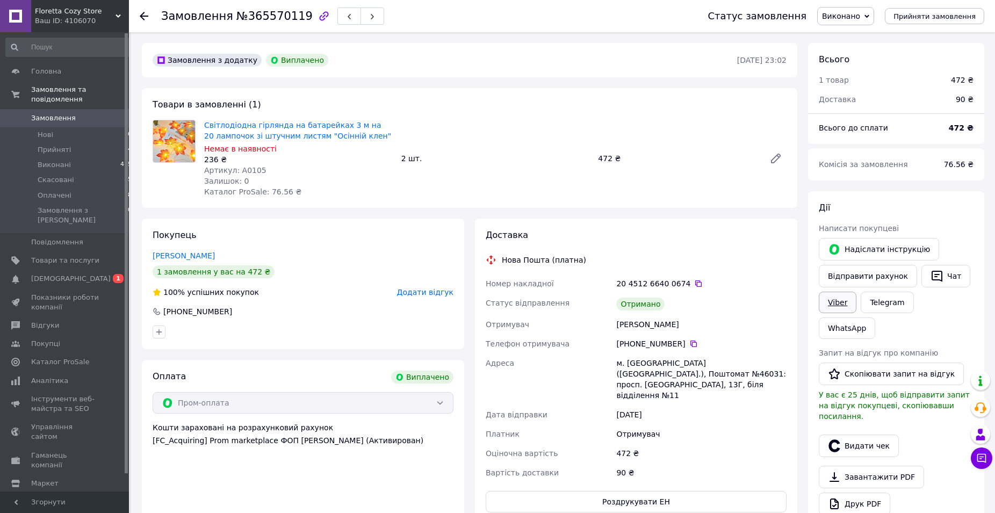
click at [838, 305] on link "Viber" at bounding box center [838, 302] width 38 height 21
click at [846, 435] on button "Видати чек" at bounding box center [859, 446] width 80 height 23
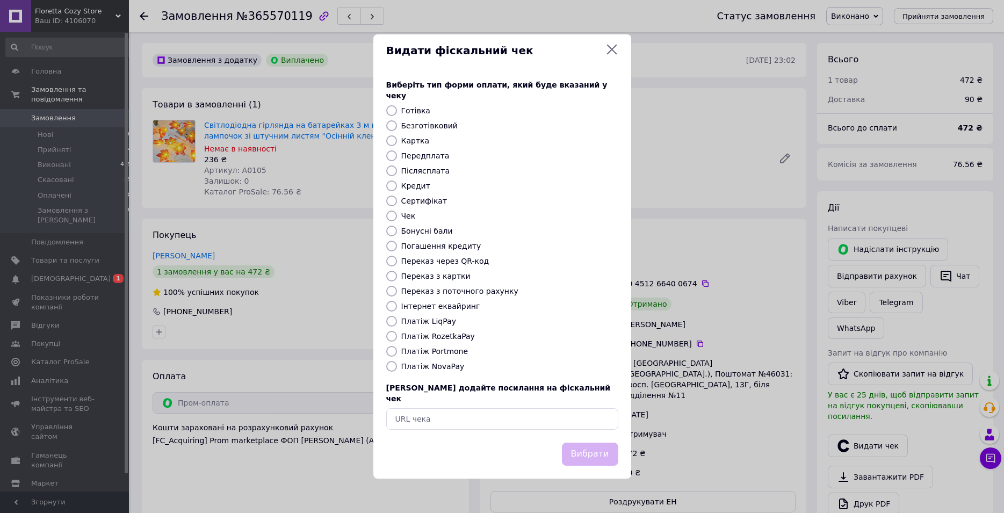
click at [429, 126] on label "Безготівковий" at bounding box center [429, 125] width 56 height 9
click at [397, 126] on input "Безготівковий" at bounding box center [391, 125] width 11 height 11
radio input "true"
click at [612, 443] on button "Вибрати" at bounding box center [590, 454] width 56 height 23
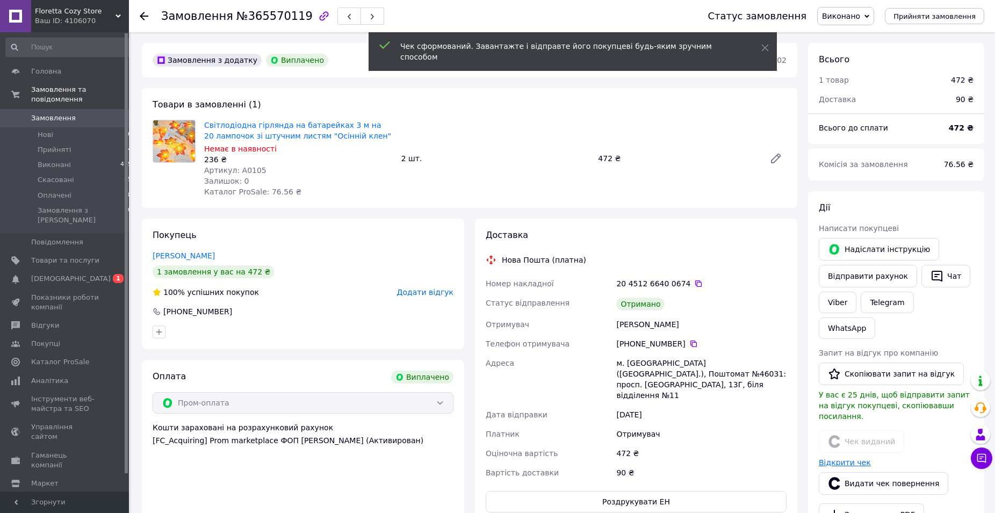
click at [852, 458] on link "Відкрити чек" at bounding box center [845, 462] width 52 height 9
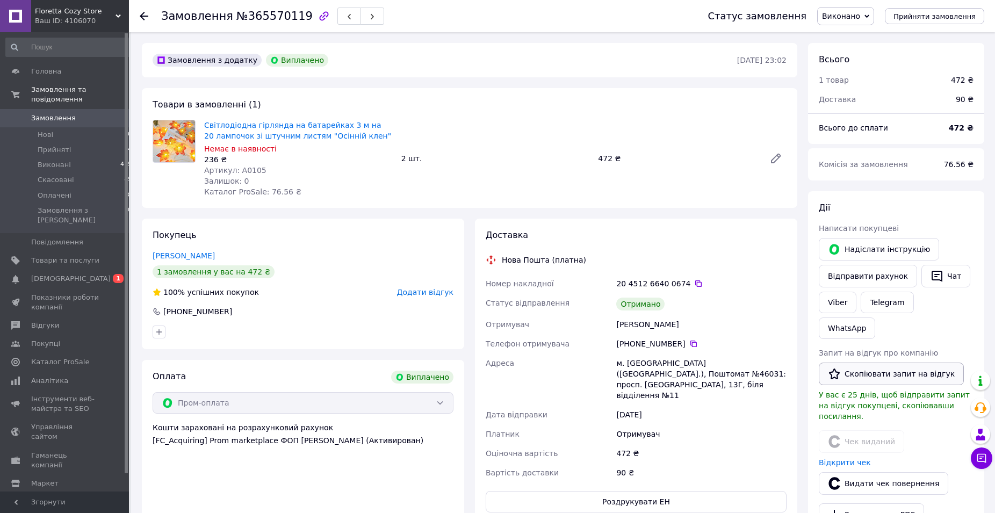
click at [893, 363] on button "Скопіювати запит на відгук" at bounding box center [891, 374] width 145 height 23
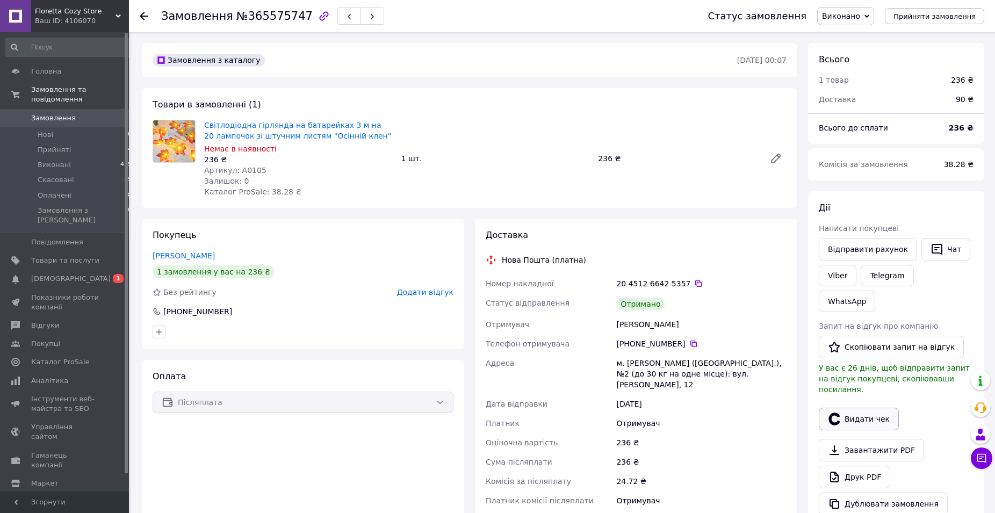
click at [853, 408] on button "Видати чек" at bounding box center [859, 419] width 80 height 23
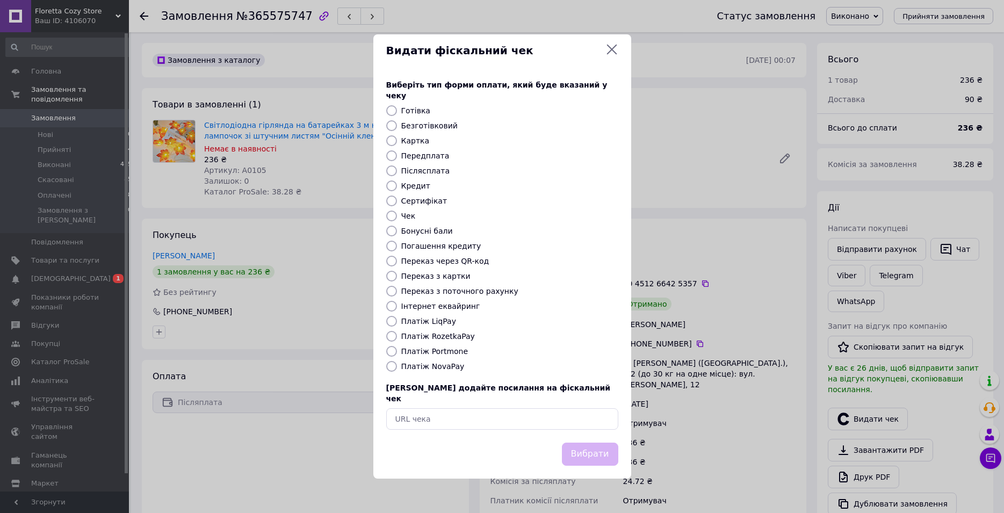
click at [428, 170] on label "Післясплата" at bounding box center [425, 171] width 49 height 9
click at [397, 170] on input "Післясплата" at bounding box center [391, 171] width 11 height 11
radio input "true"
click at [595, 454] on button "Вибрати" at bounding box center [590, 454] width 56 height 23
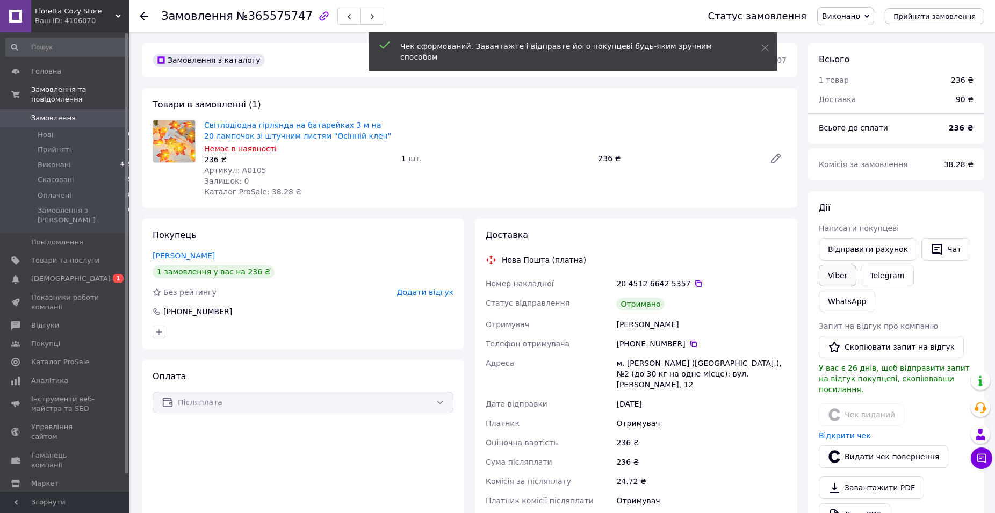
click at [843, 275] on link "Viber" at bounding box center [838, 275] width 38 height 21
click at [843, 431] on link "Відкрити чек" at bounding box center [845, 435] width 52 height 9
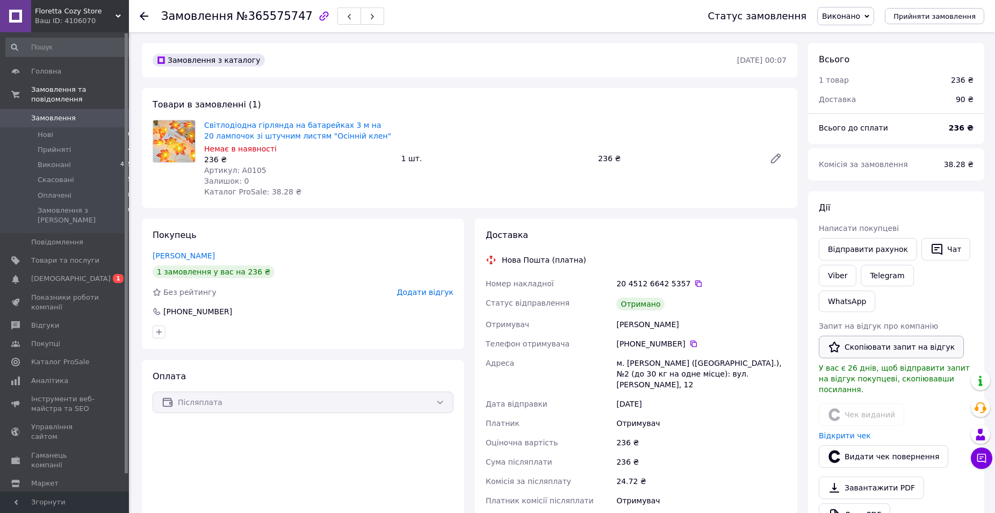
click at [871, 336] on button "Скопіювати запит на відгук" at bounding box center [891, 347] width 145 height 23
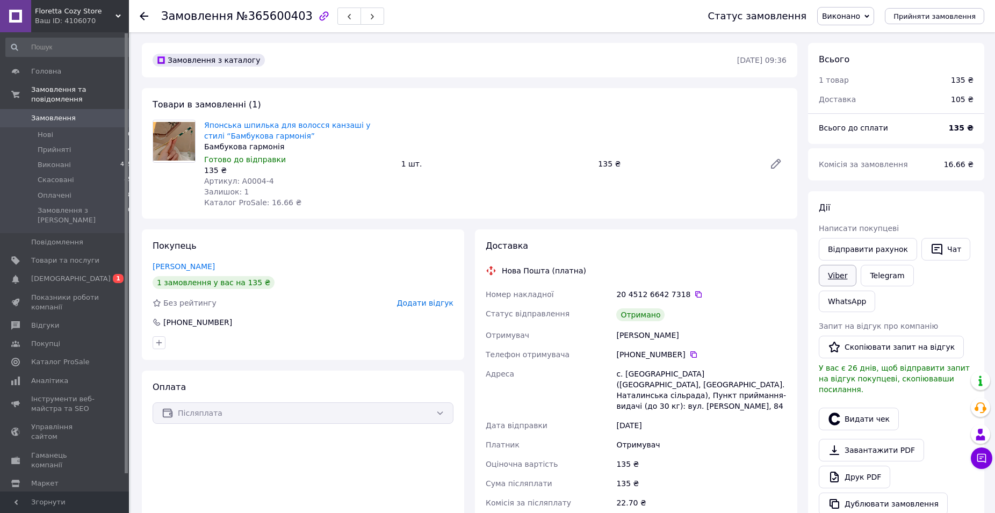
click at [836, 283] on link "Viber" at bounding box center [838, 275] width 38 height 21
click at [853, 408] on button "Видати чек" at bounding box center [859, 419] width 80 height 23
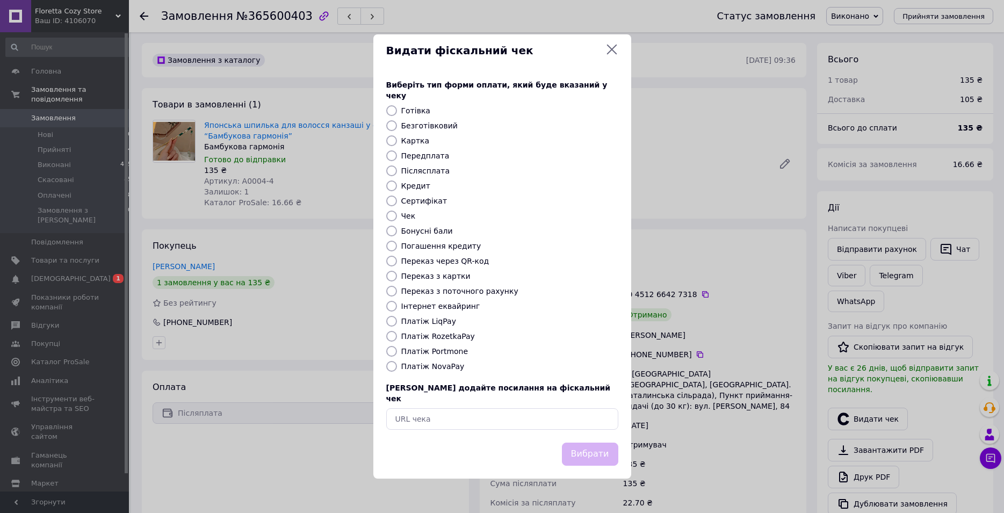
click at [435, 174] on label "Післясплата" at bounding box center [425, 171] width 49 height 9
click at [397, 174] on input "Післясплата" at bounding box center [391, 171] width 11 height 11
radio input "true"
click at [596, 443] on button "Вибрати" at bounding box center [590, 454] width 56 height 23
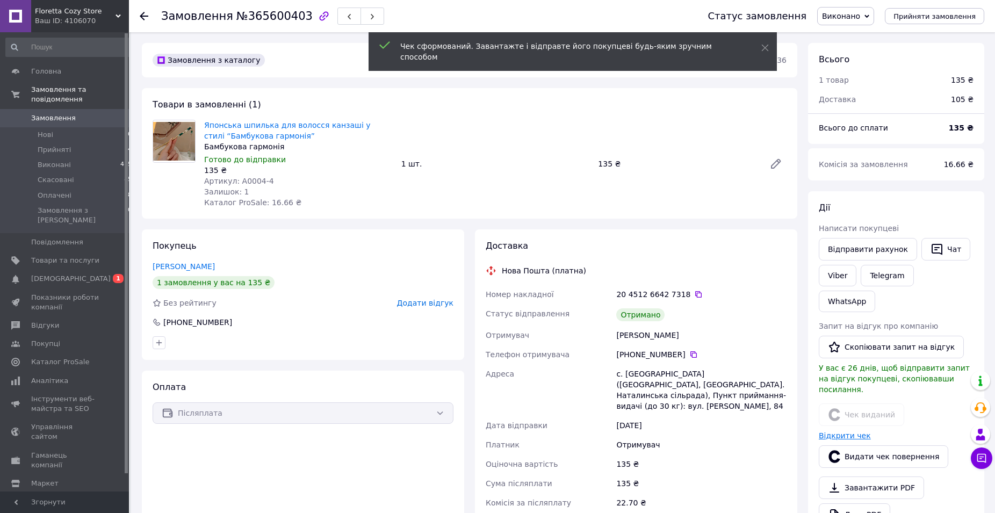
click at [856, 431] on link "Відкрити чек" at bounding box center [845, 435] width 52 height 9
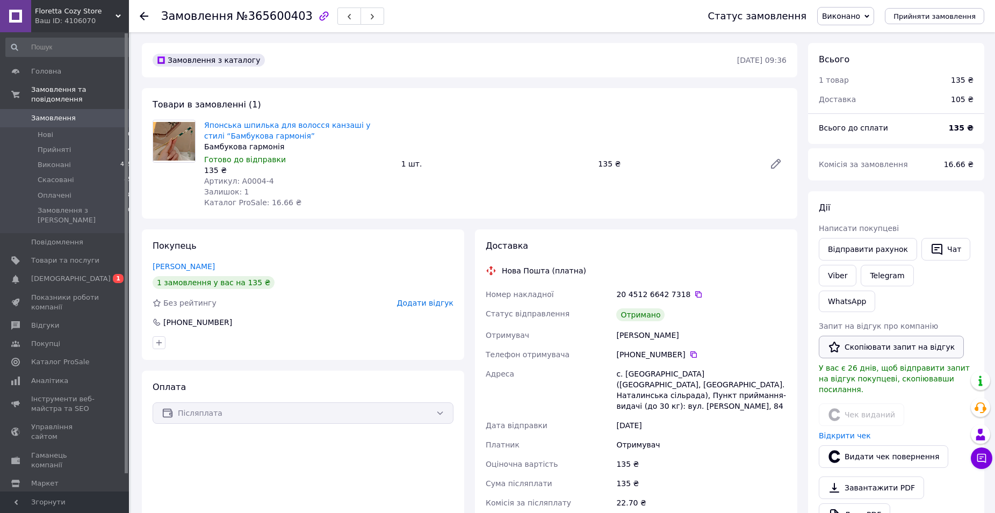
click at [911, 336] on button "Скопіювати запит на відгук" at bounding box center [891, 347] width 145 height 23
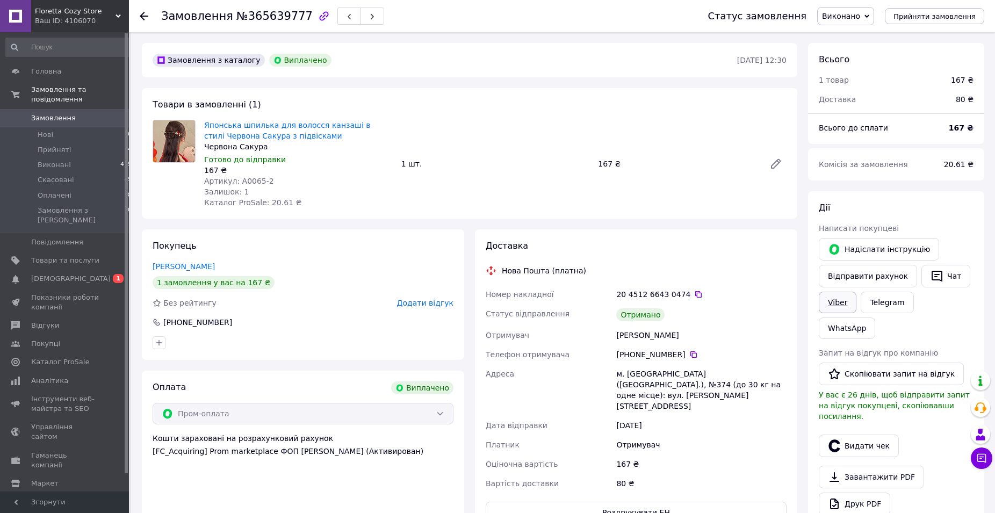
scroll to position [26, 0]
click at [842, 305] on link "Viber" at bounding box center [838, 302] width 38 height 21
click at [854, 435] on button "Видати чек" at bounding box center [859, 446] width 80 height 23
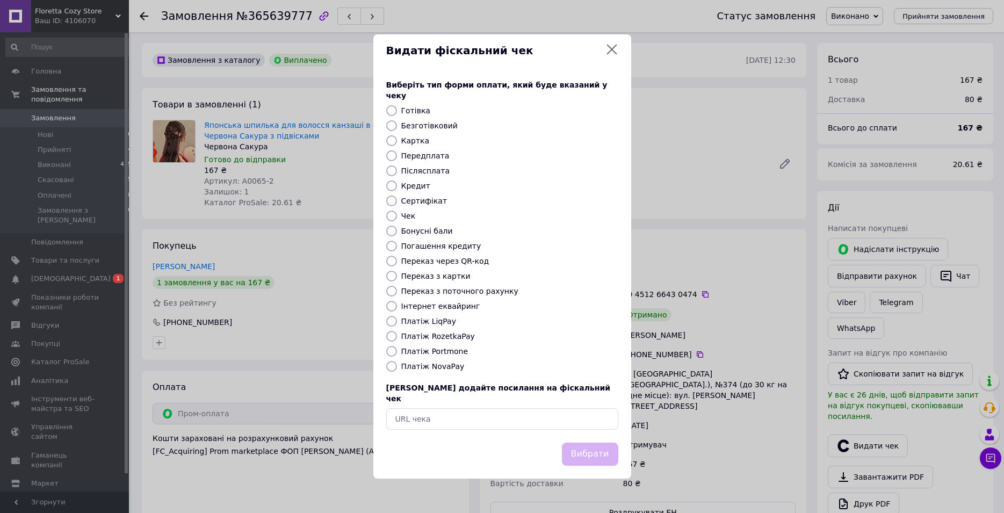
click at [442, 122] on label "Безготівковий" at bounding box center [429, 125] width 56 height 9
click at [397, 122] on input "Безготівковий" at bounding box center [391, 125] width 11 height 11
radio input "true"
click at [596, 443] on button "Вибрати" at bounding box center [590, 454] width 56 height 23
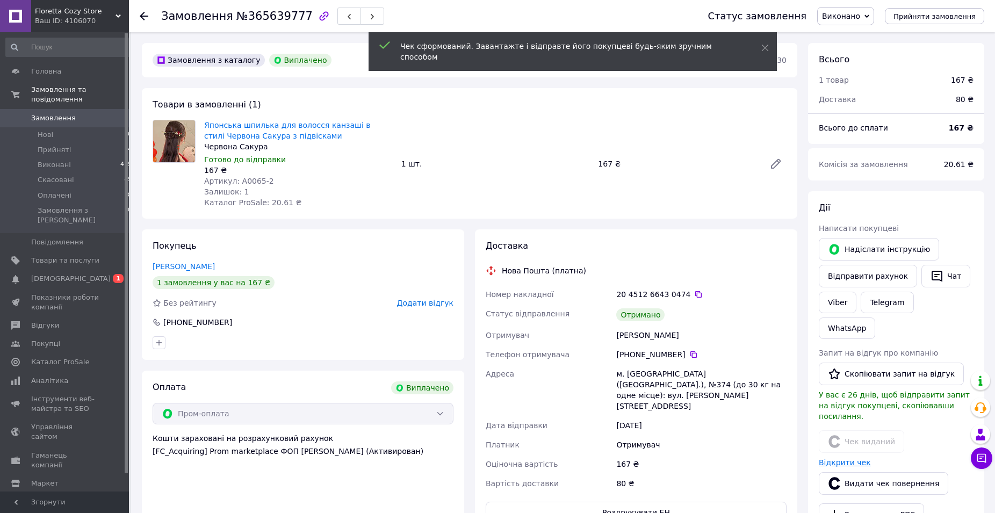
click at [848, 458] on link "Відкрити чек" at bounding box center [845, 462] width 52 height 9
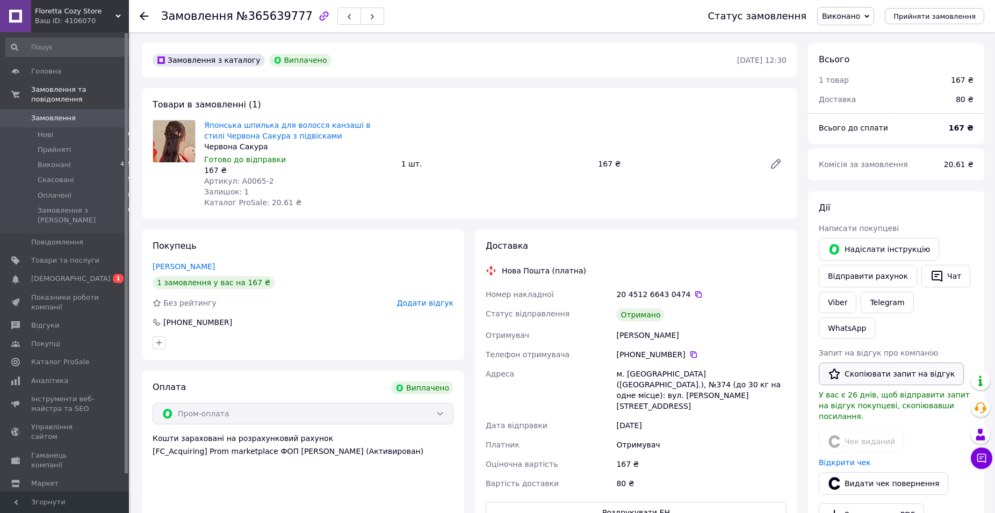
click at [889, 363] on button "Скопіювати запит на відгук" at bounding box center [891, 374] width 145 height 23
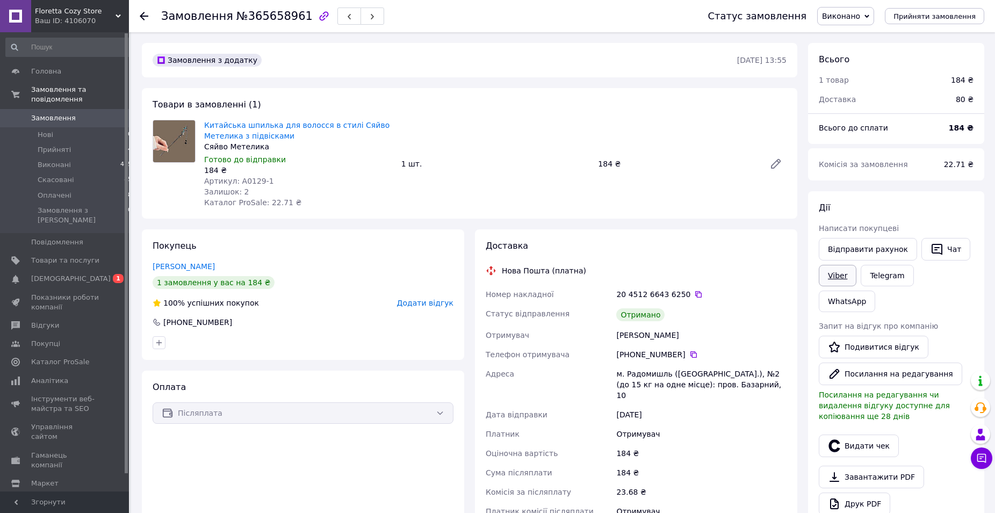
click at [835, 268] on link "Viber" at bounding box center [838, 275] width 38 height 21
click at [867, 435] on button "Видати чек" at bounding box center [859, 446] width 80 height 23
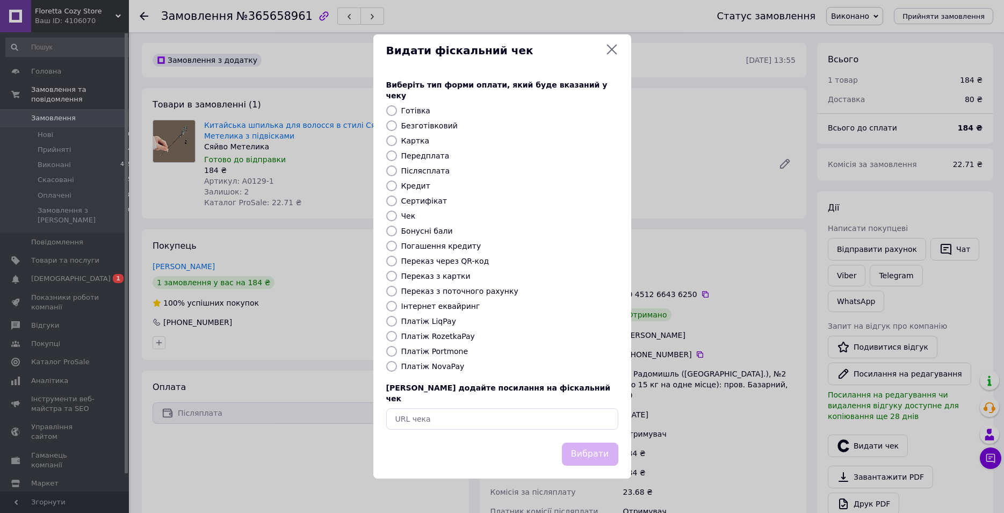
click at [433, 168] on label "Післясплата" at bounding box center [425, 171] width 49 height 9
click at [397, 168] on input "Післясплата" at bounding box center [391, 171] width 11 height 11
radio input "true"
click at [597, 443] on button "Вибрати" at bounding box center [590, 454] width 56 height 23
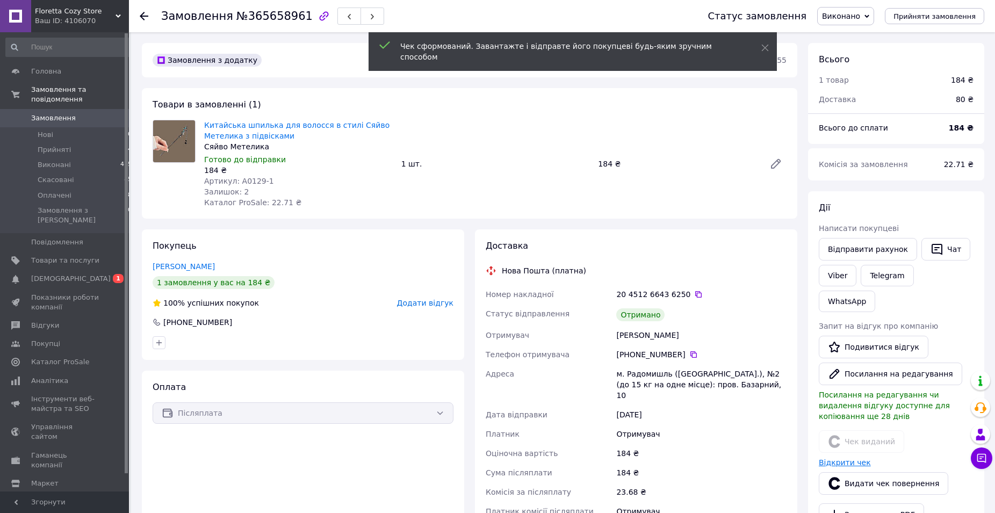
click at [852, 458] on link "Відкрити чек" at bounding box center [845, 462] width 52 height 9
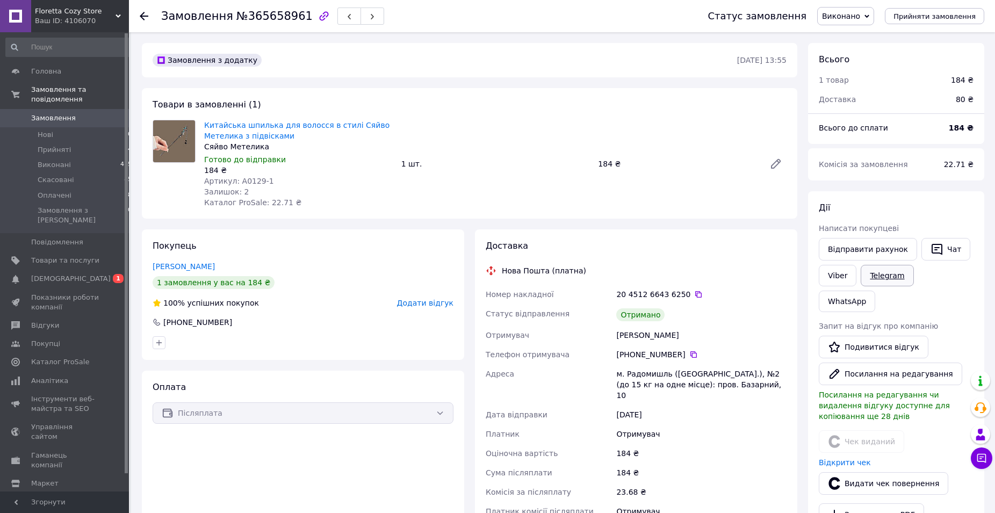
click at [868, 273] on link "Telegram" at bounding box center [887, 275] width 53 height 21
click at [837, 284] on link "Viber" at bounding box center [838, 275] width 38 height 21
click at [868, 336] on link "Подивитися відгук" at bounding box center [874, 347] width 110 height 23
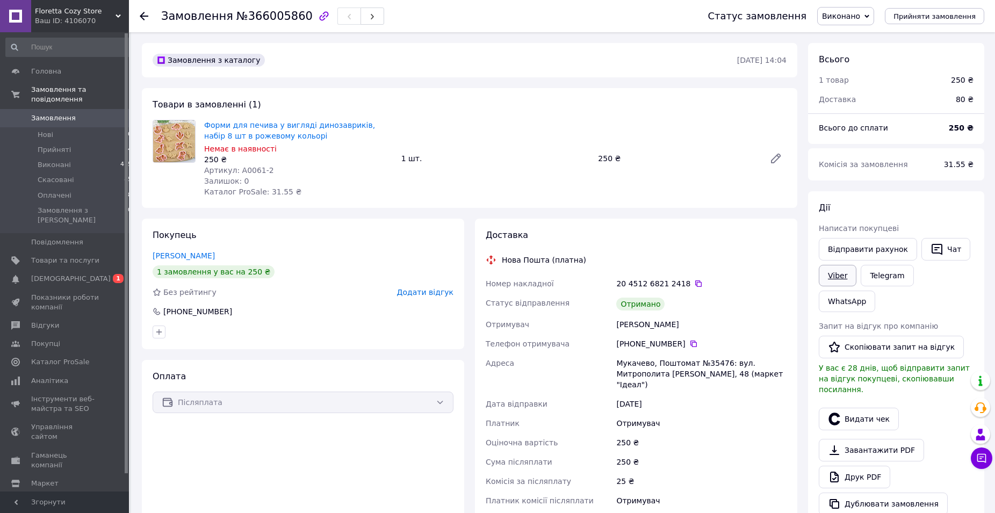
click at [843, 281] on link "Viber" at bounding box center [838, 275] width 38 height 21
click at [865, 408] on button "Видати чек" at bounding box center [859, 419] width 80 height 23
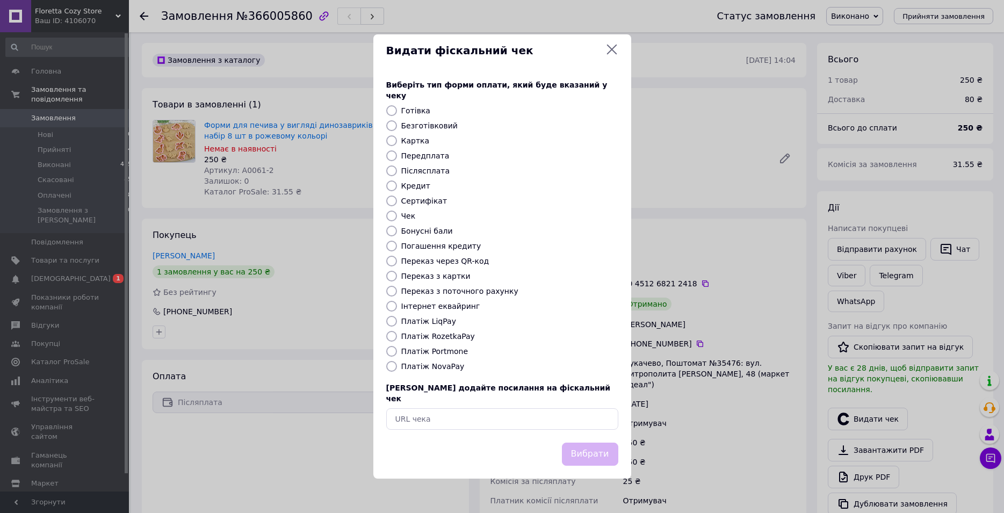
click at [434, 159] on label "Передплата" at bounding box center [425, 156] width 48 height 9
click at [397, 159] on input "Передплата" at bounding box center [391, 155] width 11 height 11
radio input "true"
click at [431, 171] on label "Післясплата" at bounding box center [425, 171] width 49 height 9
click at [397, 171] on input "Післясплата" at bounding box center [391, 171] width 11 height 11
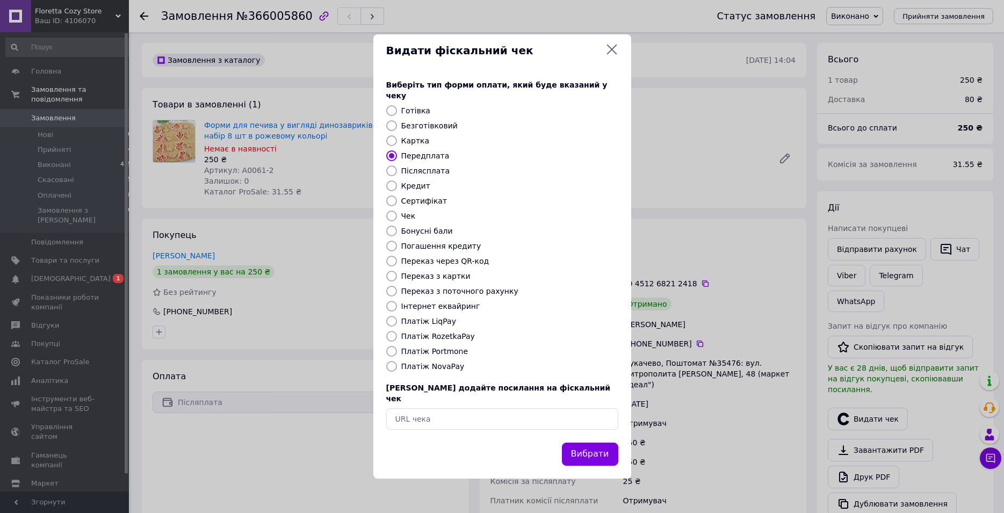
radio input "true"
click at [615, 443] on button "Вибрати" at bounding box center [590, 454] width 56 height 23
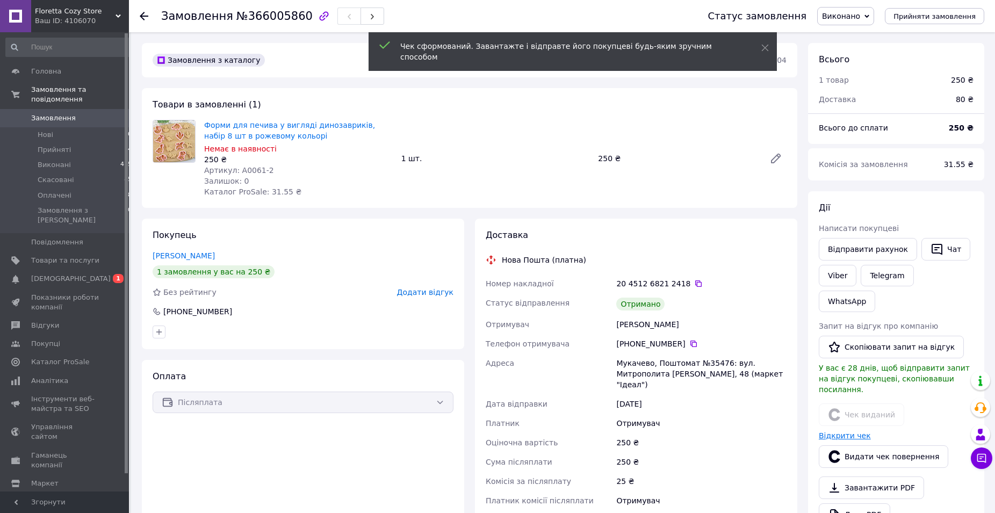
click at [840, 431] on link "Відкрити чек" at bounding box center [845, 435] width 52 height 9
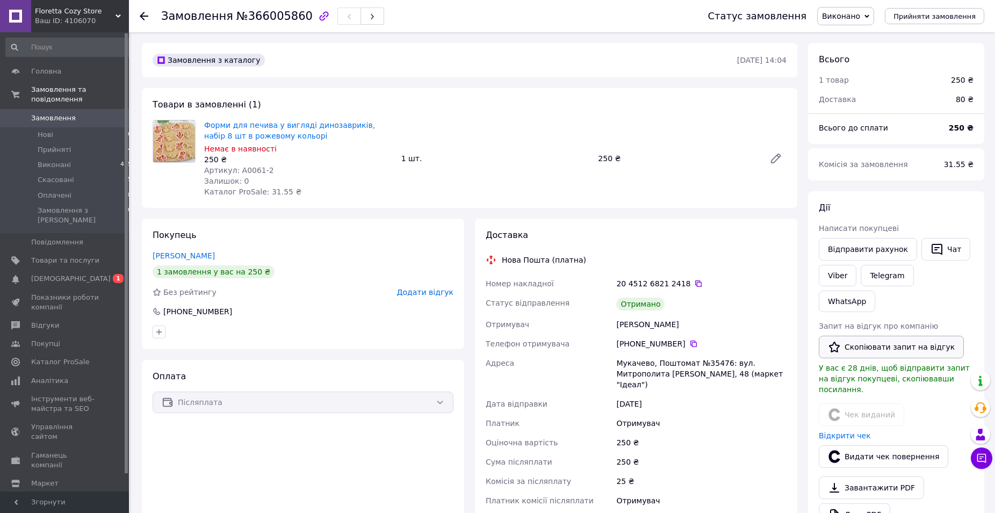
click at [871, 336] on button "Скопіювати запит на відгук" at bounding box center [891, 347] width 145 height 23
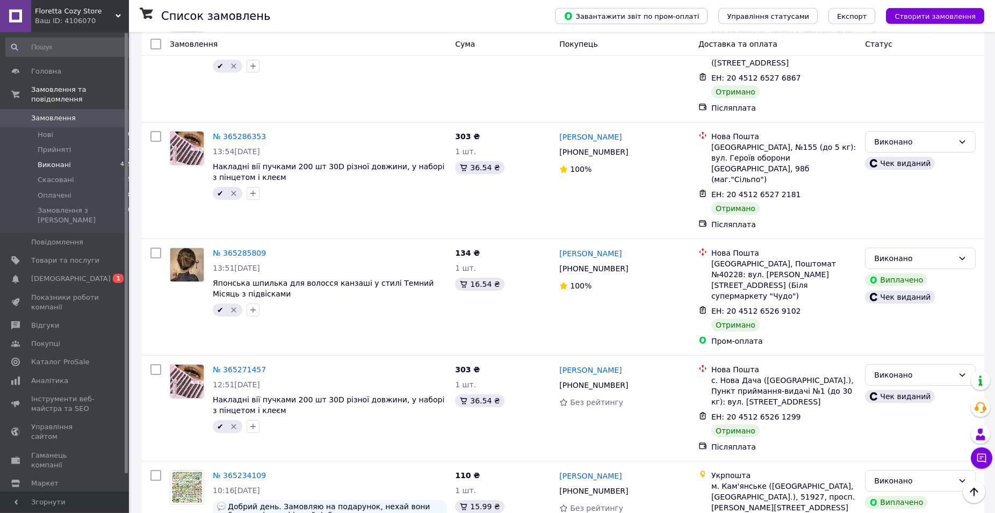
scroll to position [1760, 0]
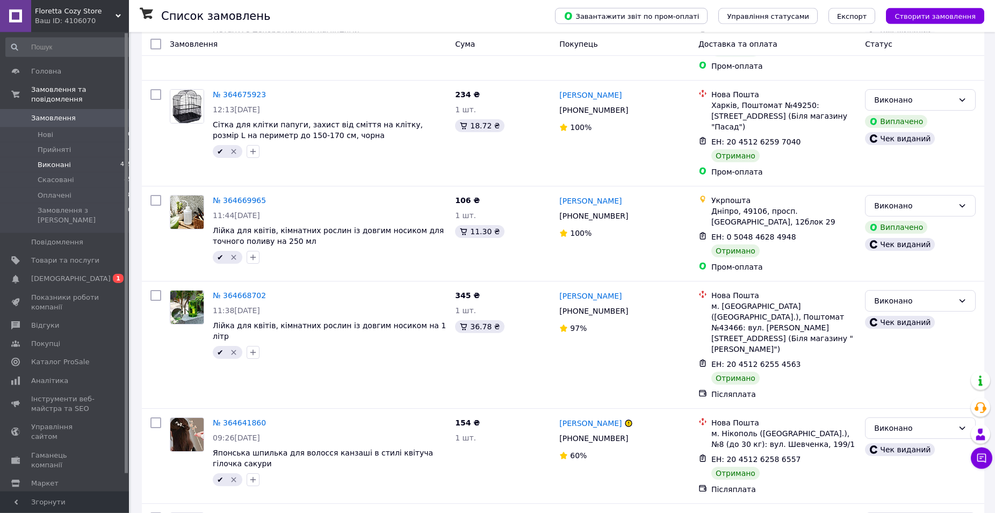
scroll to position [1696, 0]
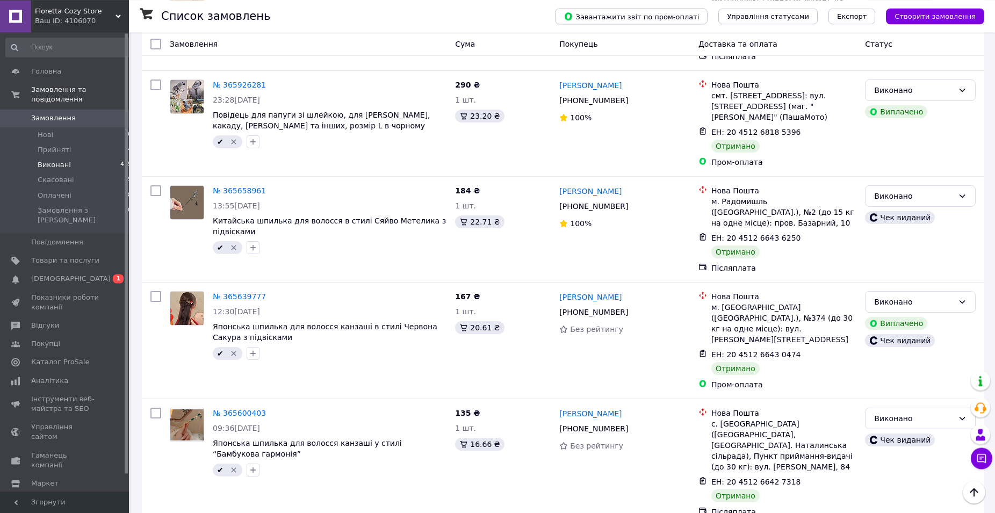
scroll to position [181, 0]
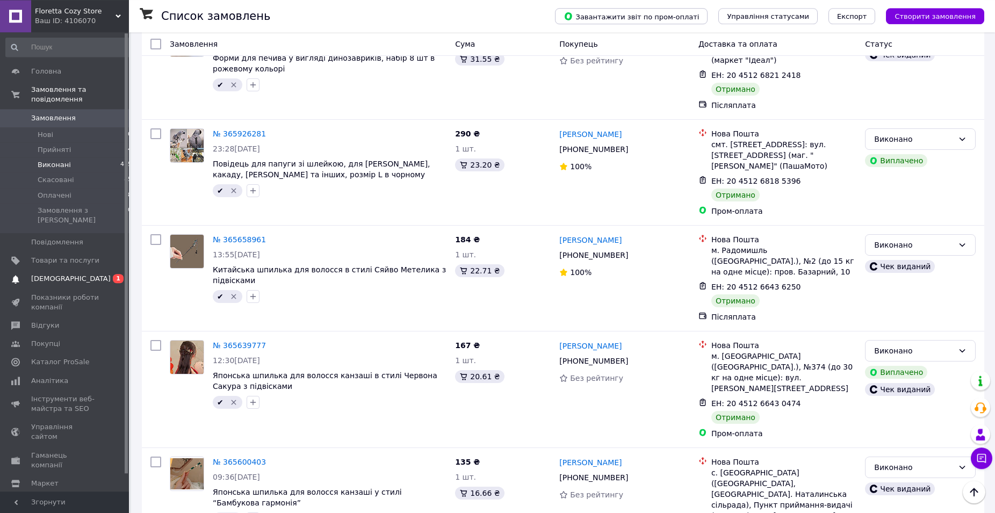
click at [80, 270] on link "Сповіщення 0 1" at bounding box center [69, 279] width 138 height 18
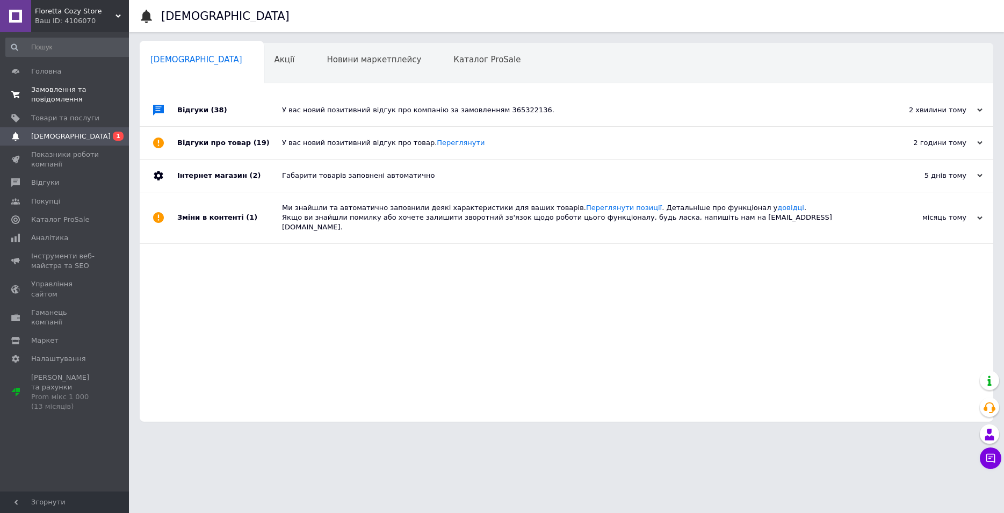
click at [69, 98] on span "Замовлення та повідомлення" at bounding box center [65, 94] width 68 height 19
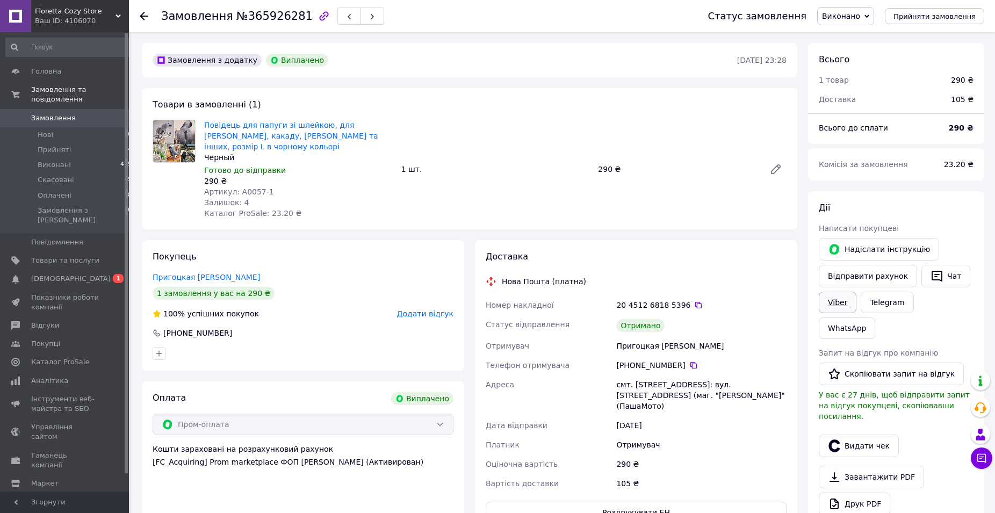
click at [846, 298] on link "Viber" at bounding box center [838, 302] width 38 height 21
click at [863, 435] on button "Видати чек" at bounding box center [859, 446] width 80 height 23
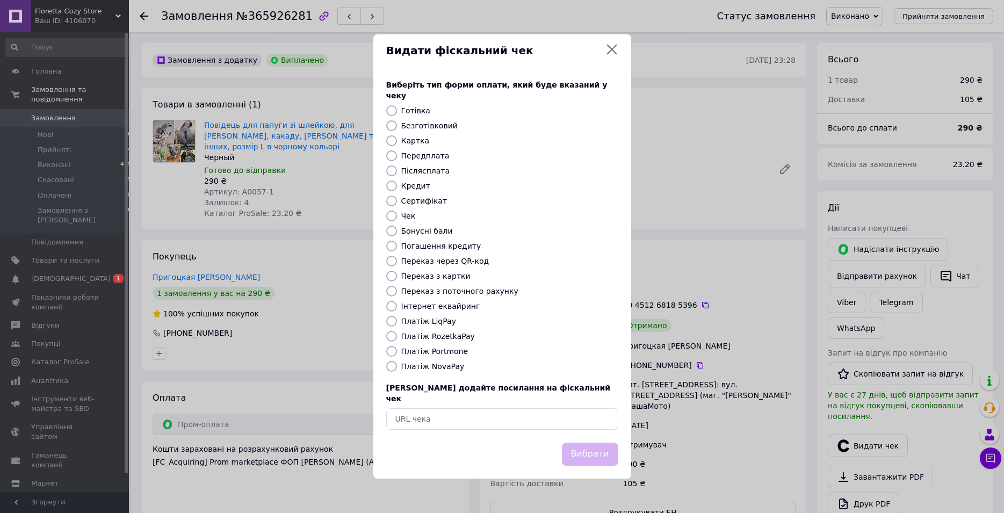
drag, startPoint x: 420, startPoint y: 134, endPoint x: 420, endPoint y: 129, distance: 5.4
click at [420, 133] on div "Виберіть тип форми оплати, який буде вказаний у чеку Готівка Безготівковий Карт…" at bounding box center [502, 255] width 258 height 376
click at [420, 128] on label "Безготівковий" at bounding box center [429, 125] width 56 height 9
click at [397, 128] on input "Безготівковий" at bounding box center [391, 125] width 11 height 11
radio input "true"
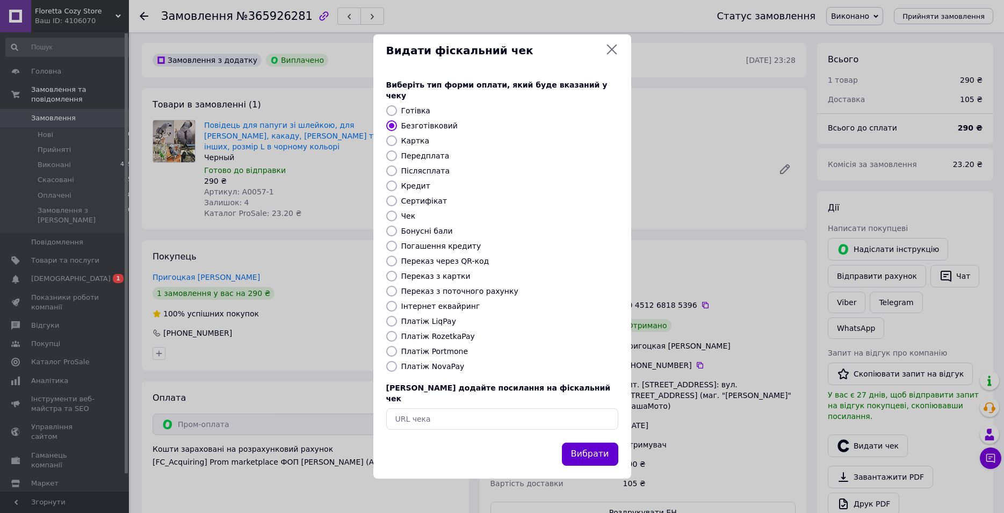
click at [600, 443] on button "Вибрати" at bounding box center [590, 454] width 56 height 23
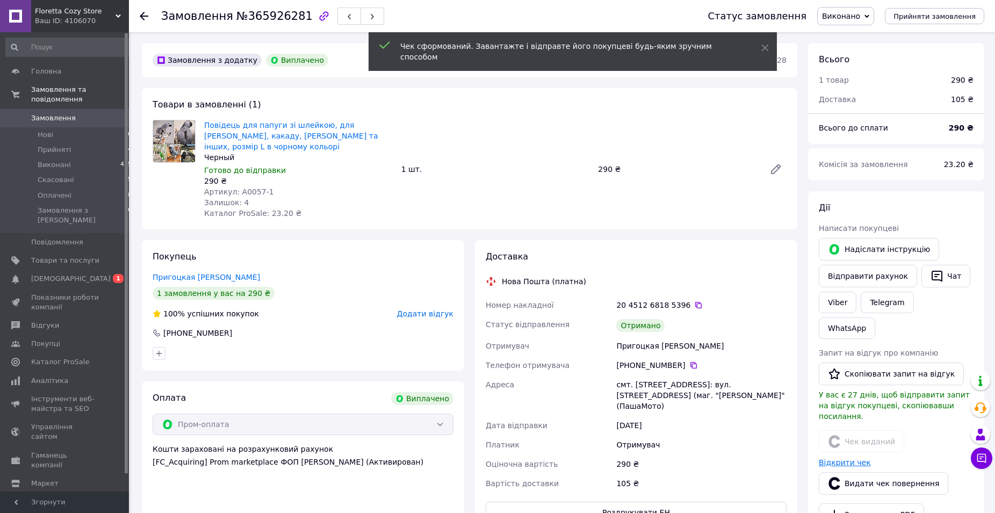
click at [851, 458] on link "Відкрити чек" at bounding box center [845, 462] width 52 height 9
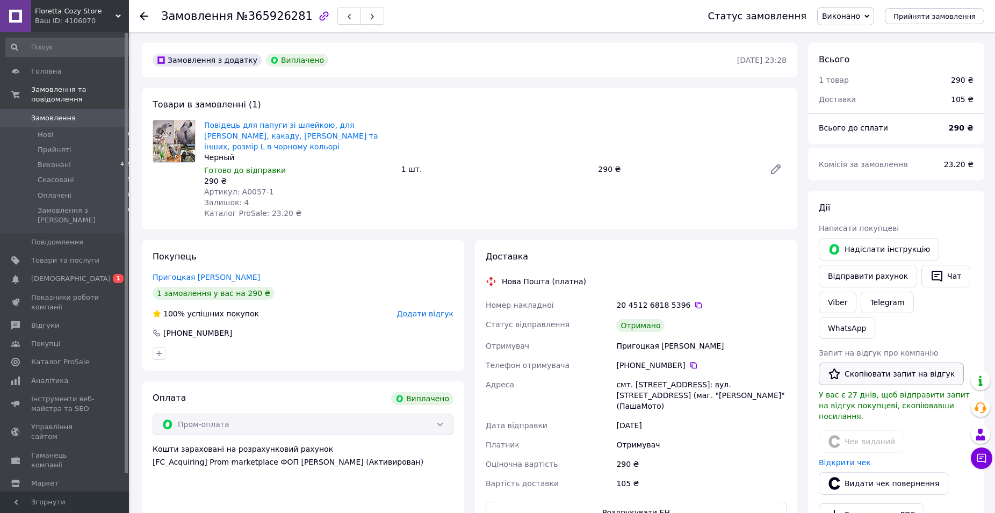
click at [901, 363] on button "Скопіювати запит на відгук" at bounding box center [891, 374] width 145 height 23
click at [90, 274] on span "[DEMOGRAPHIC_DATA]" at bounding box center [65, 279] width 68 height 10
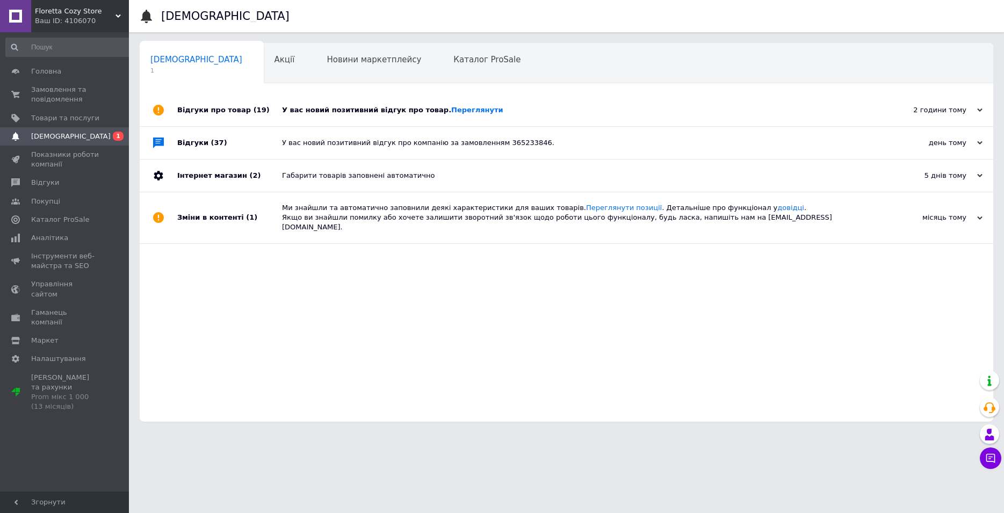
click at [284, 112] on div "У вас новий позитивний відгук про товар. Переглянути" at bounding box center [578, 110] width 593 height 10
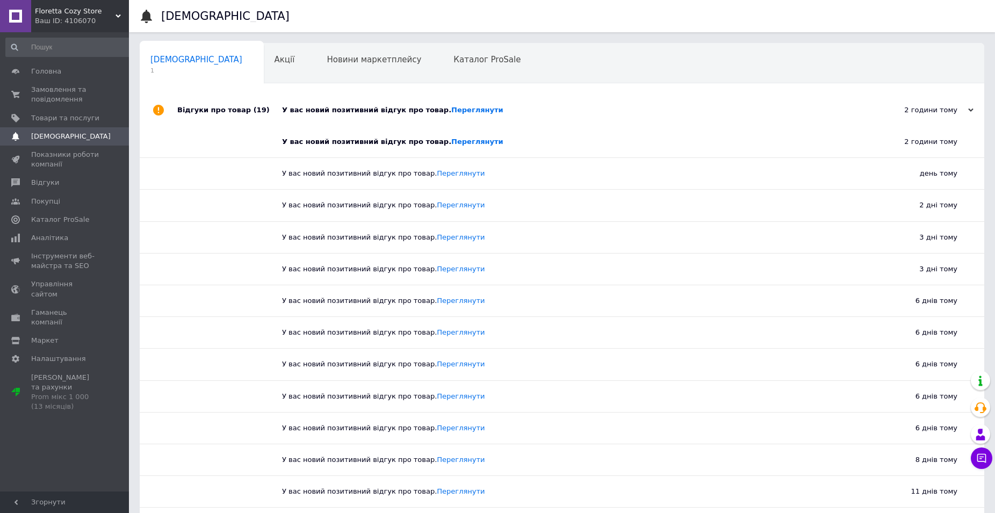
click at [444, 148] on div "У вас новий позитивний відгук про товар. Переглянути" at bounding box center [566, 141] width 568 height 31
click at [451, 146] on link "Переглянути" at bounding box center [477, 142] width 52 height 8
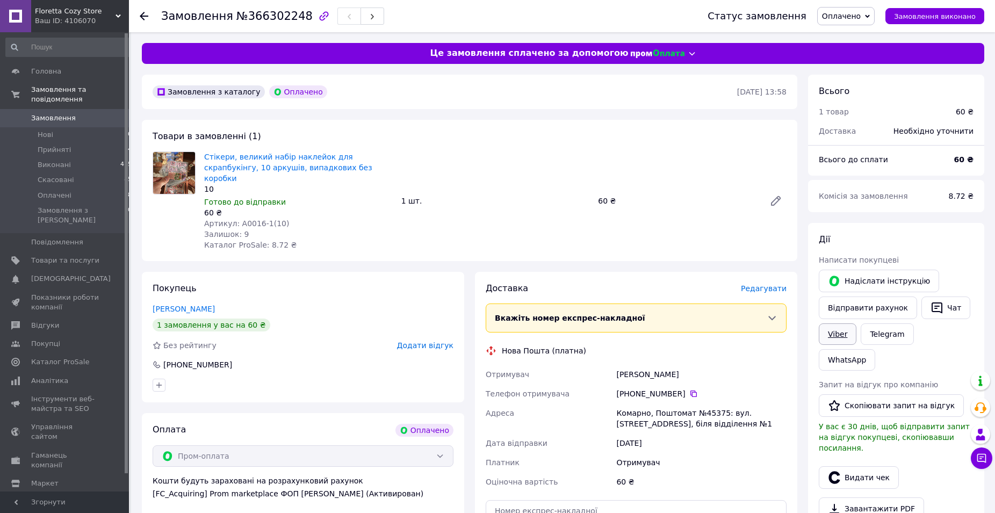
click at [824, 339] on link "Viber" at bounding box center [838, 333] width 38 height 21
click at [760, 284] on span "Редагувати" at bounding box center [764, 288] width 46 height 9
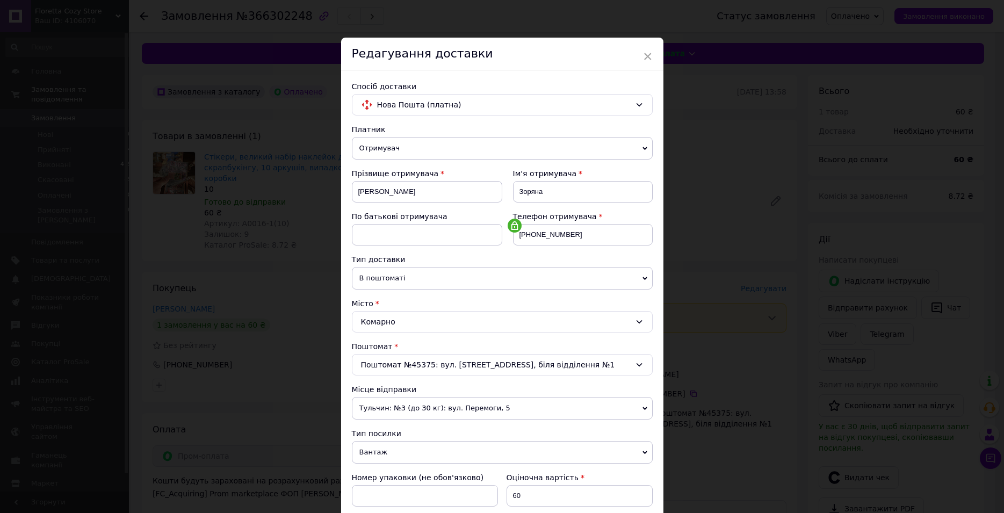
scroll to position [200, 0]
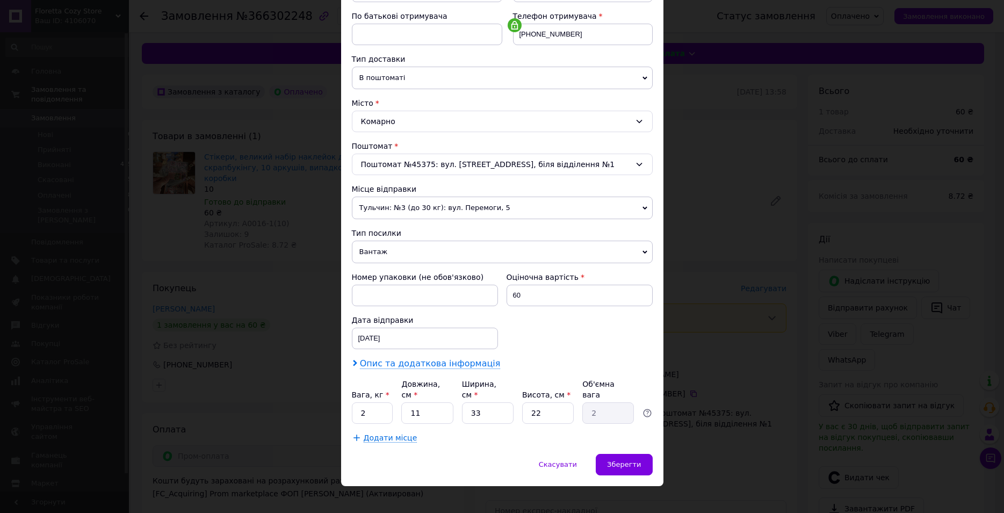
click at [403, 364] on span "Опис та додаткова інформація" at bounding box center [430, 363] width 141 height 11
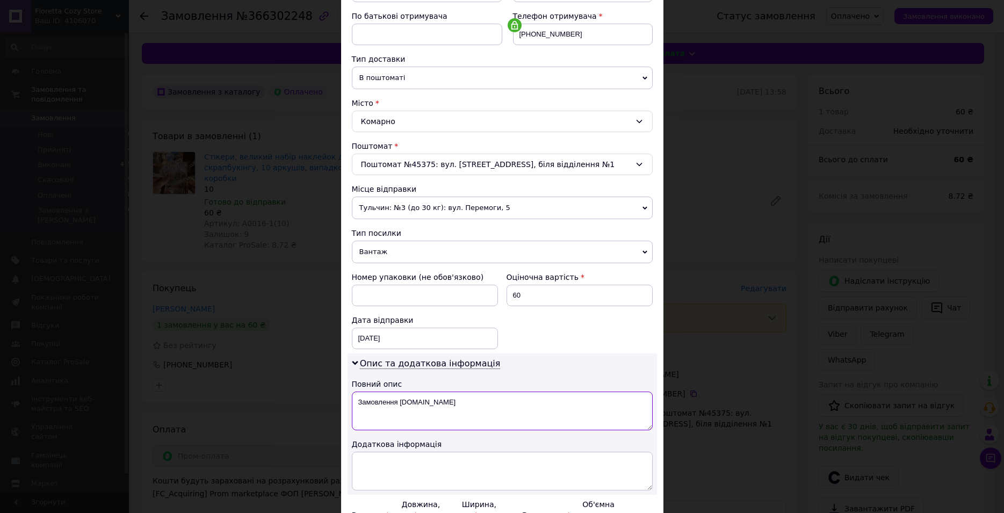
drag, startPoint x: 392, startPoint y: 407, endPoint x: 317, endPoint y: 407, distance: 75.2
click at [352, 407] on textarea "Замовлення [DOMAIN_NAME]" at bounding box center [502, 411] width 301 height 39
type textarea "с"
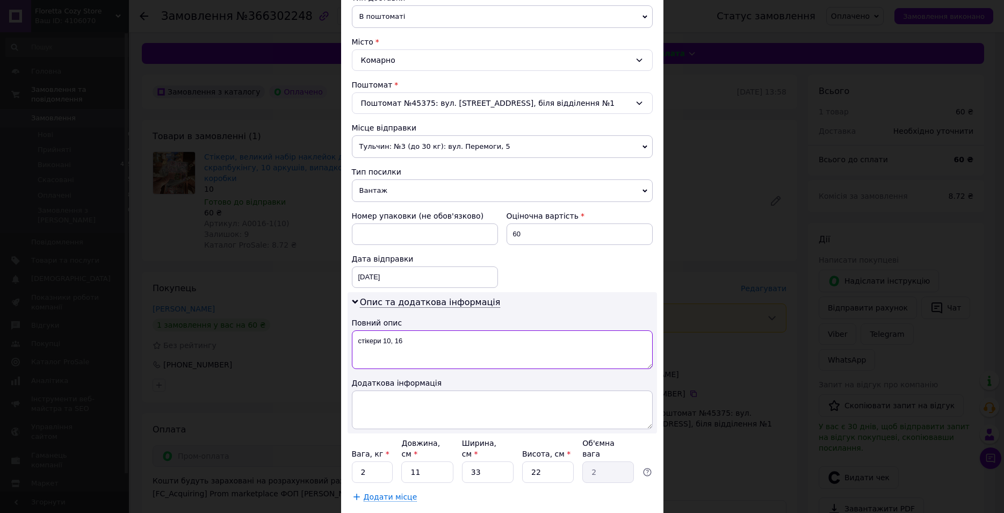
type textarea "стікери 10, 16"
click at [427, 408] on textarea at bounding box center [502, 410] width 301 height 39
type textarea "Floretta Cozy Store"
click at [413, 340] on textarea "стікери 10, 16" at bounding box center [502, 349] width 301 height 39
type textarea "стікери 10шт"
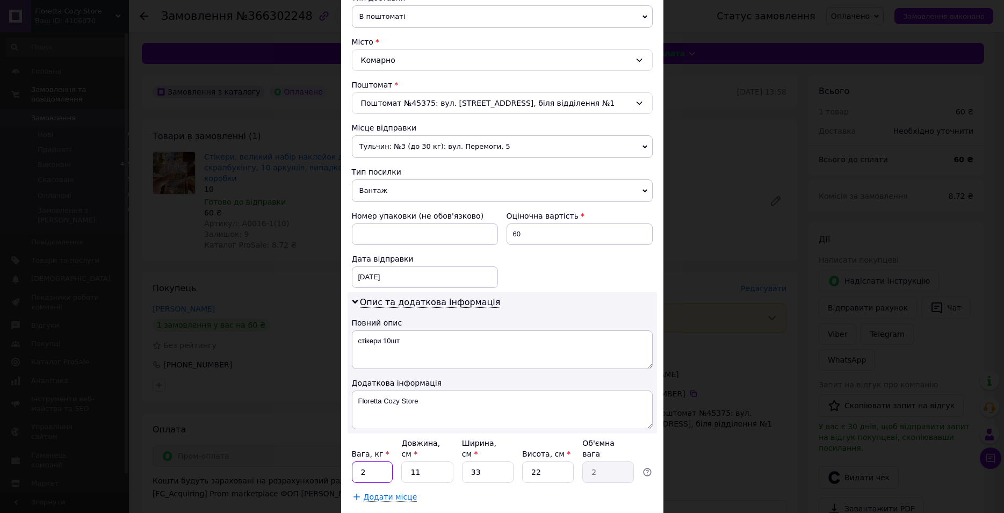
drag, startPoint x: 356, startPoint y: 457, endPoint x: 344, endPoint y: 454, distance: 12.6
click at [346, 458] on div "Спосіб доставки Нова Пошта (платна) Платник Отримувач Відправник Прізвище отрим…" at bounding box center [502, 161] width 322 height 704
type input "0.1"
drag, startPoint x: 422, startPoint y: 459, endPoint x: 382, endPoint y: 464, distance: 40.7
click at [401, 464] on input "11" at bounding box center [427, 472] width 52 height 21
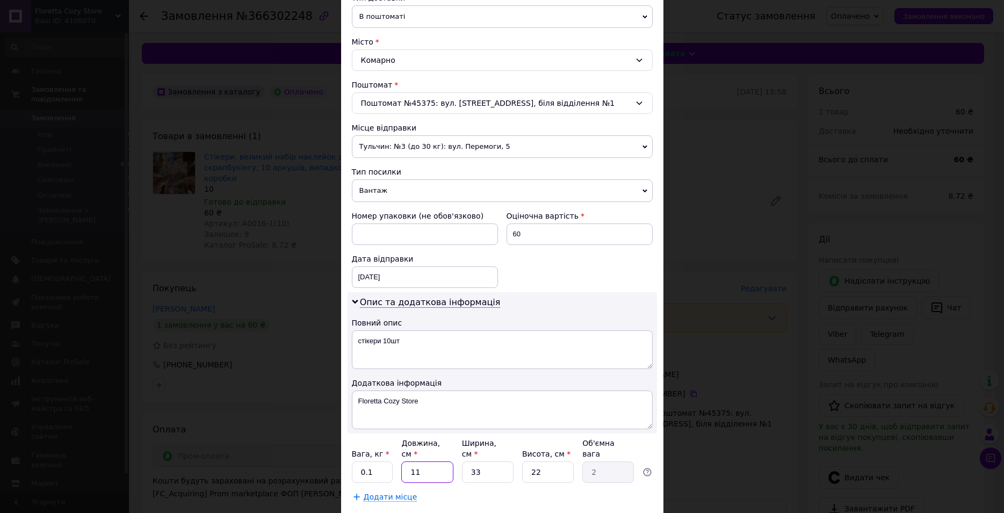
type input "2"
type input "0.36"
type input "20"
type input "3.63"
type input "20"
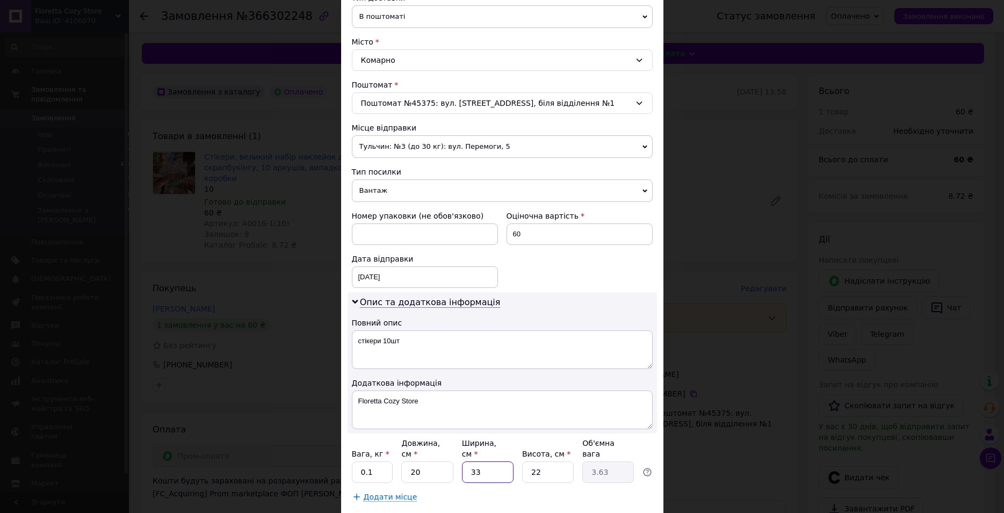
drag, startPoint x: 473, startPoint y: 464, endPoint x: 455, endPoint y: 464, distance: 17.7
click at [462, 464] on input "33" at bounding box center [488, 472] width 52 height 21
type input "1"
type input "0.11"
type input "10"
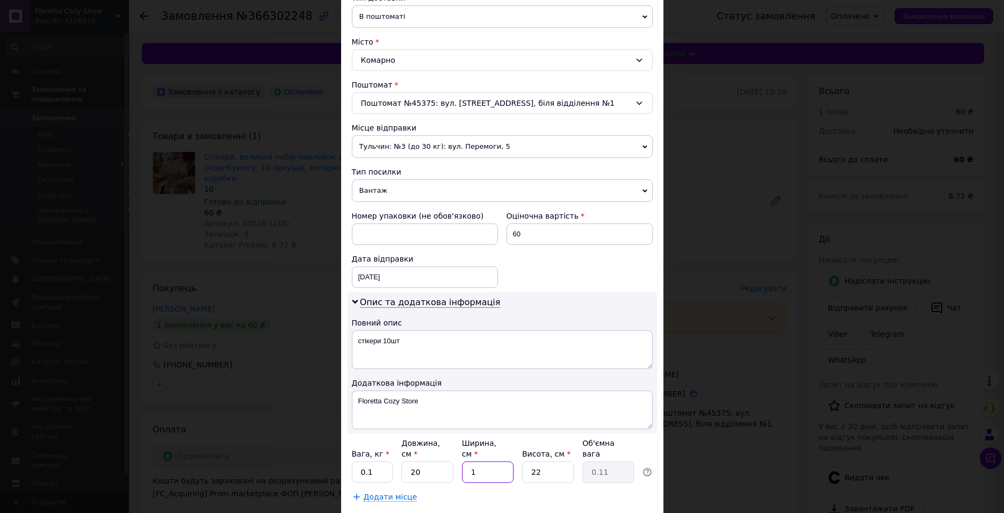
type input "1.1"
type input "10"
drag, startPoint x: 533, startPoint y: 461, endPoint x: 513, endPoint y: 460, distance: 19.9
click at [522, 462] on input "22" at bounding box center [548, 472] width 52 height 21
type input "4"
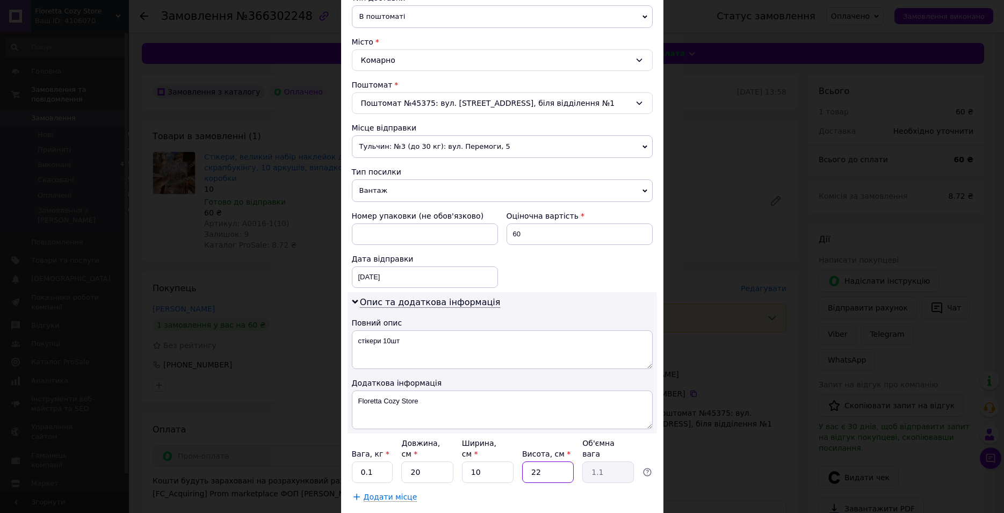
type input "0.2"
type input "4"
click at [534, 477] on div "Платник Отримувач Відправник Прізвище отримувача [PERSON_NAME] Ім'я отримувача …" at bounding box center [502, 182] width 301 height 640
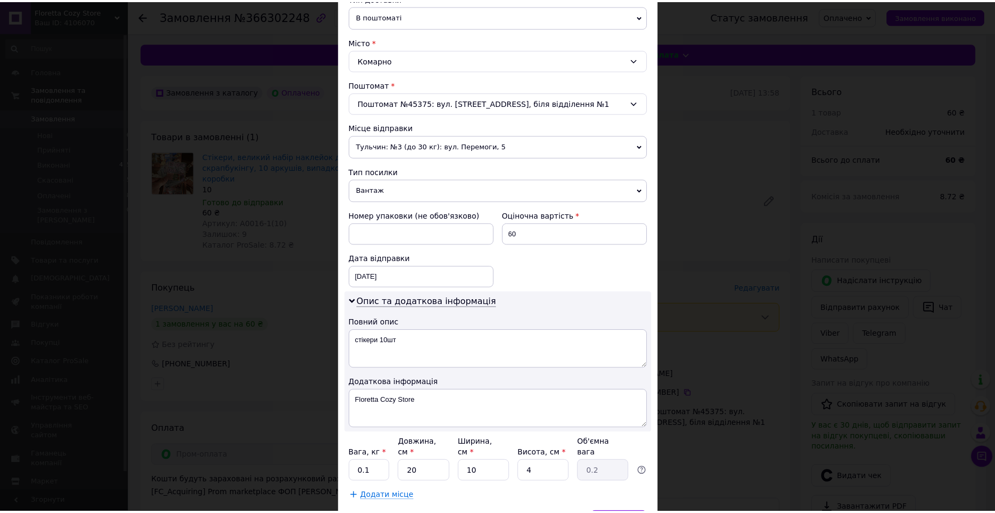
scroll to position [321, 0]
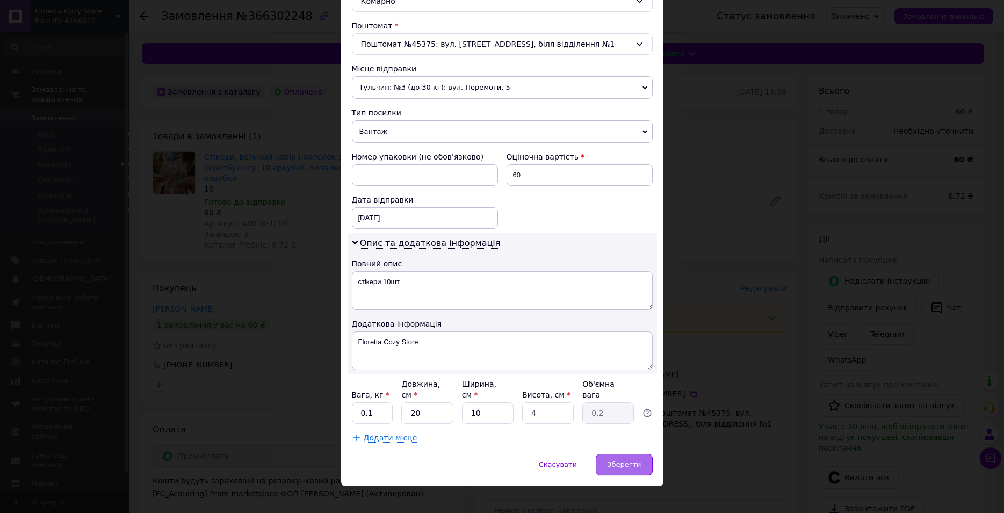
click at [614, 461] on span "Зберегти" at bounding box center [624, 465] width 34 height 8
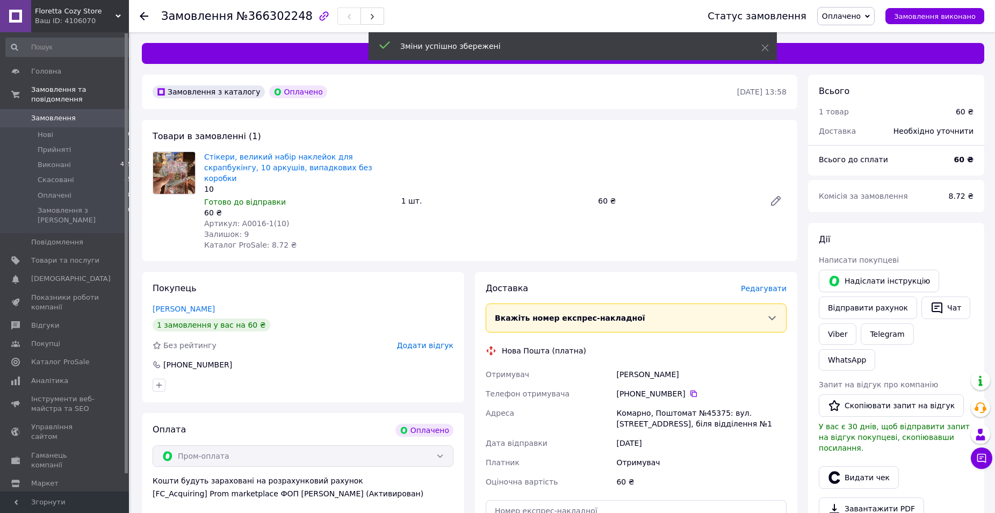
scroll to position [55, 0]
